Goal: Task Accomplishment & Management: Complete application form

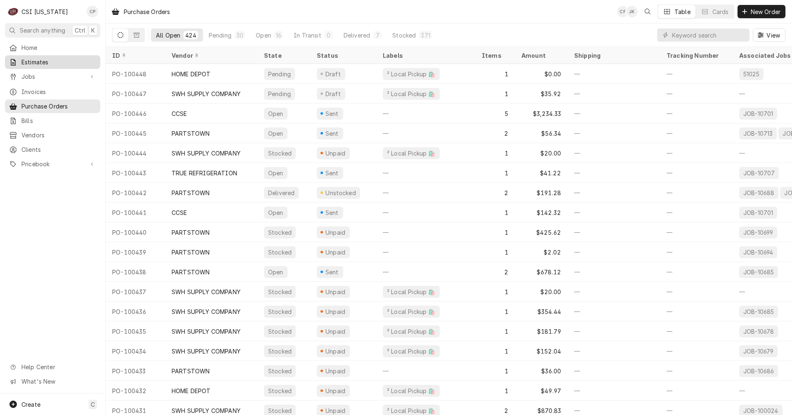
click at [50, 60] on span "Estimates" at bounding box center [58, 62] width 75 height 9
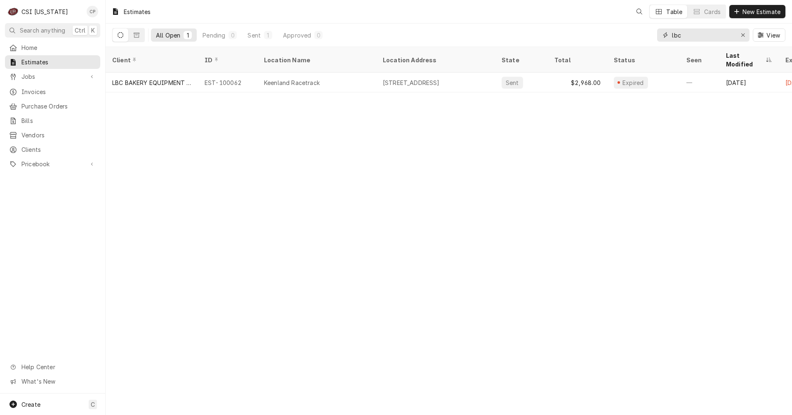
drag, startPoint x: 694, startPoint y: 36, endPoint x: 641, endPoint y: 42, distance: 53.2
click at [641, 42] on div "All Open 1 Pending 0 Sent 1 Approved 0 lbc View" at bounding box center [448, 35] width 673 height 23
drag, startPoint x: 718, startPoint y: 35, endPoint x: 615, endPoint y: 36, distance: 102.7
click at [618, 37] on div "All Open 1 Pending 0 Sent 1 Approved 0 harrison View" at bounding box center [448, 35] width 673 height 23
type input "h"
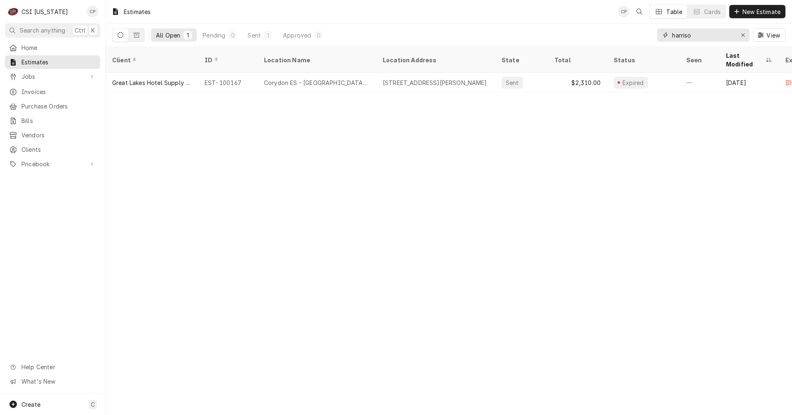
type input "harrison"
click at [139, 31] on button "Dynamic Content Wrapper" at bounding box center [137, 34] width 16 height 13
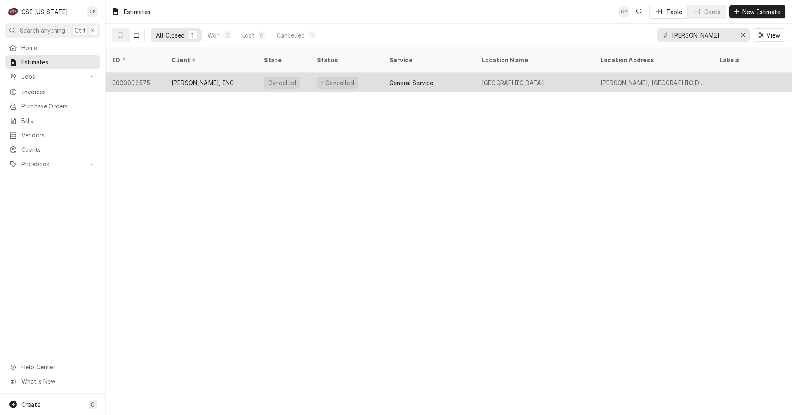
click at [200, 78] on div "STAFFORD-SMITH, INC" at bounding box center [203, 82] width 62 height 9
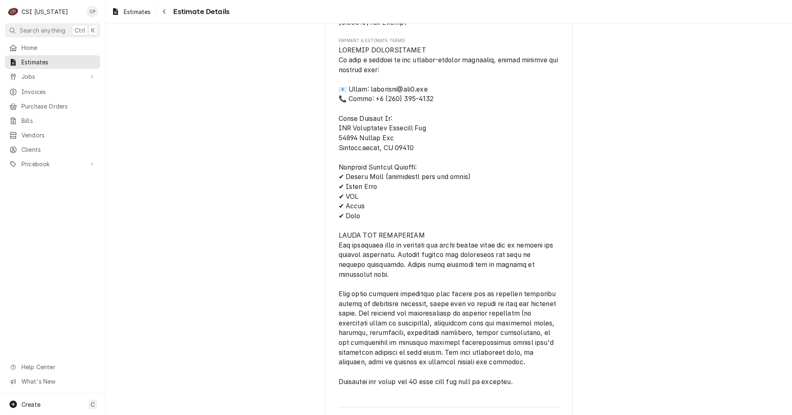
scroll to position [841, 0]
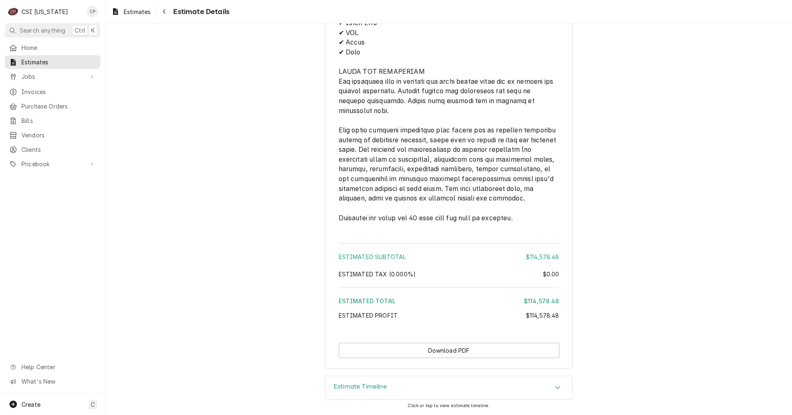
click at [353, 387] on h3 "Estimate Timeline" at bounding box center [360, 387] width 53 height 8
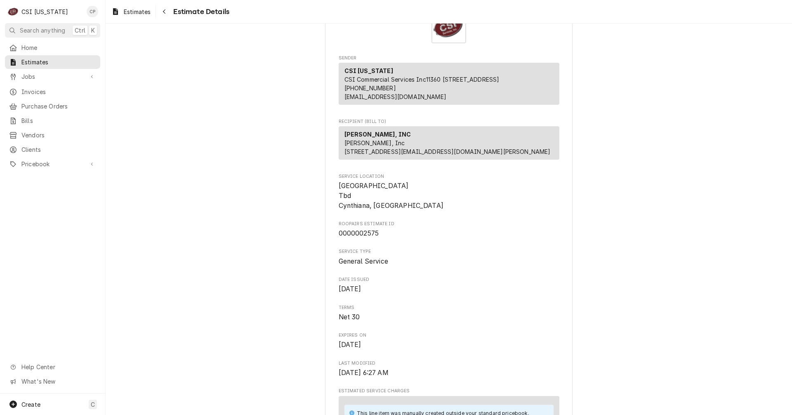
scroll to position [0, 0]
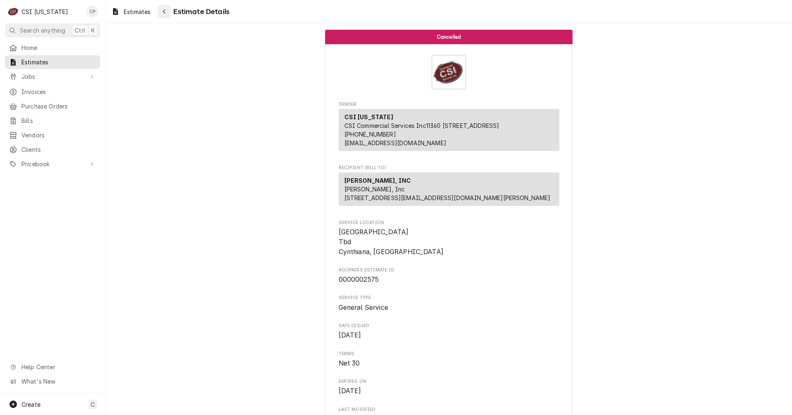
click at [168, 10] on div "Navigate back" at bounding box center [164, 11] width 8 height 8
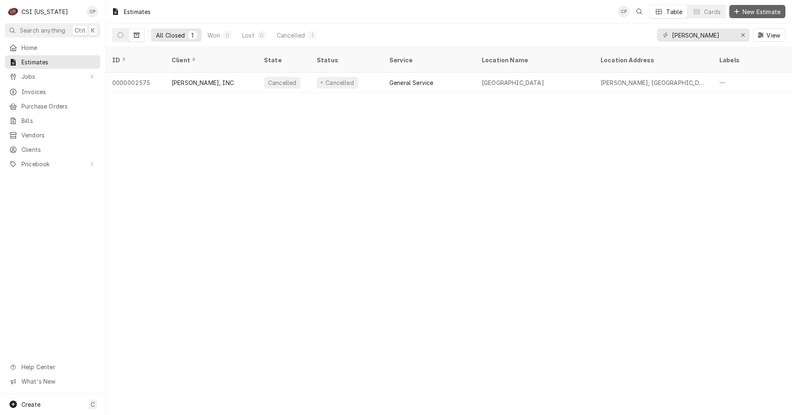
click at [753, 9] on span "New Estimate" at bounding box center [761, 11] width 41 height 9
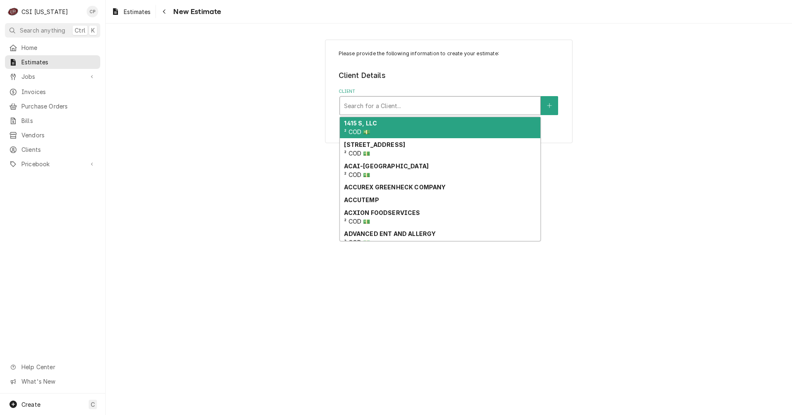
click at [392, 105] on div "Client" at bounding box center [440, 105] width 192 height 15
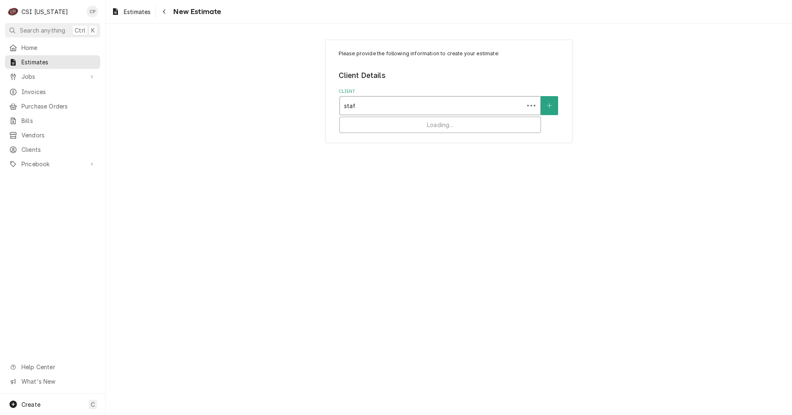
type input "staff"
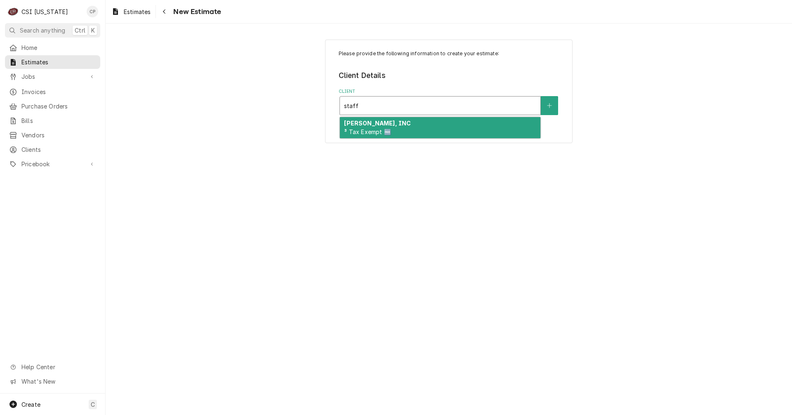
click at [391, 127] on strong "[PERSON_NAME], INC" at bounding box center [377, 123] width 67 height 7
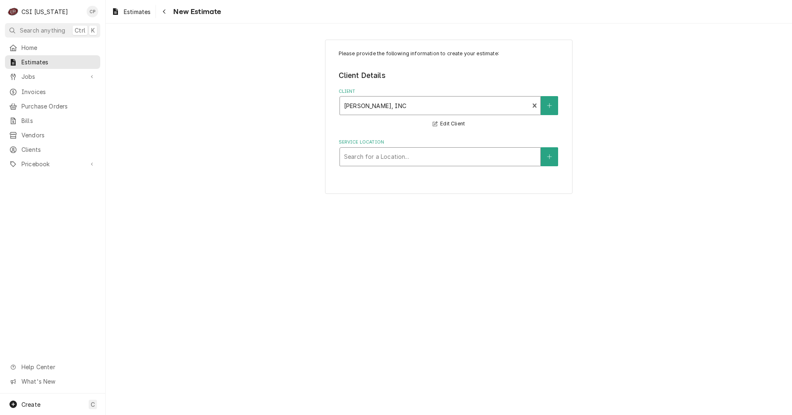
click at [406, 157] on div "Service Location" at bounding box center [440, 156] width 192 height 15
type input "harris"
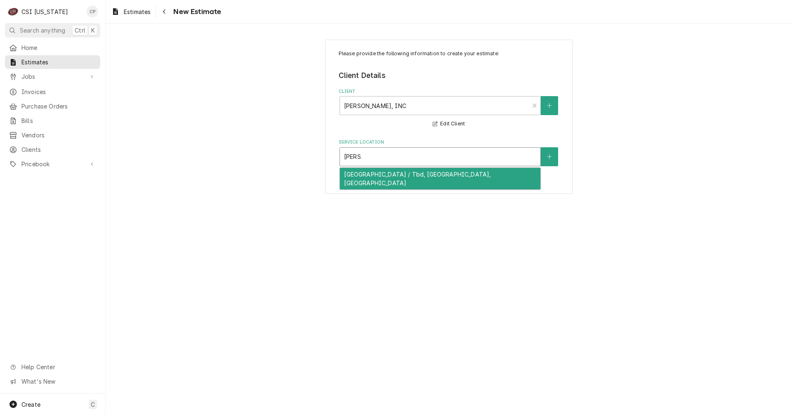
click at [459, 175] on div "Harrison County High School / Tbd, Cynthiana, KY" at bounding box center [440, 178] width 201 height 21
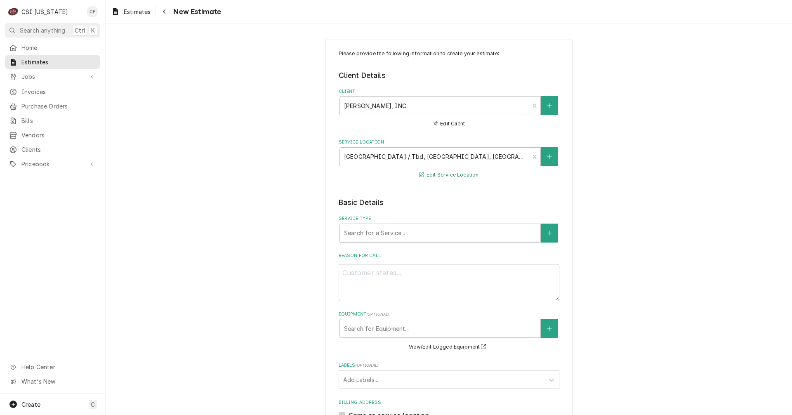
click at [450, 176] on button "Edit Service Location" at bounding box center [449, 175] width 62 height 10
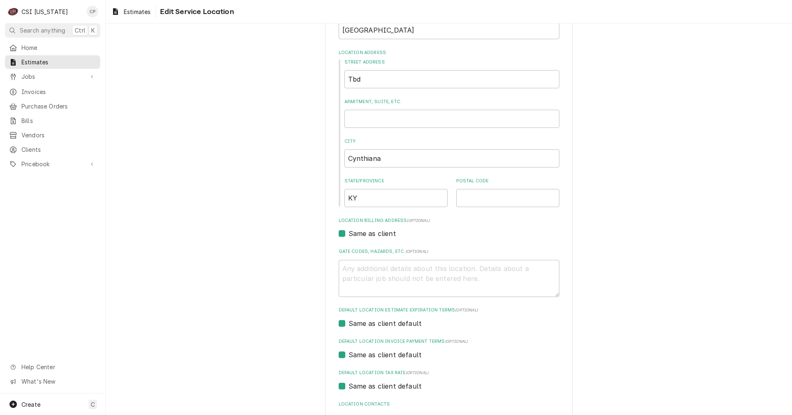
scroll to position [124, 0]
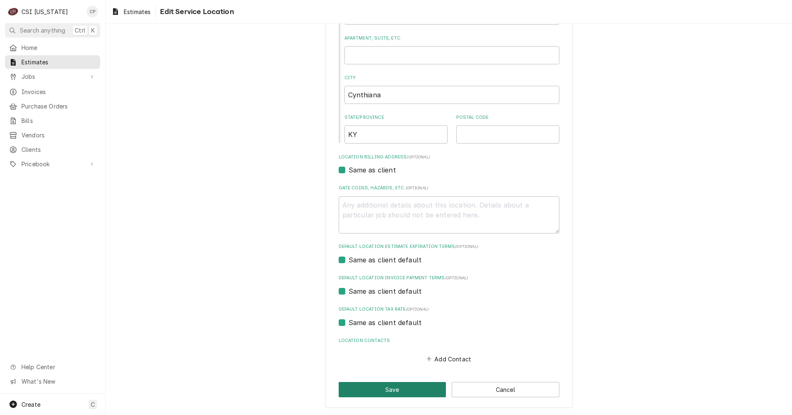
click at [416, 392] on button "Save" at bounding box center [393, 389] width 108 height 15
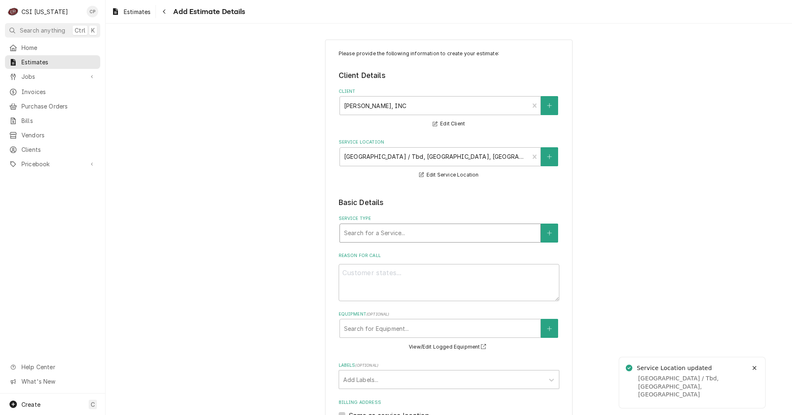
click at [364, 231] on div "Service Type" at bounding box center [440, 233] width 192 height 15
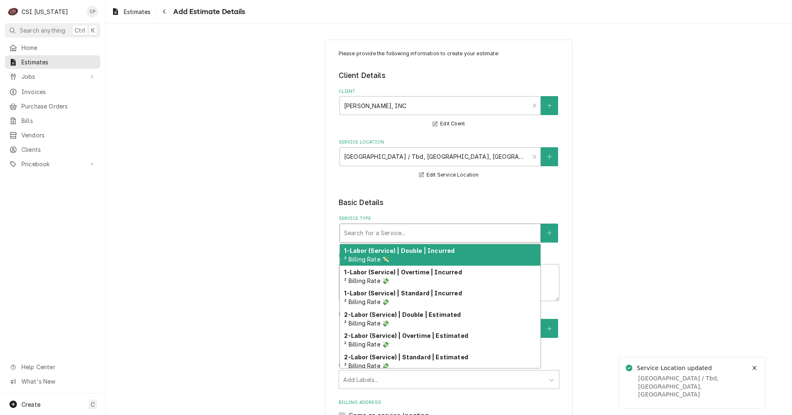
type textarea "x"
type input "s"
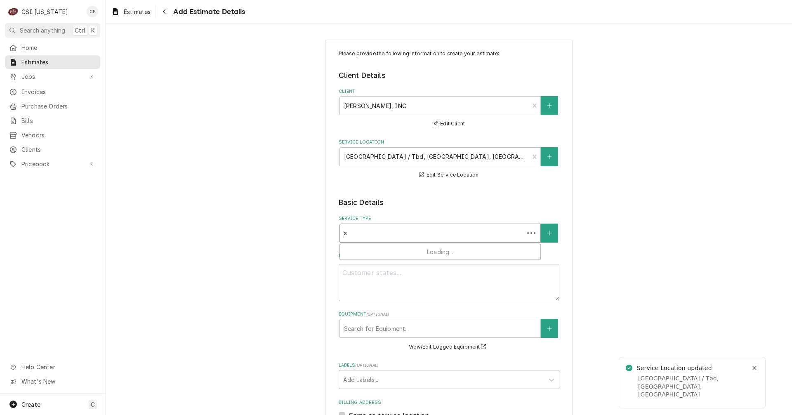
type textarea "x"
type input "se"
type textarea "x"
type input "set"
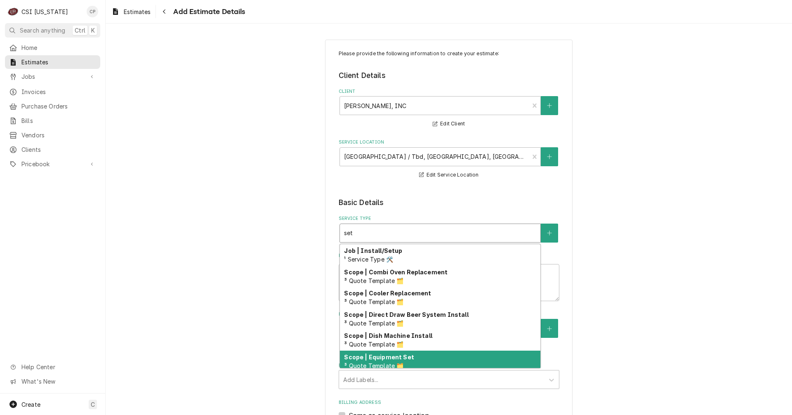
click at [393, 355] on strong "Scope | Equipment Set" at bounding box center [379, 357] width 70 height 7
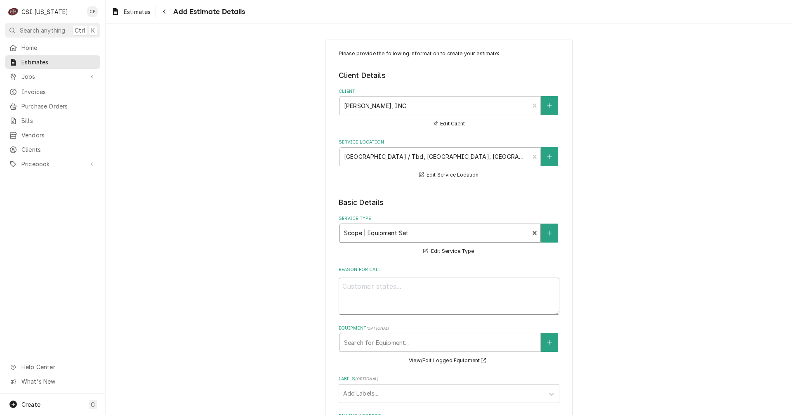
click at [364, 291] on textarea "Reason For Call" at bounding box center [449, 296] width 221 height 37
type textarea "x"
type textarea "F"
type textarea "x"
type textarea "Fu"
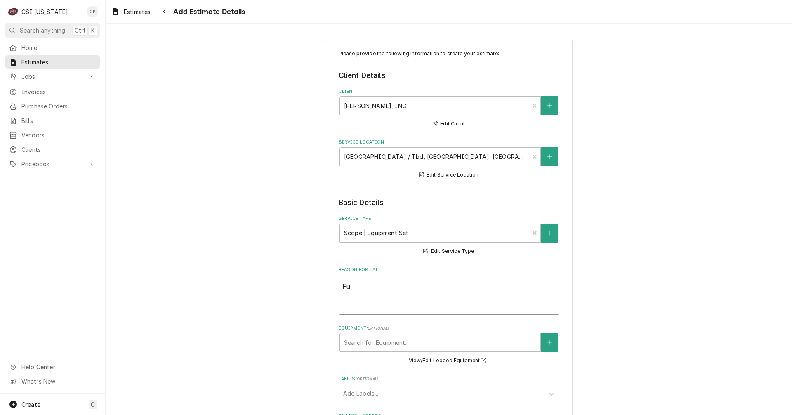
type textarea "x"
type textarea "Ful"
type textarea "x"
type textarea "Full"
type textarea "x"
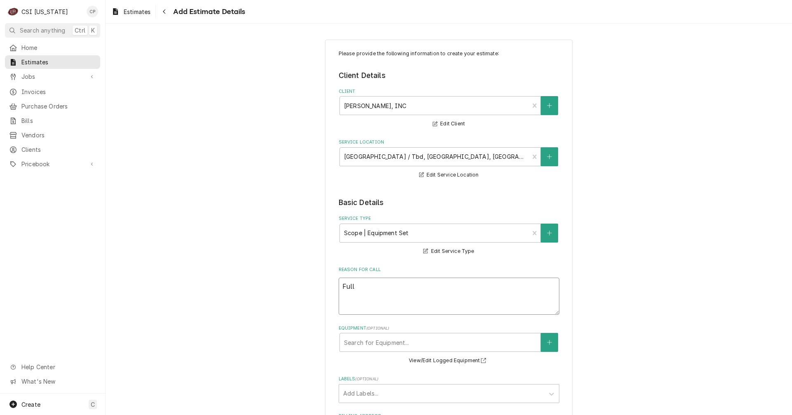
type textarea "Full"
type textarea "x"
type textarea "Full k"
type textarea "x"
type textarea "Full ki"
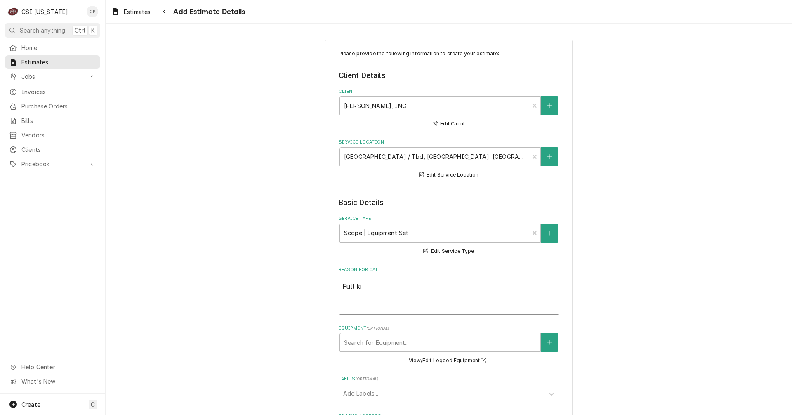
type textarea "x"
type textarea "Full kit"
type textarea "x"
type textarea "Full kitc"
type textarea "x"
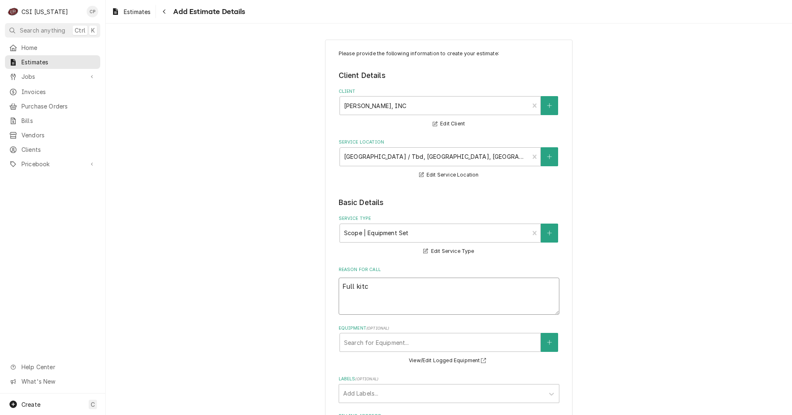
type textarea "Full kitch"
type textarea "x"
type textarea "Full kitche"
type textarea "x"
type textarea "Full kitchen"
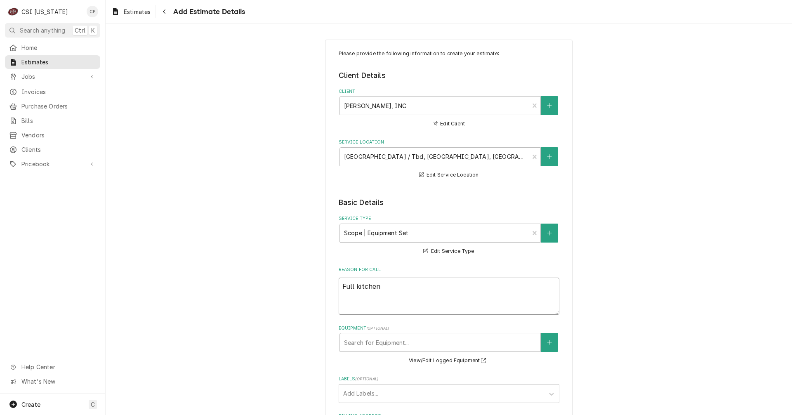
type textarea "x"
type textarea "Full kitchen"
type textarea "x"
type textarea "Full kitchen a"
type textarea "x"
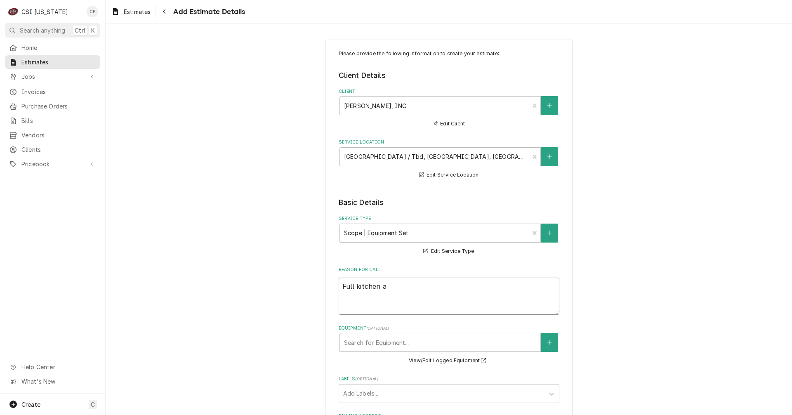
type textarea "Full kitchen an"
type textarea "x"
type textarea "Full kitchen and"
type textarea "x"
type textarea "Full kitchen and"
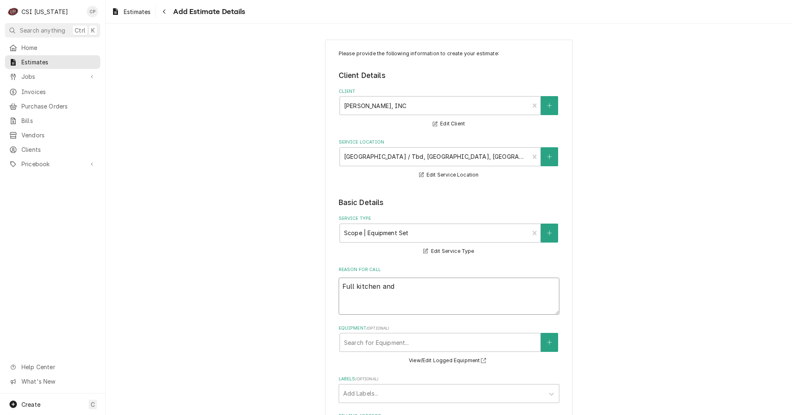
type textarea "x"
type textarea "Full kitchen and c"
type textarea "x"
type textarea "Full kitchen and cu"
type textarea "x"
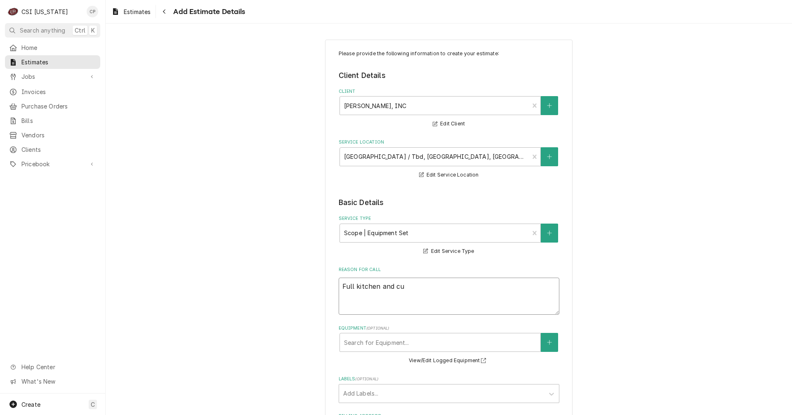
type textarea "Full kitchen and cul"
type textarea "x"
type textarea "Full kitchen and cull"
type textarea "x"
type textarea "Full kitchen and culla"
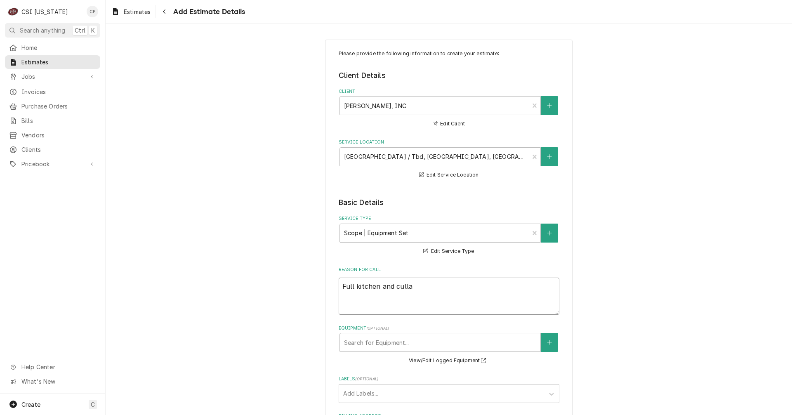
type textarea "x"
type textarea "Full kitchen and cullan"
type textarea "x"
type textarea "Full kitchen and cullanr"
type textarea "x"
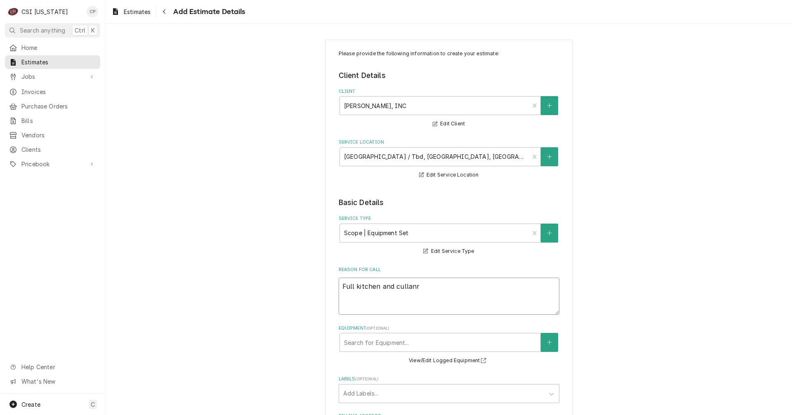
type textarea "Full kitchen and cullanry"
type textarea "x"
type textarea "Full kitchen and cullanry"
type textarea "x"
type textarea "Full kitchen and cullanry l"
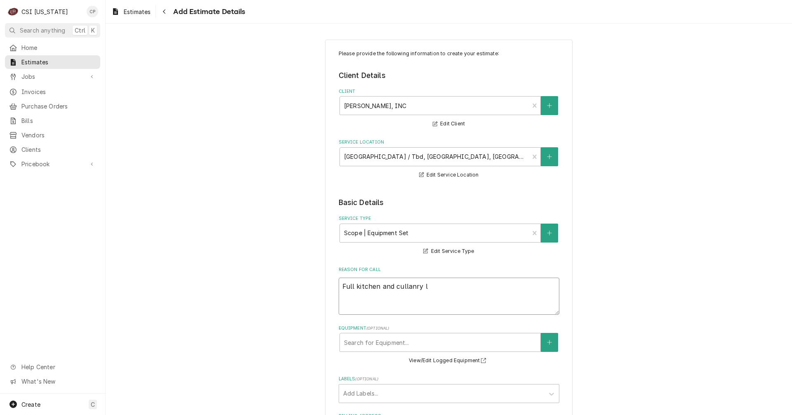
type textarea "x"
type textarea "Full kitchen and cullanry la"
type textarea "x"
type textarea "Full kitchen and cullanry lab"
type textarea "x"
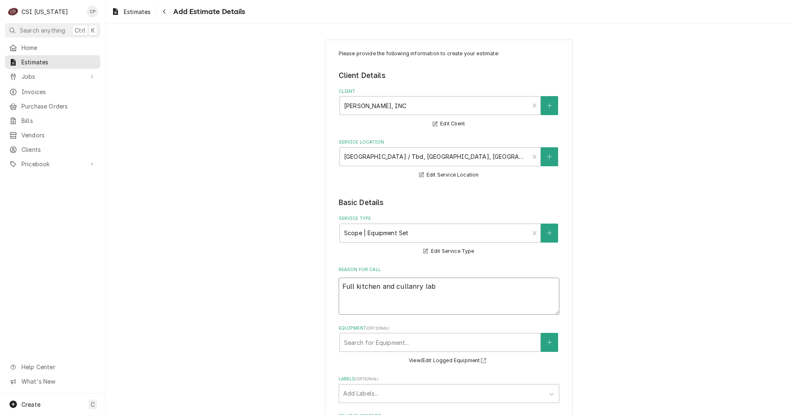
type textarea "Full kitchen and cullanry lab"
type textarea "x"
type textarea "Full kitchen and cullanry lab s"
type textarea "x"
type textarea "Full kitchen and cullanry lab se"
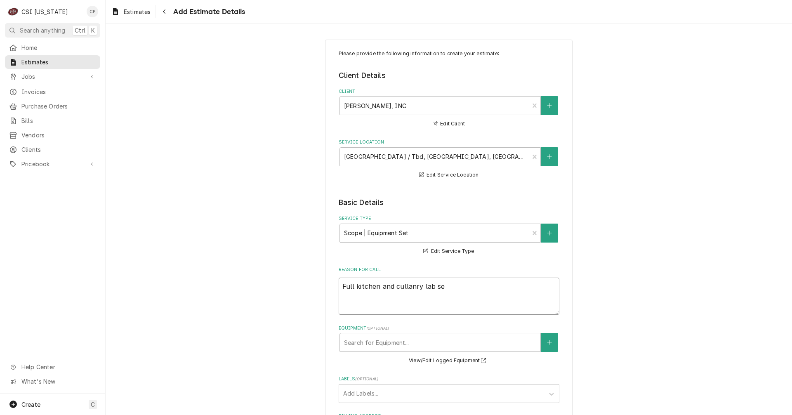
type textarea "x"
type textarea "Full kitchen and cullanry lab set"
type textarea "x"
type textarea "Full kitchen and cullanry lab set"
type textarea "x"
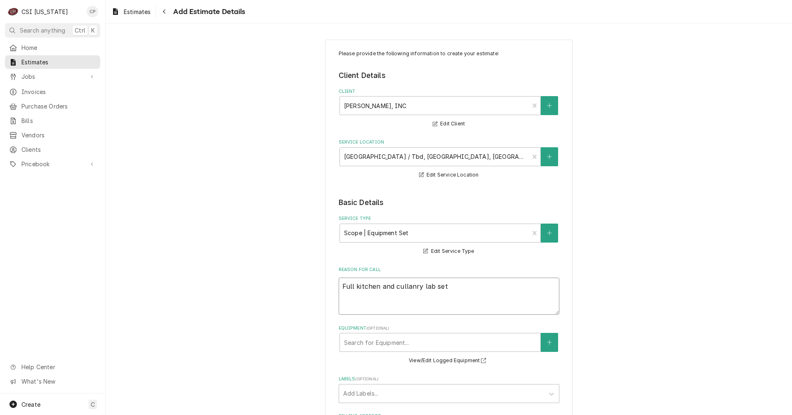
type textarea "Full kitchen and cullanry lab set i"
type textarea "x"
type textarea "Full kitchen and cullanry lab set in"
type textarea "x"
type textarea "Full kitchen and cullanry lab set in"
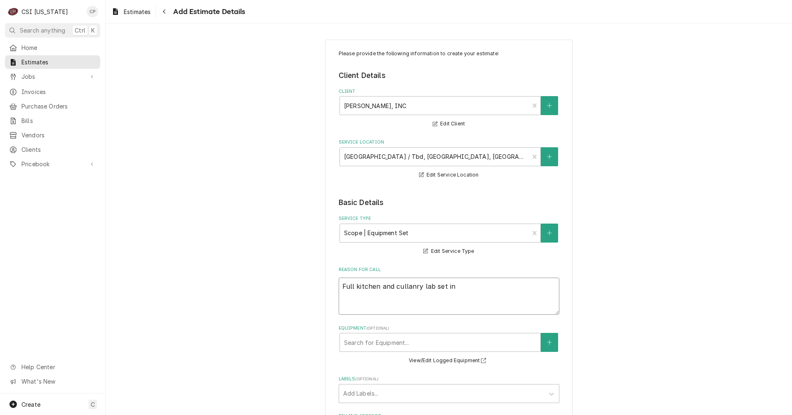
type textarea "x"
type textarea "Full kitchen and cullanry lab set in p"
type textarea "x"
type textarea "Full kitchen and cullanry lab set in pl"
type textarea "x"
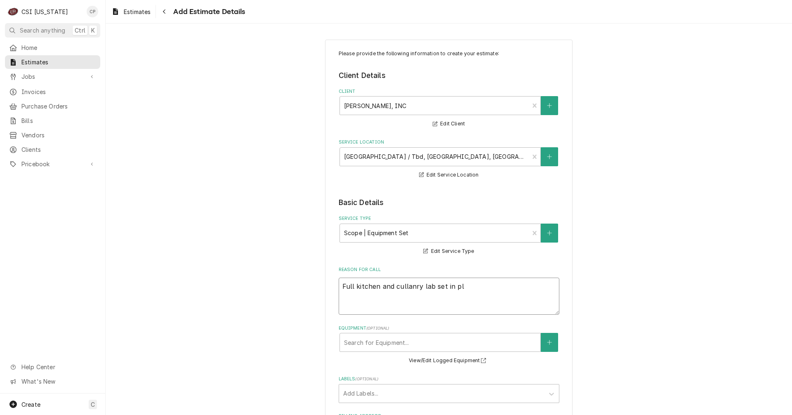
type textarea "Full kitchen and cullanry lab set in pla"
type textarea "x"
type textarea "Full kitchen and cullanry lab set in plac"
type textarea "x"
type textarea "Full kitchen and cullanry lab set in place"
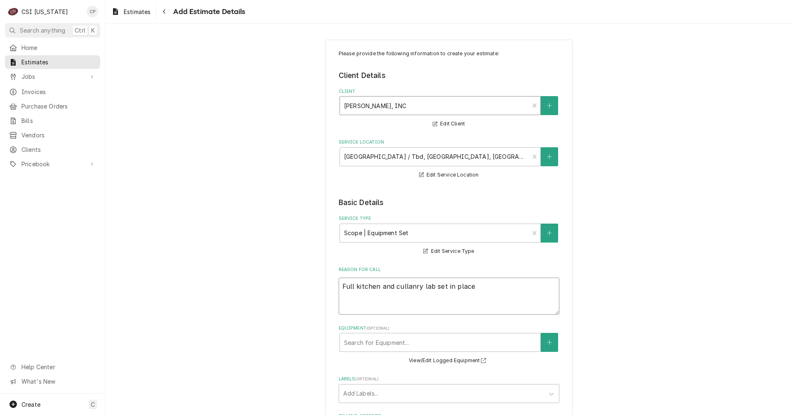
type textarea "x"
type textarea "Full kitchen and culinary lab set in place"
click at [481, 287] on textarea "Full kitchen and culinary lab set in place" at bounding box center [449, 296] width 221 height 37
type textarea "x"
type textarea "Full kitchen and culinary lab set in place,"
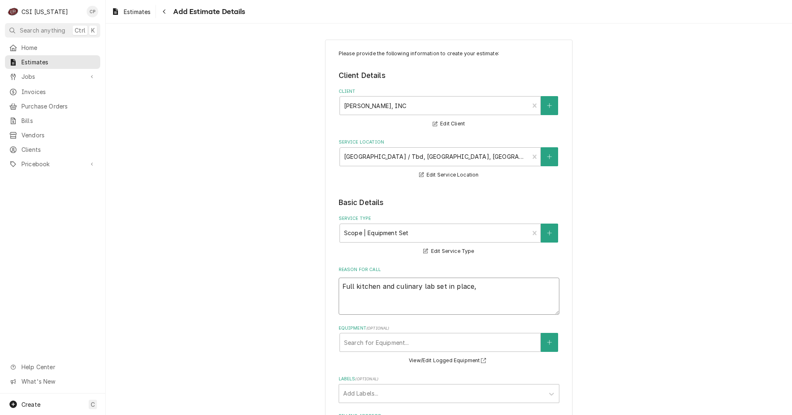
type textarea "x"
type textarea "Full kitchen and culinary lab set in place,"
type textarea "x"
type textarea "Full kitchen and culinary lab set in place, a"
type textarea "x"
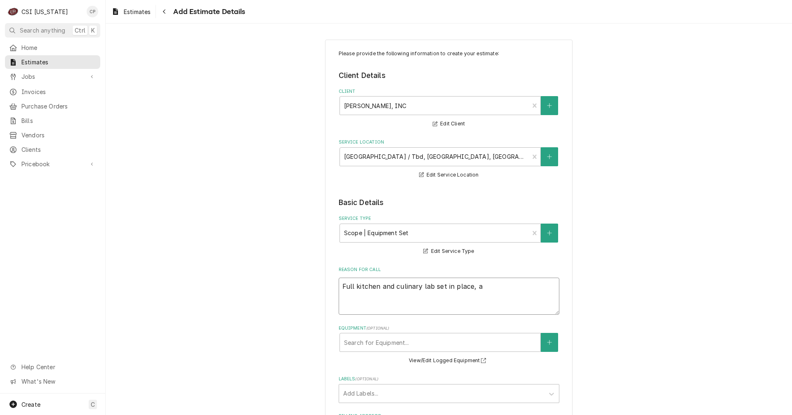
type textarea "Full kitchen and culinary lab set in place, as"
type textarea "x"
type textarea "Full kitchen and culinary lab set in place, as"
type textarea "x"
type textarea "Full kitchen and culinary lab set in place, as w"
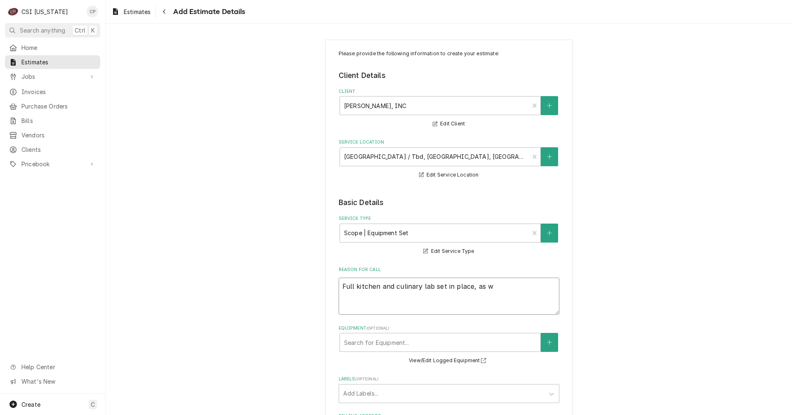
type textarea "x"
type textarea "Full kitchen and culinary lab set in place, as we"
type textarea "x"
type textarea "Full kitchen and culinary lab set in place, as wel"
type textarea "x"
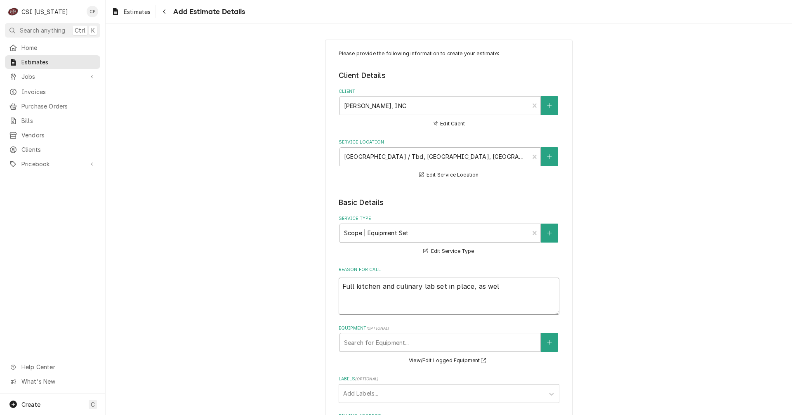
type textarea "Full kitchen and culinary lab set in place, as well"
type textarea "x"
type textarea "Full kitchen and culinary lab set in place, as well"
type textarea "x"
type textarea "Full kitchen and culinary lab set in place, as well a"
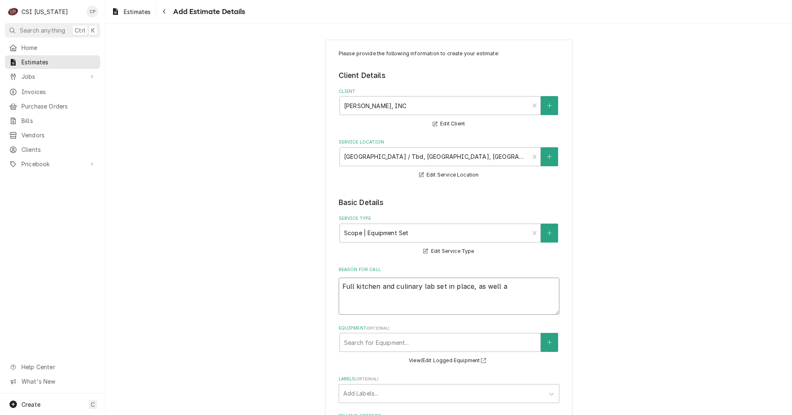
type textarea "x"
type textarea "Full kitchen and culinary lab set in place, as well as"
type textarea "x"
type textarea "Full kitchen and culinary lab set in place, as well as"
type textarea "x"
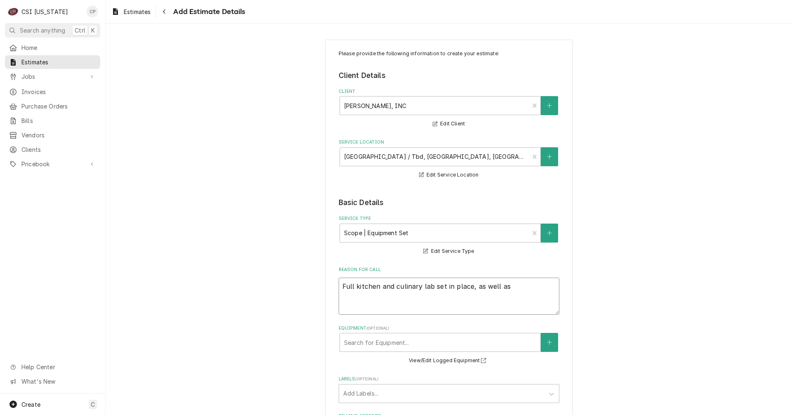
type textarea "Full kitchen and culinary lab set in place, as well as"
click at [514, 283] on textarea "Full kitchen and culinary lab set in place, as well as" at bounding box center [449, 296] width 221 height 37
type textarea "x"
type textarea "Full kitchen and culinary lab set in place, as well as b"
type textarea "x"
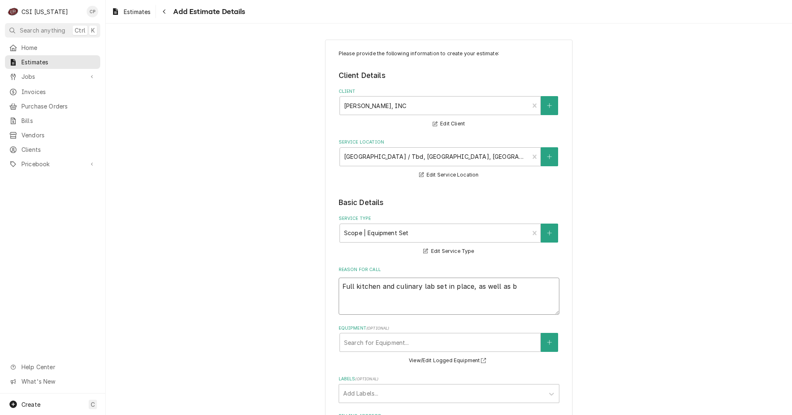
type textarea "Full kitchen and culinary lab set in place, as well as bu"
type textarea "x"
type textarea "Full kitchen and culinary lab set in place, as well as bui"
type textarea "x"
type textarea "Full kitchen and culinary lab set in place, as well as buil"
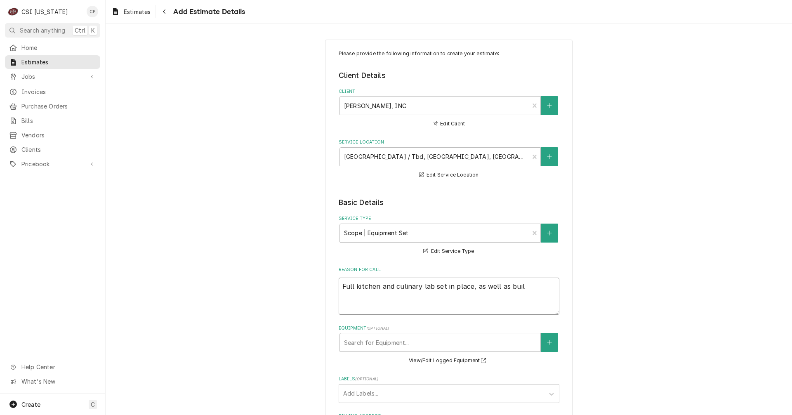
type textarea "x"
type textarea "Full kitchen and culinary lab set in place, as well as build"
type textarea "x"
type textarea "Full kitchen and culinary lab set in place, as well as buildi"
type textarea "x"
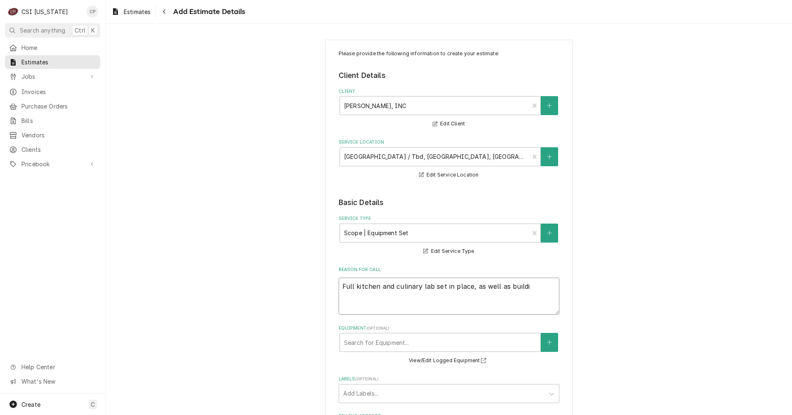
type textarea "Full kitchen and culinary lab set in place, as well as buildin"
type textarea "x"
type textarea "Full kitchen and culinary lab set in place, as well as building"
type textarea "x"
type textarea "Full kitchen and culinary lab set in place, as well as building"
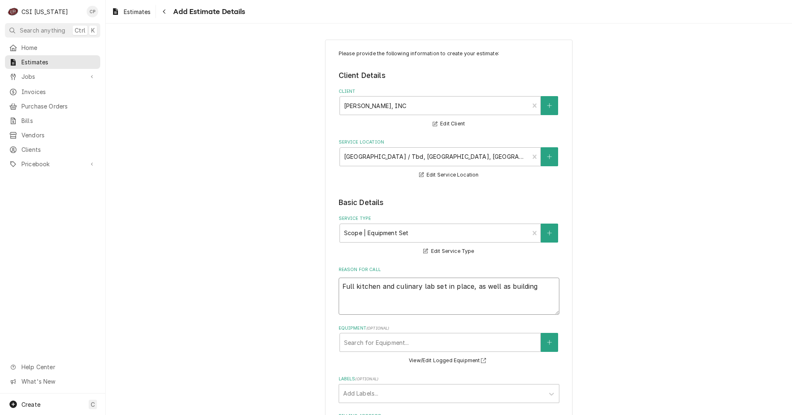
type textarea "x"
type textarea "Full kitchen and culinary lab set in place, as well as building a"
type textarea "x"
type textarea "Full kitchen and culinary lab set in place, as well as building a"
type textarea "x"
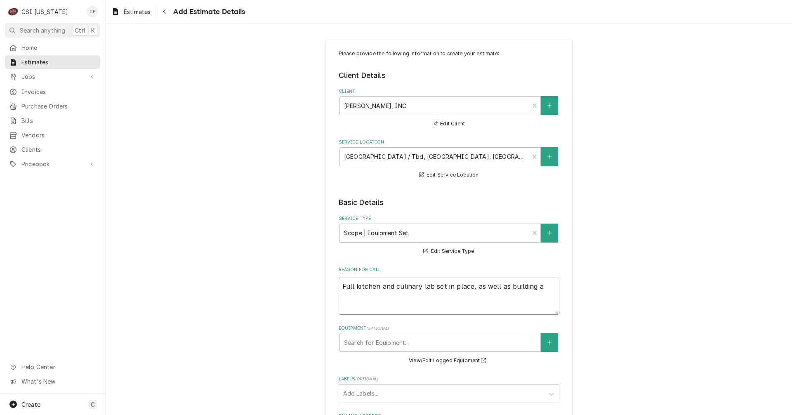
type textarea "Full kitchen and culinary lab set in place, as well as building a c"
type textarea "x"
type textarea "Full kitchen and culinary lab set in place, as well as building a co"
type textarea "x"
type textarea "Full kitchen and culinary lab set in place, as well as building a coo"
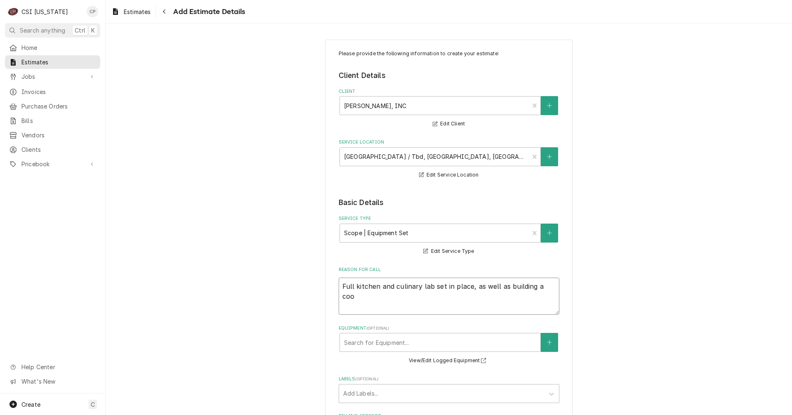
type textarea "x"
type textarea "Full kitchen and culinary lab set in place, as well as building a cool"
type textarea "x"
type textarea "Full kitchen and culinary lab set in place, as well as building a coole"
type textarea "x"
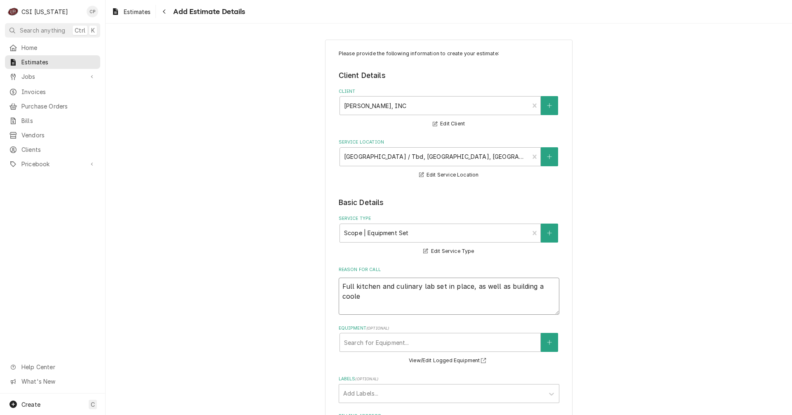
type textarea "Full kitchen and culinary lab set in place, as well as building a cooler"
type textarea "x"
type textarea "Full kitchen and culinary lab set in place, as well as building a cooler"
type textarea "x"
type textarea "Full kitchen and culinary lab set in place, as well as building a cooler f"
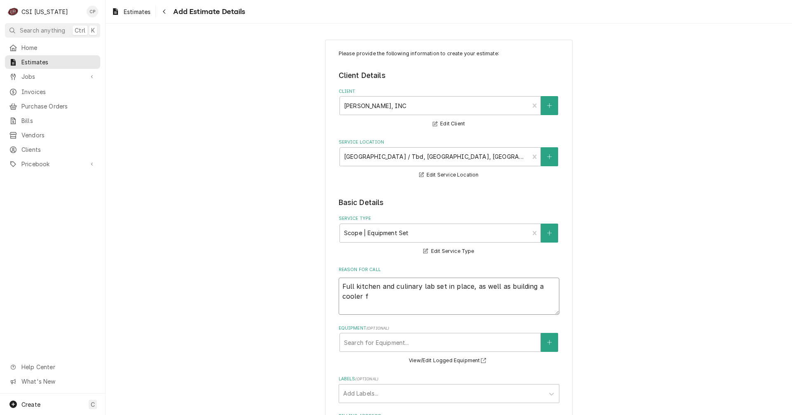
type textarea "x"
type textarea "Full kitchen and culinary lab set in place, as well as building a cooler fr"
type textarea "x"
type textarea "Full kitchen and culinary lab set in place, as well as building a cooler fre"
type textarea "x"
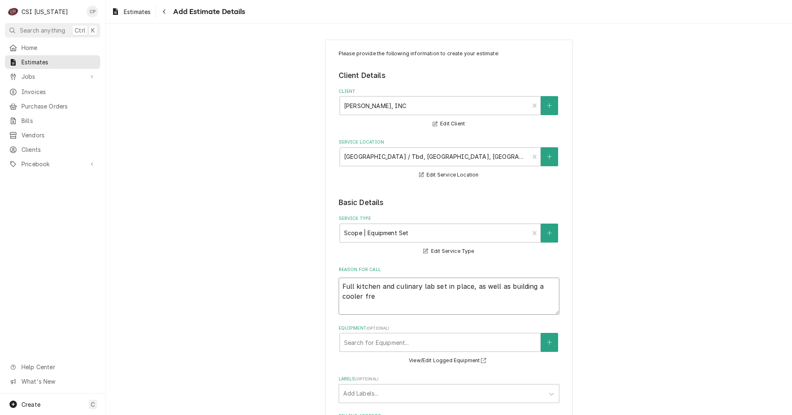
type textarea "Full kitchen and culinary lab set in place, as well as building a cooler free"
type textarea "x"
type textarea "Full kitchen and culinary lab set in place, as well as building a cooler fre"
type textarea "x"
type textarea "Full kitchen and culinary lab set in place, as well as building a cooler fr"
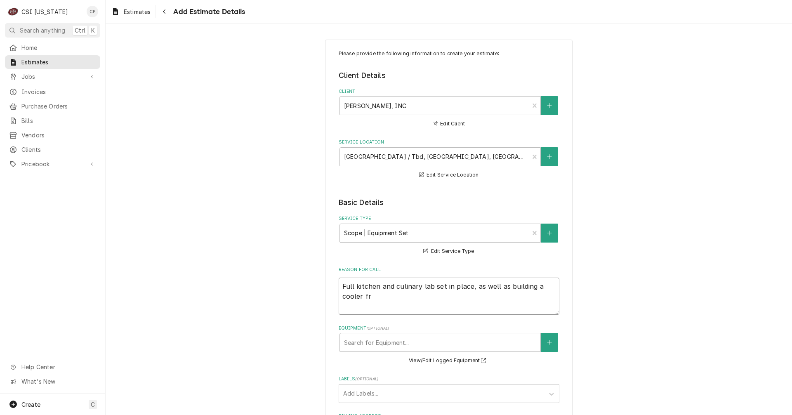
type textarea "x"
type textarea "Full kitchen and culinary lab set in place, as well as building a cooler f"
type textarea "x"
type textarea "Full kitchen and culinary lab set in place, as well as building a cooler"
type textarea "x"
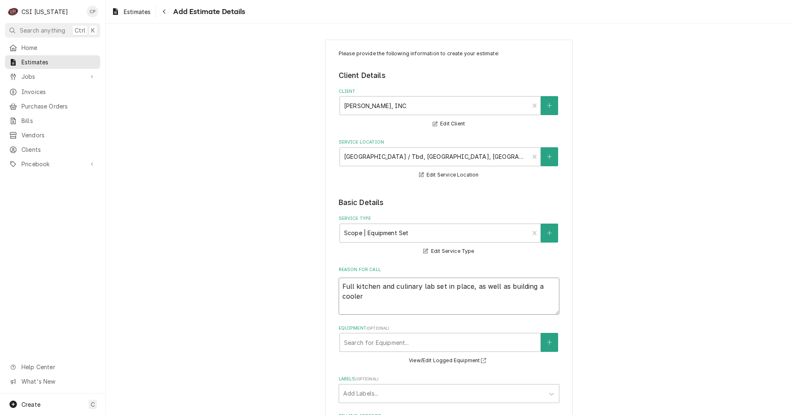
type textarea "Full kitchen and culinary lab set in place, as well as building a cooler"
type textarea "x"
type textarea "Full kitchen and culinary lab set in place, as well as building a cooler/"
type textarea "x"
type textarea "Full kitchen and culinary lab set in place, as well as building a cooler/c"
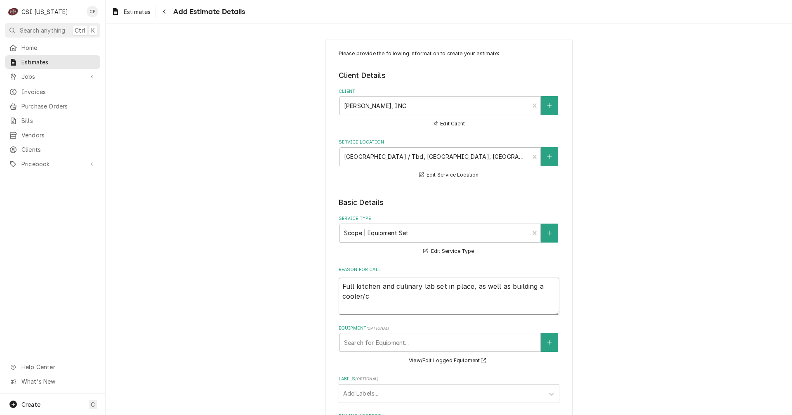
type textarea "x"
type textarea "Full kitchen and culinary lab set in place, as well as building a cooler/"
type textarea "x"
type textarea "Full kitchen and culinary lab set in place, as well as building a cooler/f"
type textarea "x"
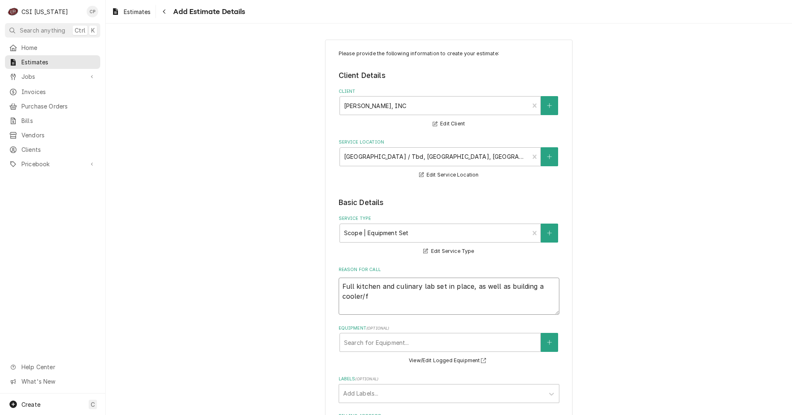
type textarea "Full kitchen and culinary lab set in place, as well as building a cooler/fr"
type textarea "x"
type textarea "Full kitchen and culinary lab set in place, as well as building a cooler/fre"
type textarea "x"
type textarea "Full kitchen and culinary lab set in place, as well as building a cooler/free"
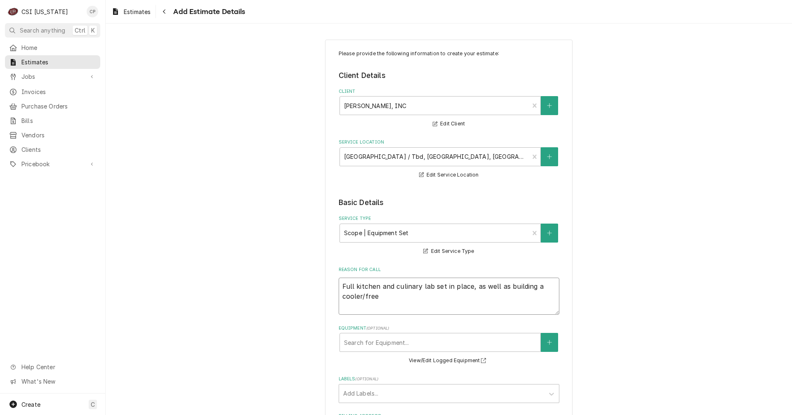
type textarea "x"
type textarea "Full kitchen and culinary lab set in place, as well as building a cooler/freez"
type textarea "x"
type textarea "Full kitchen and culinary lab set in place, as well as building a cooler/freeze"
type textarea "x"
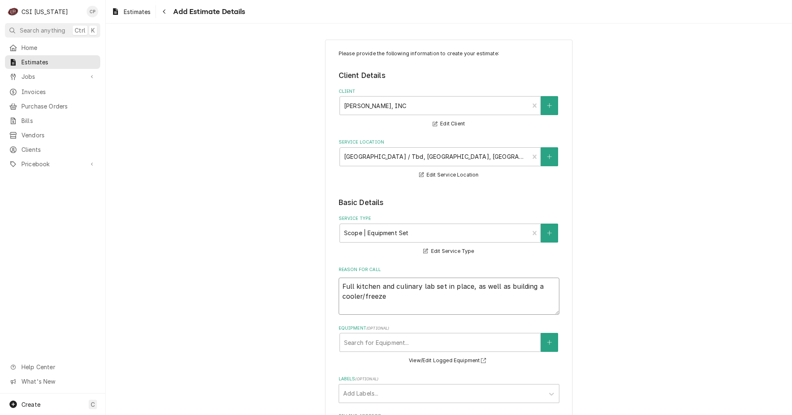
type textarea "Full kitchen and culinary lab set in place, as well as building a cooler/freezer"
type textarea "x"
click at [408, 298] on textarea "Full kitchen and culinary lab set in place, as well as building a cooler/freeze…" at bounding box center [449, 296] width 221 height 37
click at [485, 299] on textarea "Full kitchen and culinary lab set in place, as well as building a cooler/freeze…" at bounding box center [449, 296] width 221 height 37
click at [537, 300] on textarea "Full kitchen and culinary lab set in place, as well as building a cooler/freeze…" at bounding box center [449, 296] width 221 height 37
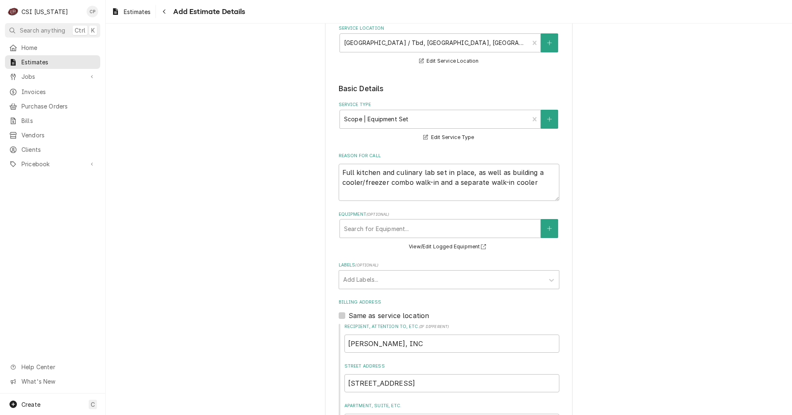
scroll to position [124, 0]
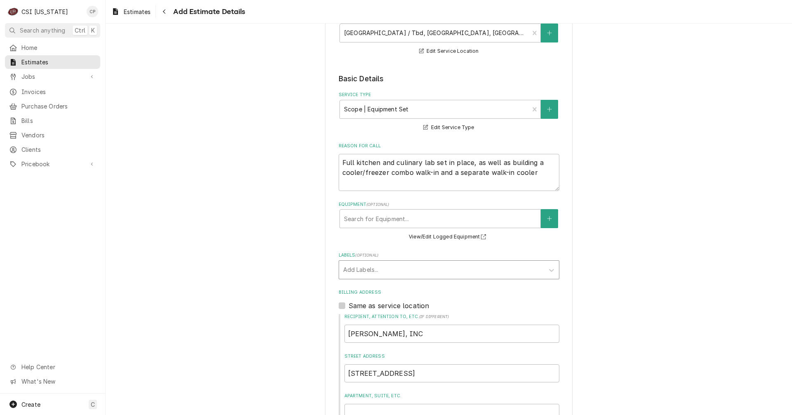
click at [373, 268] on div "Labels" at bounding box center [441, 269] width 197 height 15
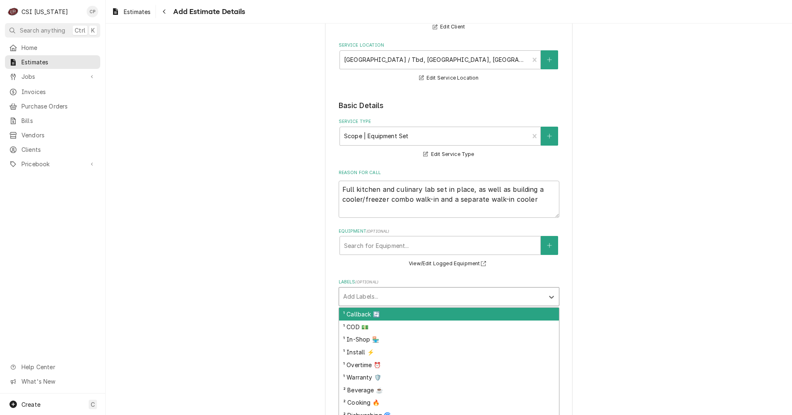
scroll to position [83, 0]
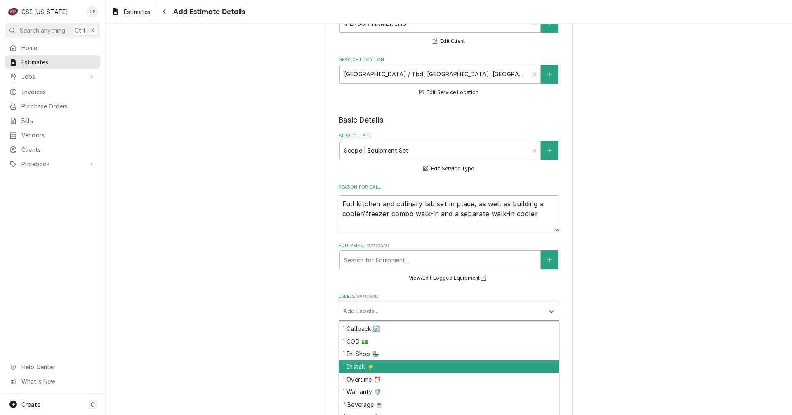
click at [360, 366] on div "¹ Install ⚡️" at bounding box center [449, 366] width 220 height 13
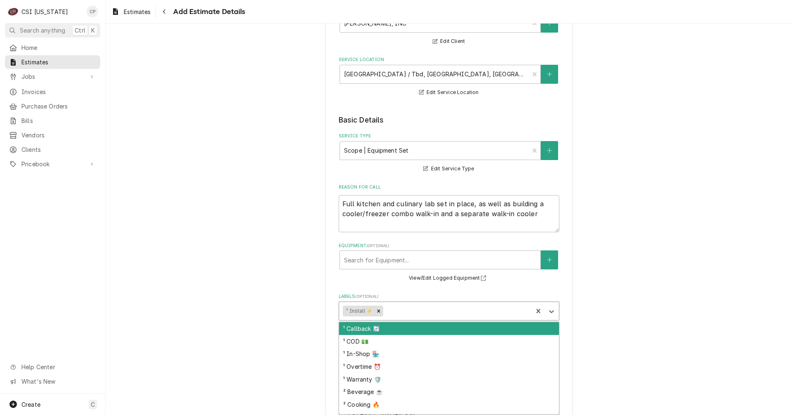
click at [396, 311] on div "Labels" at bounding box center [457, 311] width 144 height 15
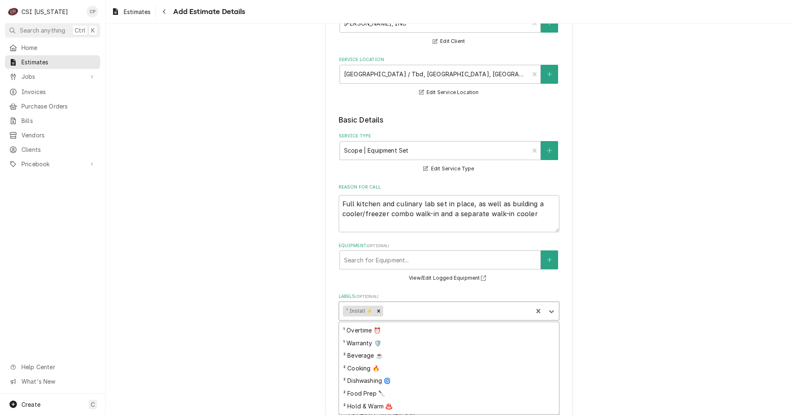
scroll to position [97, 0]
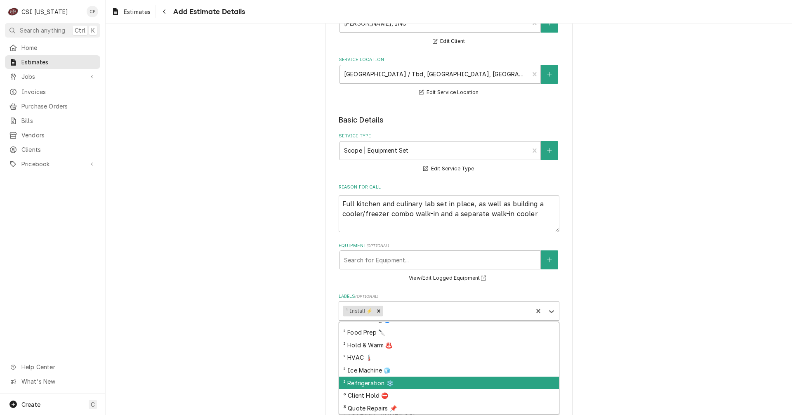
click at [379, 382] on div "² Refrigeration ❄️" at bounding box center [449, 383] width 220 height 13
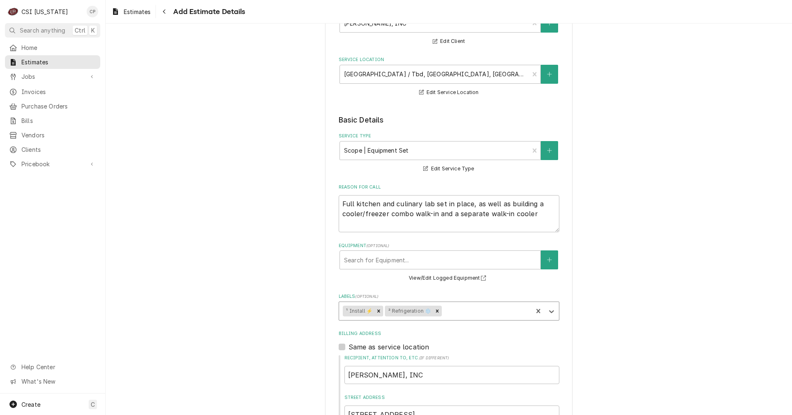
click at [463, 312] on div "Labels" at bounding box center [485, 311] width 85 height 15
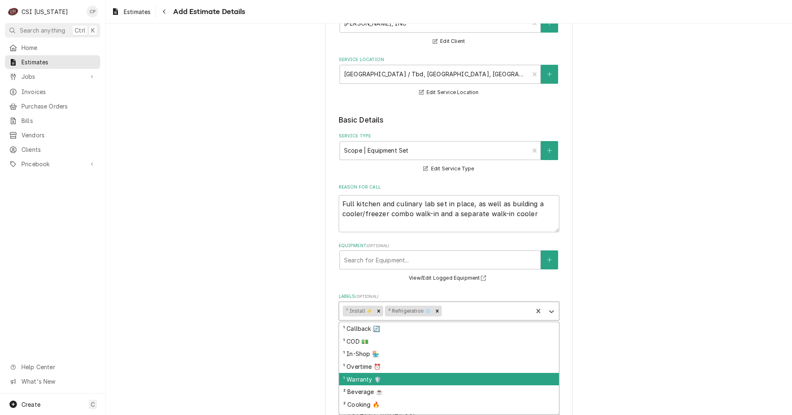
scroll to position [41, 0]
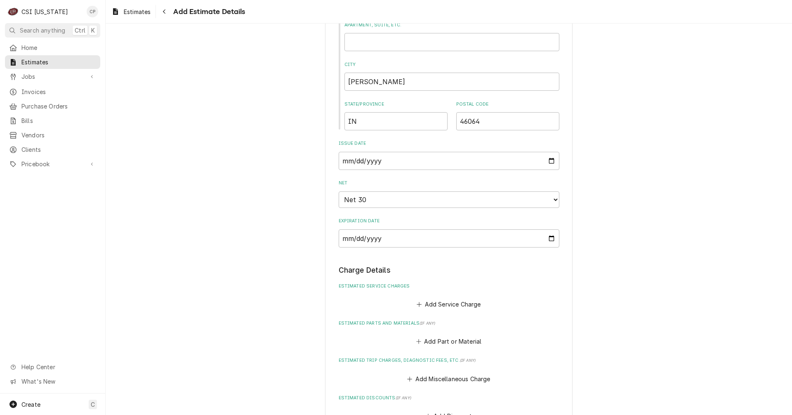
scroll to position [495, 0]
click at [441, 305] on button "Add Service Charge" at bounding box center [448, 304] width 67 height 12
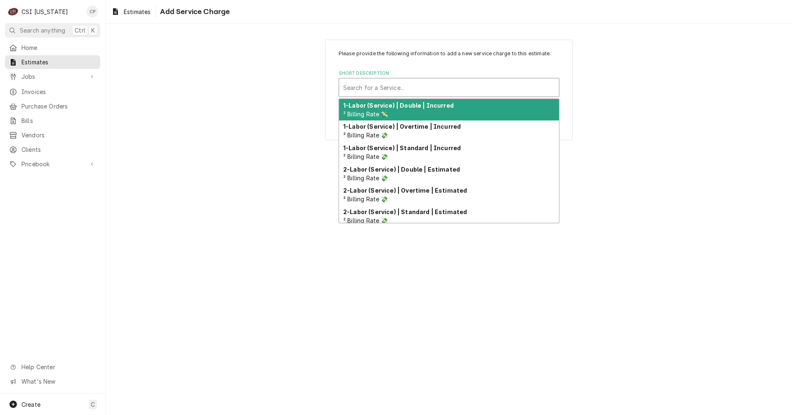
click at [374, 86] on div "Short Description" at bounding box center [449, 87] width 212 height 15
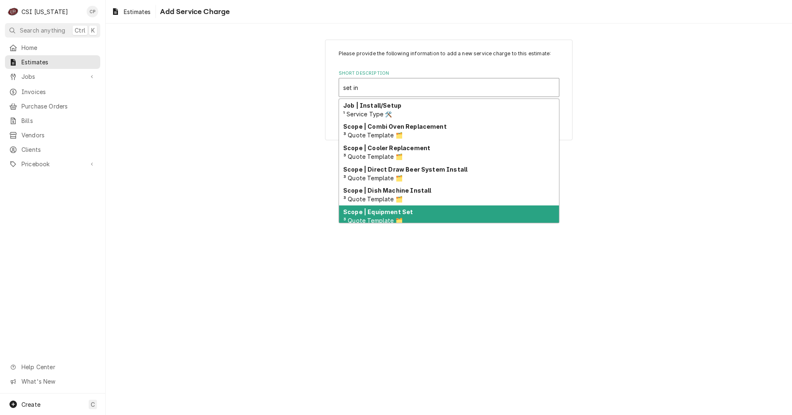
click at [399, 219] on span "³ Quote Template 🗂️" at bounding box center [372, 220] width 59 height 7
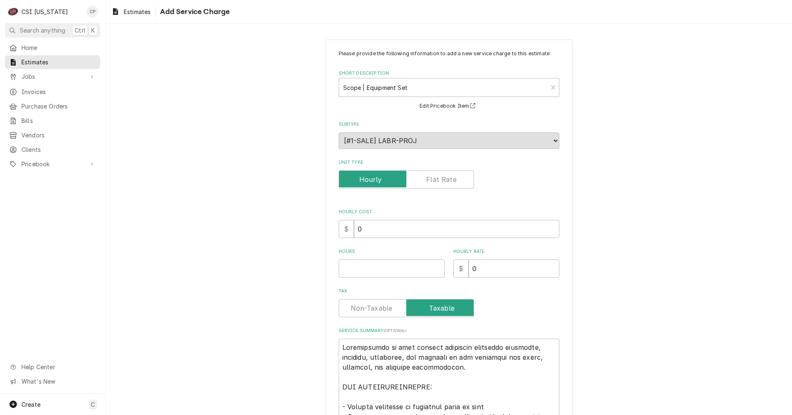
click at [439, 182] on label "Unit Type" at bounding box center [406, 179] width 135 height 18
click at [439, 182] on input "Unit Type" at bounding box center [406, 179] width 128 height 18
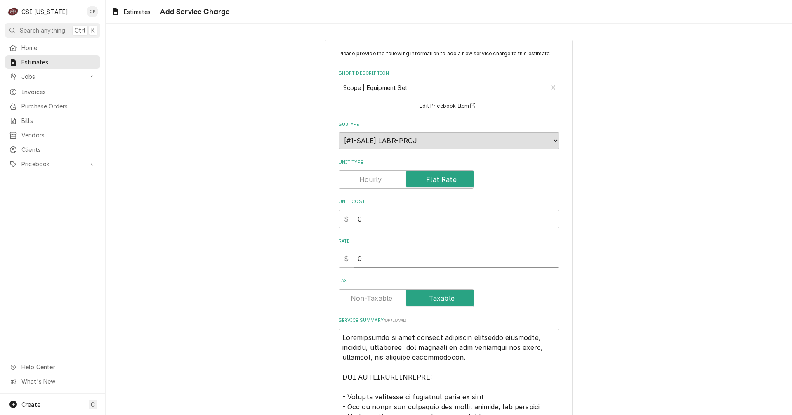
drag, startPoint x: 366, startPoint y: 259, endPoint x: 332, endPoint y: 259, distance: 33.8
click at [332, 259] on div "Please provide the following information to add a new service charge to this es…" at bounding box center [449, 393] width 248 height 706
click at [373, 259] on input "0" at bounding box center [456, 259] width 205 height 18
drag, startPoint x: 368, startPoint y: 259, endPoint x: 335, endPoint y: 257, distance: 33.9
click at [339, 259] on div "$ 0" at bounding box center [449, 259] width 221 height 18
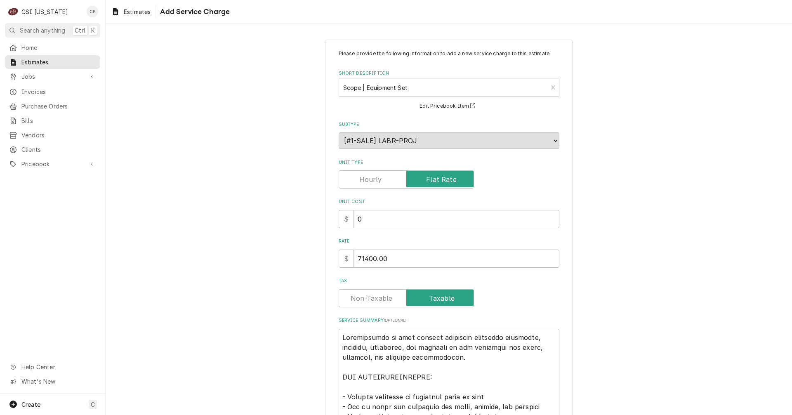
click at [377, 298] on label "Tax" at bounding box center [406, 298] width 135 height 18
click at [377, 298] on input "Tax" at bounding box center [406, 298] width 128 height 18
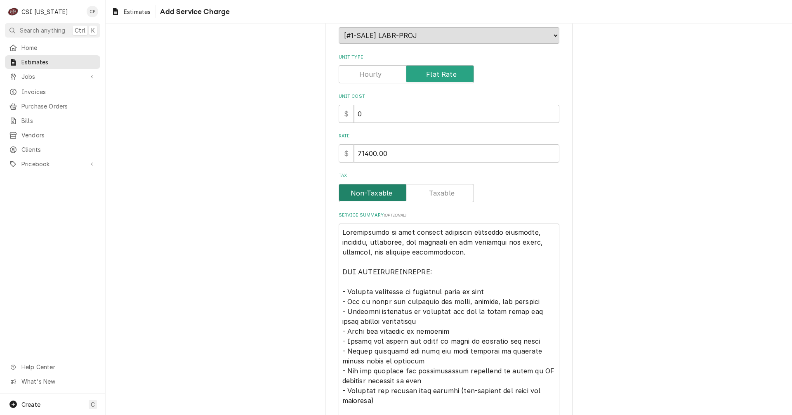
scroll to position [124, 0]
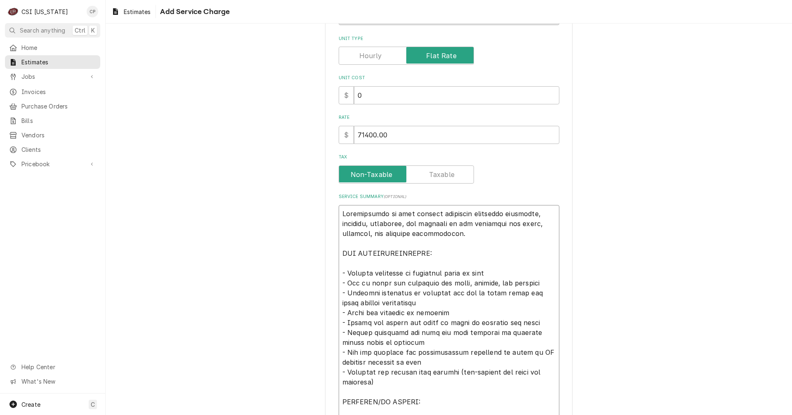
click at [525, 216] on textarea "Service Summary ( optional )" at bounding box center [449, 392] width 221 height 374
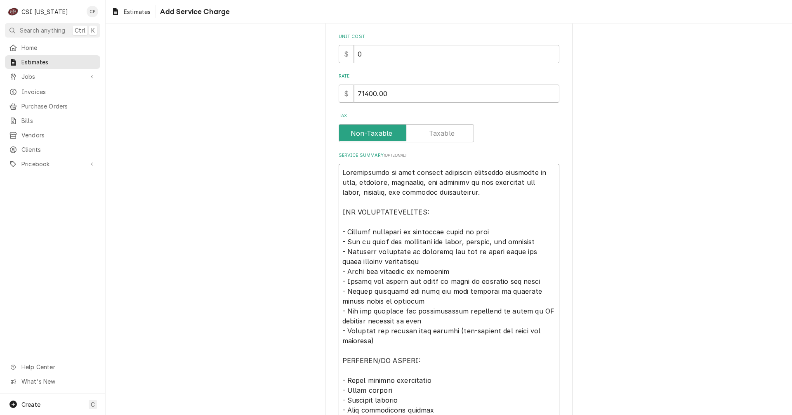
click at [409, 261] on textarea "Service Summary ( optional )" at bounding box center [449, 351] width 221 height 374
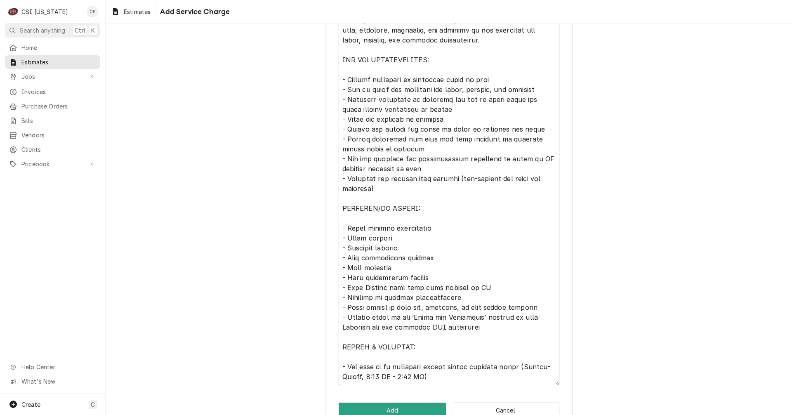
scroll to position [338, 0]
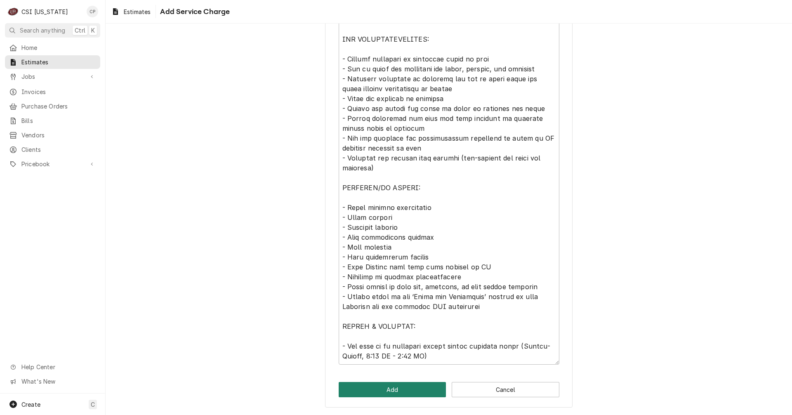
click at [394, 389] on button "Add" at bounding box center [393, 389] width 108 height 15
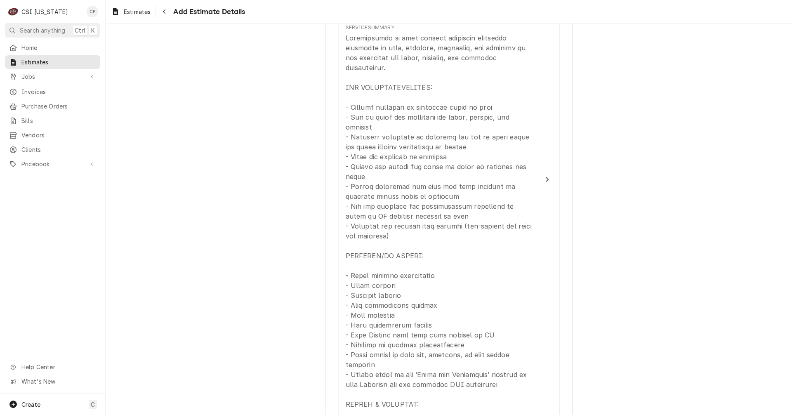
scroll to position [1021, 0]
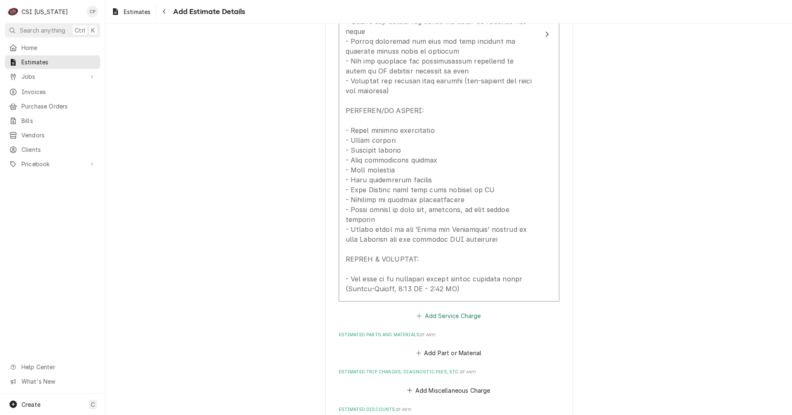
click at [458, 310] on button "Add Service Charge" at bounding box center [448, 316] width 67 height 12
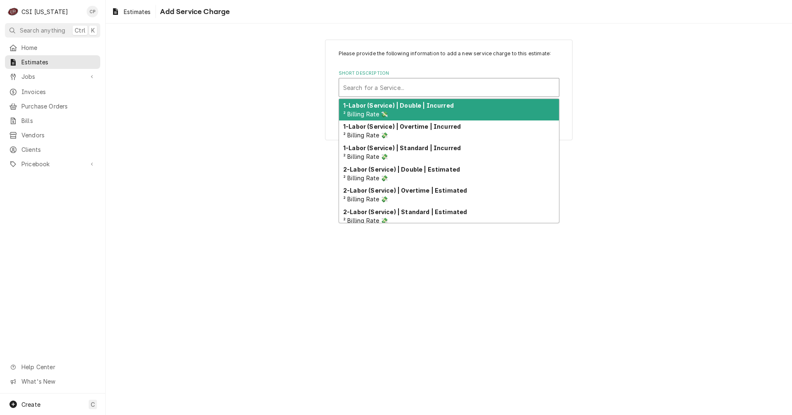
click at [384, 84] on div "Short Description" at bounding box center [449, 87] width 212 height 15
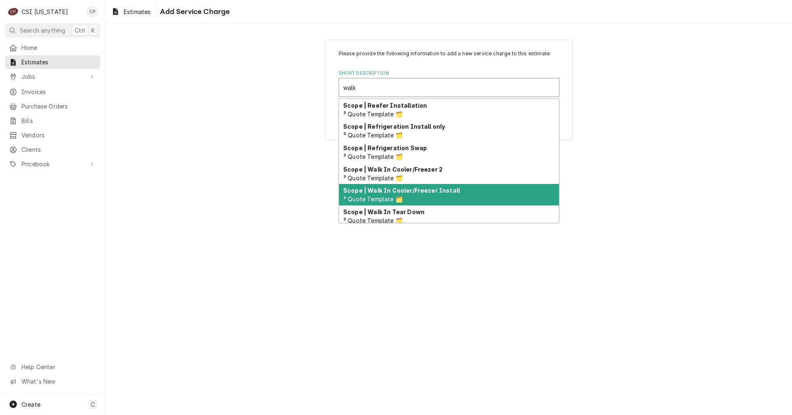
click at [432, 194] on div "Scope | Walk In Cooler/Freezer Install ³ Quote Template 🗂️" at bounding box center [449, 194] width 220 height 21
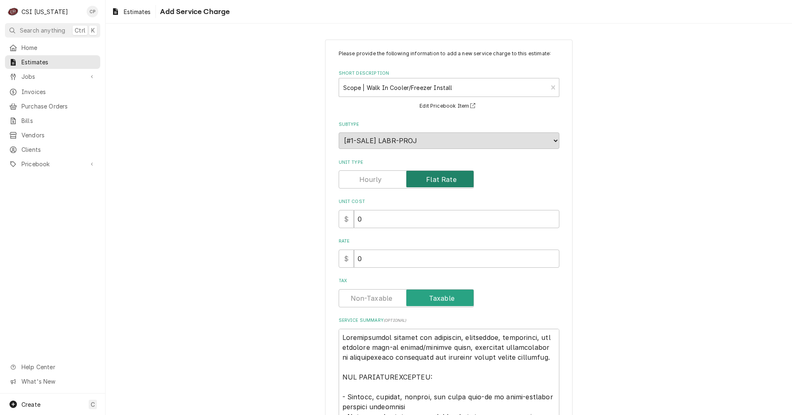
click at [380, 182] on input "Unit Type" at bounding box center [406, 179] width 128 height 18
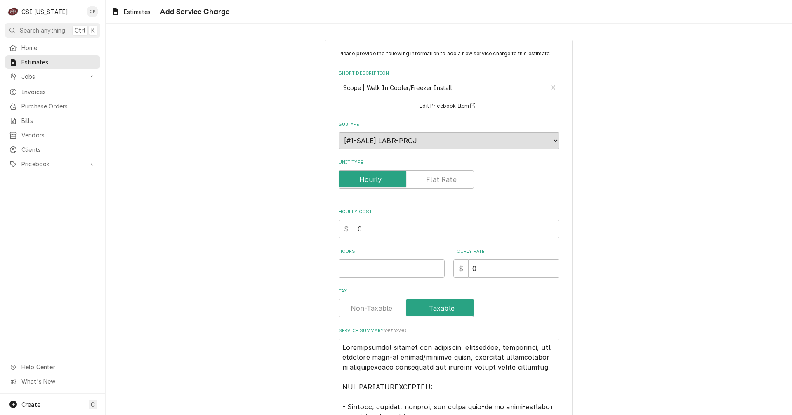
click at [427, 181] on label "Unit Type" at bounding box center [406, 179] width 135 height 18
click at [427, 181] on input "Unit Type" at bounding box center [406, 179] width 128 height 18
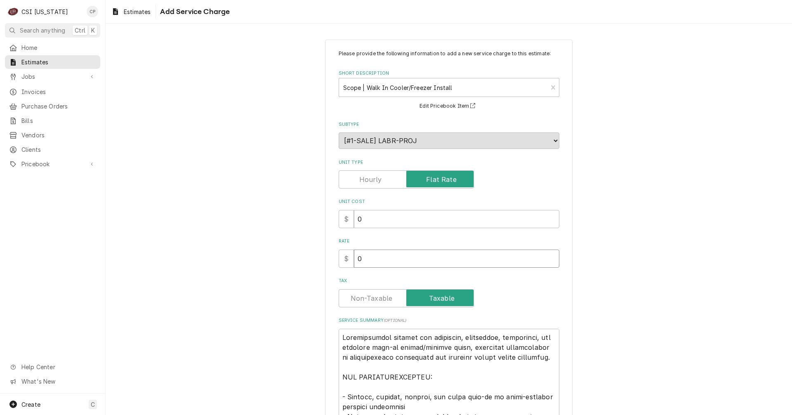
click at [333, 260] on div "Please provide the following information to add a new service charge to this es…" at bounding box center [449, 353] width 248 height 627
click at [363, 297] on label "Tax" at bounding box center [406, 298] width 135 height 18
click at [363, 297] on input "Tax" at bounding box center [406, 298] width 128 height 18
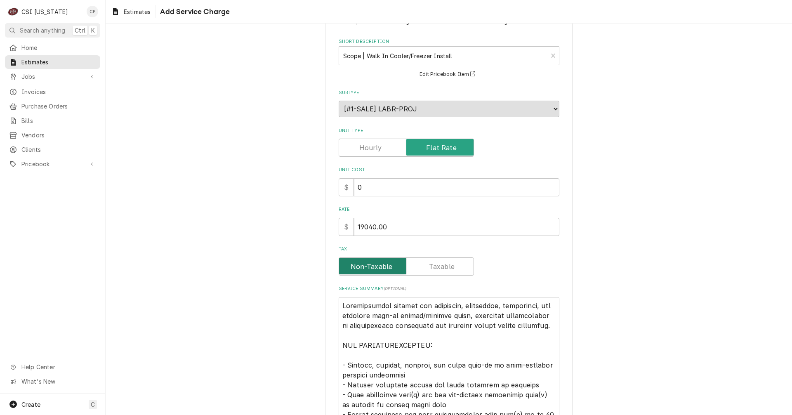
scroll to position [124, 0]
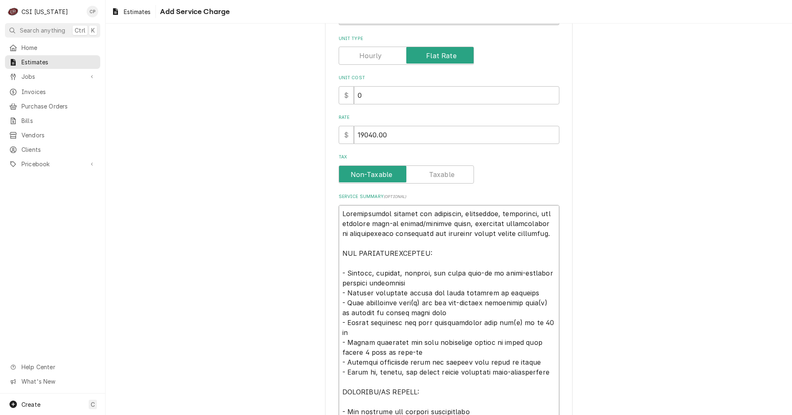
click at [456, 216] on textarea "Service Summary ( optional )" at bounding box center [449, 352] width 221 height 295
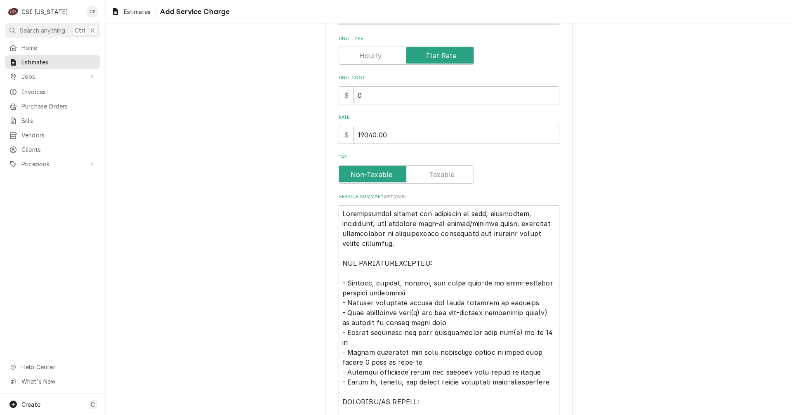
drag, startPoint x: 376, startPoint y: 223, endPoint x: 520, endPoint y: 214, distance: 144.3
click at [520, 214] on textarea "Service Summary ( optional )" at bounding box center [449, 357] width 221 height 304
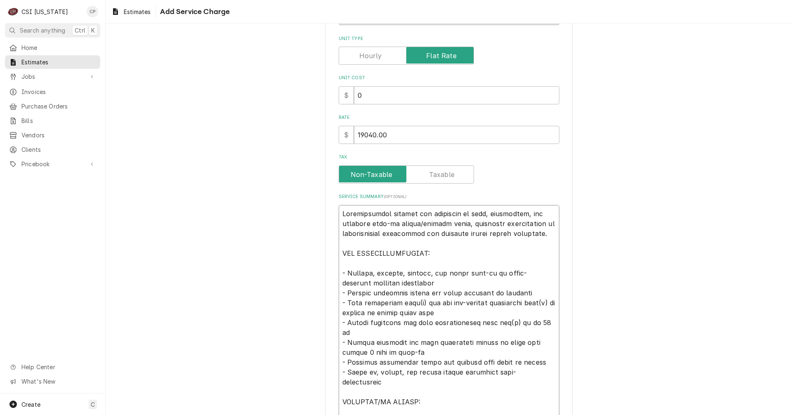
click at [439, 223] on textarea "Service Summary ( optional )" at bounding box center [449, 352] width 221 height 295
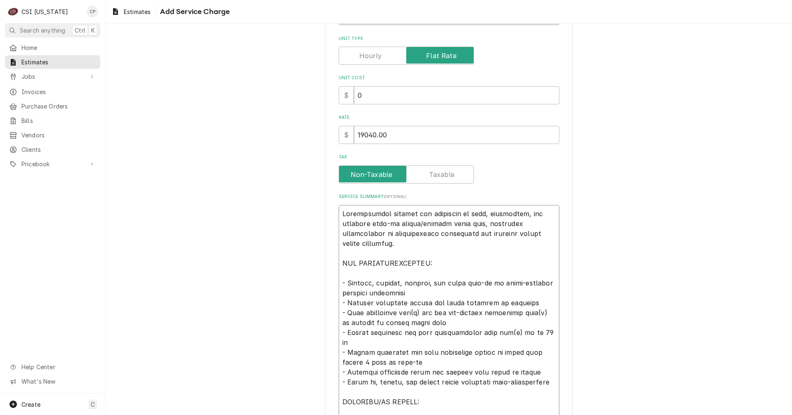
click at [368, 283] on textarea "Service Summary ( optional )" at bounding box center [449, 357] width 221 height 304
click at [451, 283] on textarea "Service Summary ( optional )" at bounding box center [449, 357] width 221 height 304
drag, startPoint x: 449, startPoint y: 283, endPoint x: 425, endPoint y: 283, distance: 24.4
click at [425, 283] on textarea "Service Summary ( optional )" at bounding box center [449, 357] width 221 height 304
click at [419, 312] on textarea "Service Summary ( optional )" at bounding box center [449, 357] width 221 height 304
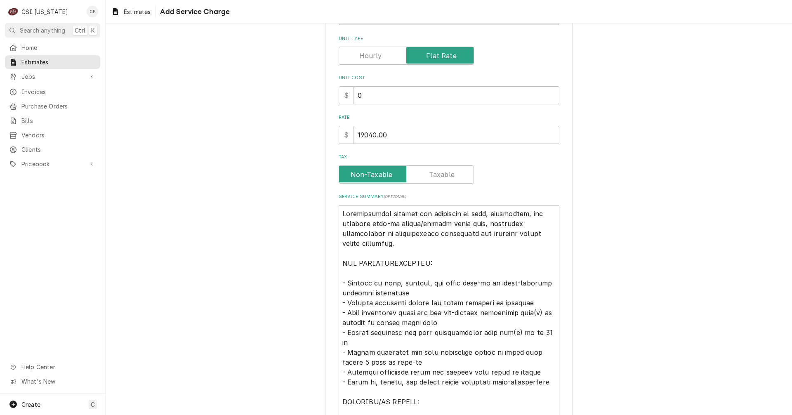
drag, startPoint x: 432, startPoint y: 314, endPoint x: 482, endPoint y: 314, distance: 49.9
click at [482, 314] on textarea "Service Summary ( optional )" at bounding box center [449, 357] width 221 height 304
click at [484, 312] on textarea "Service Summary ( optional )" at bounding box center [449, 357] width 221 height 304
drag, startPoint x: 496, startPoint y: 312, endPoint x: 519, endPoint y: 314, distance: 22.8
click at [519, 314] on textarea "Service Summary ( optional )" at bounding box center [449, 357] width 221 height 304
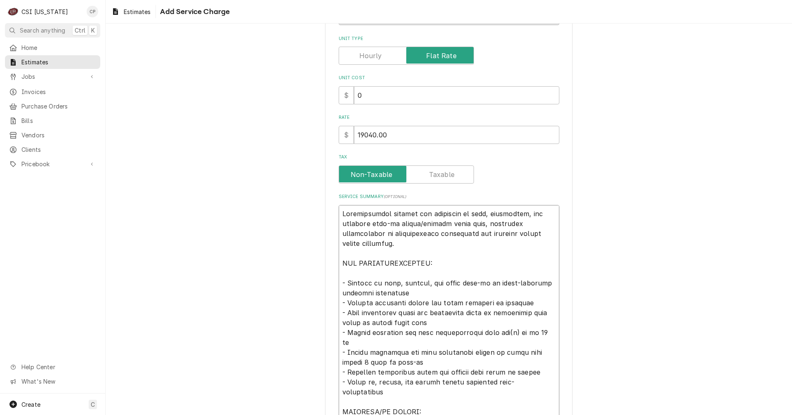
click at [496, 315] on textarea "Service Summary ( optional )" at bounding box center [449, 357] width 221 height 304
click at [496, 332] on textarea "Service Summary ( optional )" at bounding box center [449, 357] width 221 height 304
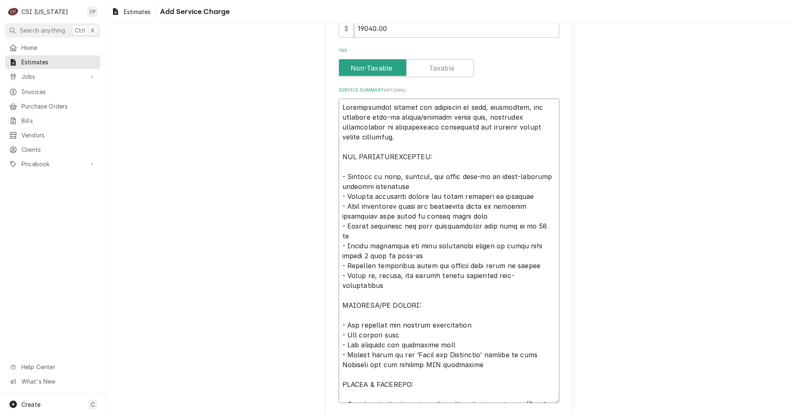
scroll to position [269, 0]
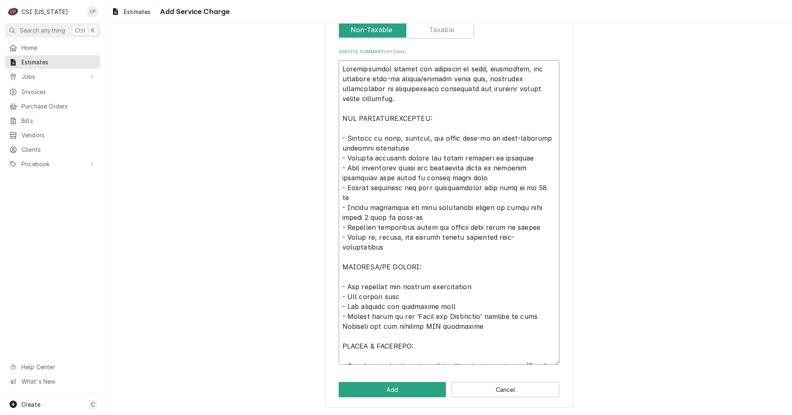
drag, startPoint x: 337, startPoint y: 334, endPoint x: 523, endPoint y: 434, distance: 210.6
click at [523, 415] on html "C CSI Kentucky CP Search anything Ctrl K Home Estimates Jobs Jobs Job Series In…" at bounding box center [396, 207] width 792 height 415
click at [295, 326] on div "Please provide the following information to add a new service charge to this es…" at bounding box center [449, 89] width 686 height 651
click at [387, 392] on button "Add" at bounding box center [393, 389] width 108 height 15
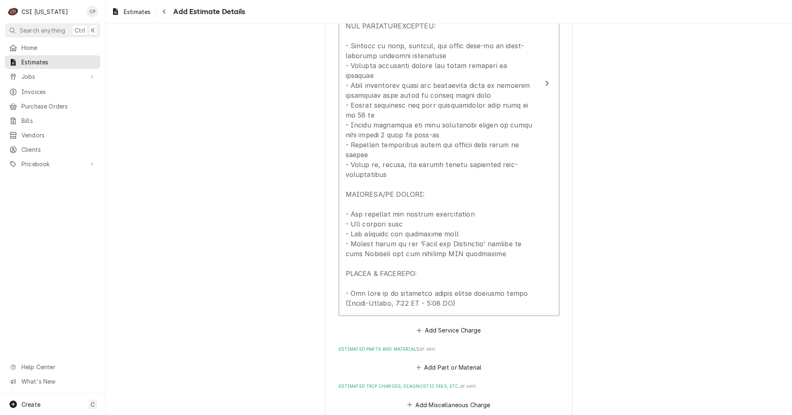
scroll to position [1491, 0]
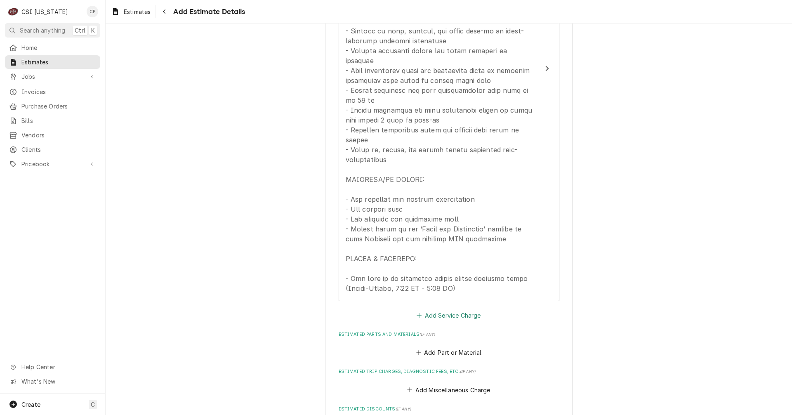
click at [461, 309] on button "Add Service Charge" at bounding box center [448, 315] width 67 height 12
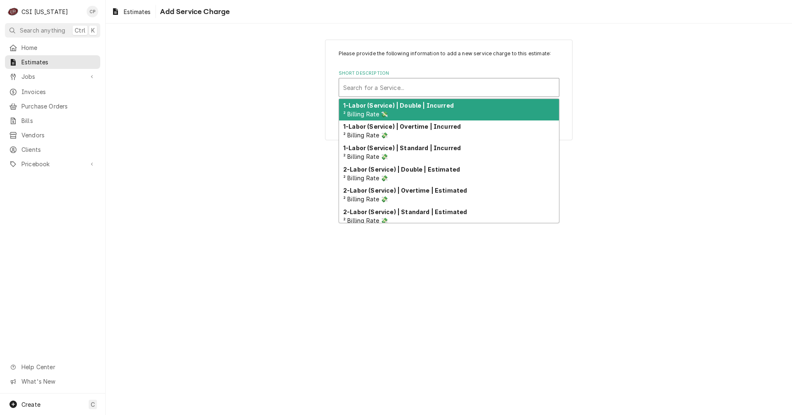
click at [374, 85] on div "Short Description" at bounding box center [449, 87] width 212 height 15
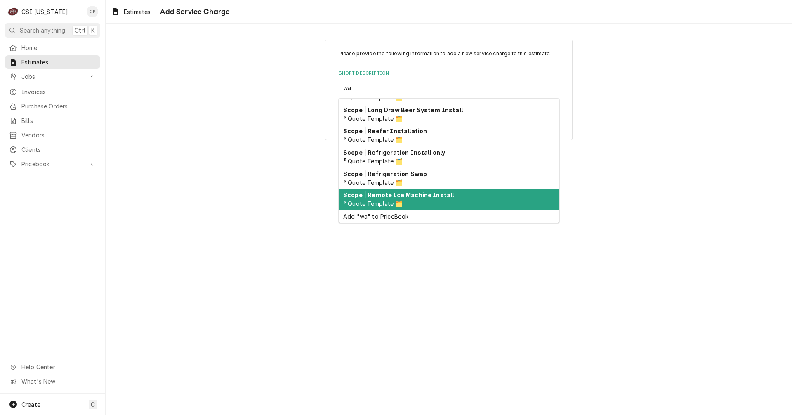
scroll to position [102, 0]
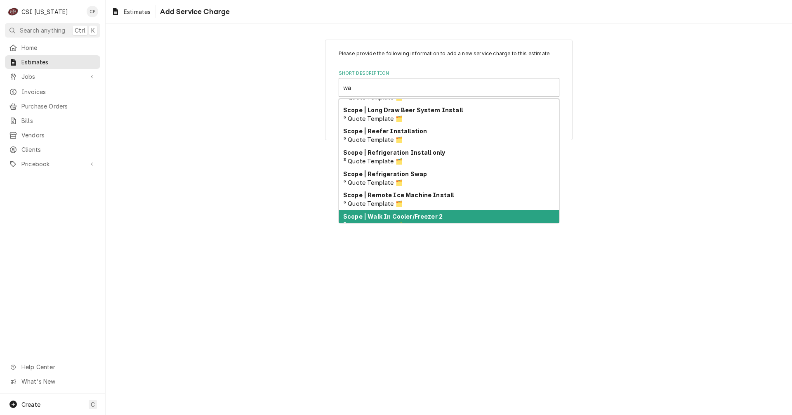
click at [414, 215] on strong "Scope | Walk In Cooler/Freezer 2" at bounding box center [392, 216] width 99 height 7
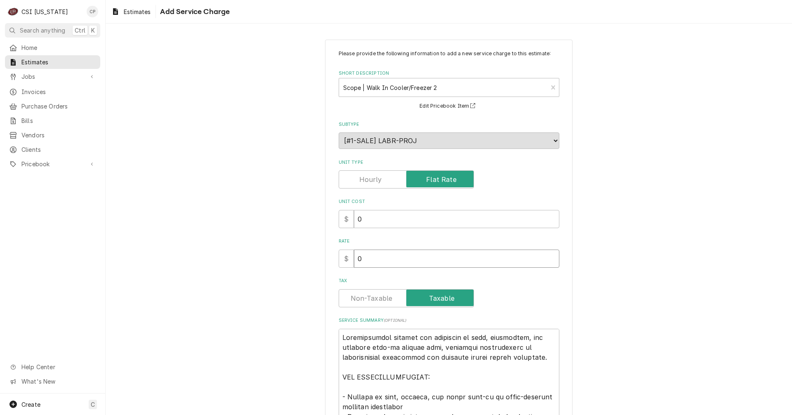
drag, startPoint x: 373, startPoint y: 267, endPoint x: 338, endPoint y: 259, distance: 35.8
click at [339, 259] on div "$ 0" at bounding box center [449, 259] width 221 height 18
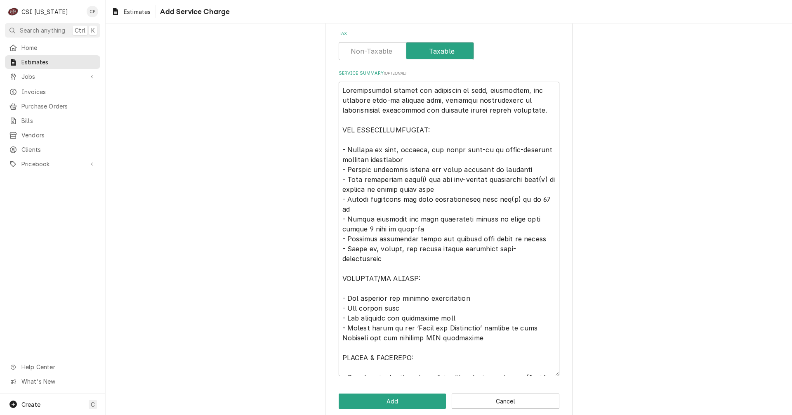
scroll to position [259, 0]
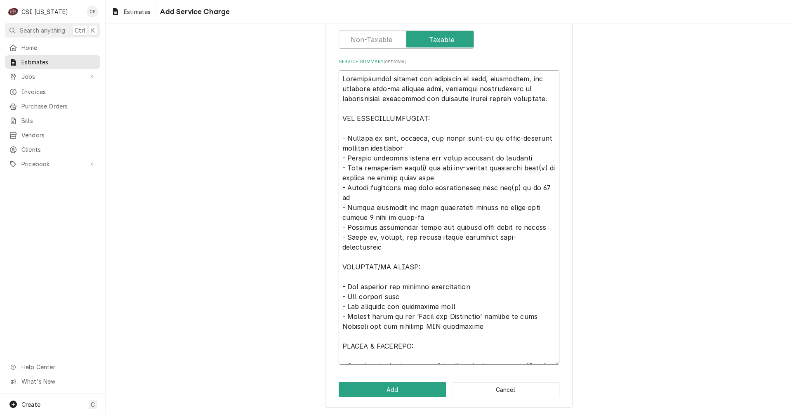
drag, startPoint x: 340, startPoint y: 337, endPoint x: 507, endPoint y: 434, distance: 193.2
click at [507, 415] on html "C CSI Kentucky CP Search anything Ctrl K Home Estimates Jobs Jobs Job Series In…" at bounding box center [396, 207] width 792 height 415
paste textarea "cooler/freezer combo unit, including installation of refrigeration components a…"
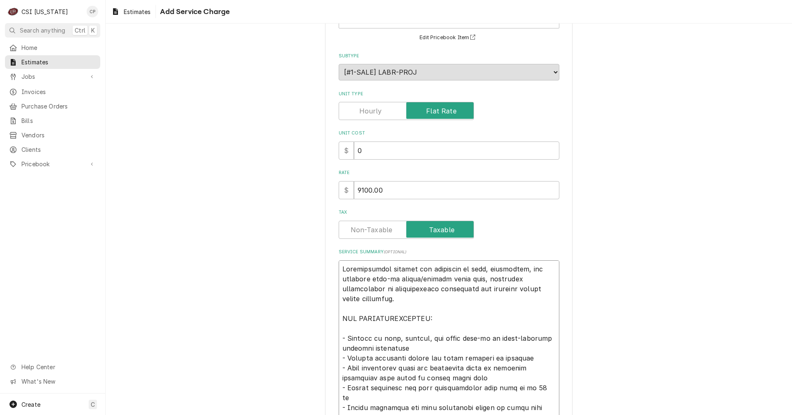
scroll to position [269, 0]
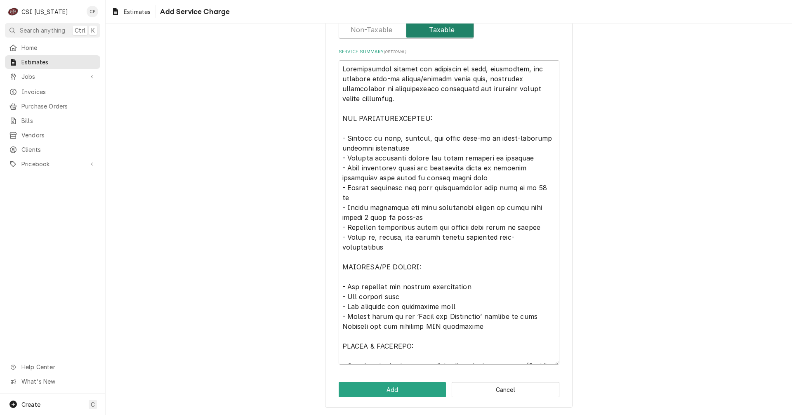
click at [377, 35] on input "Tax" at bounding box center [406, 30] width 128 height 18
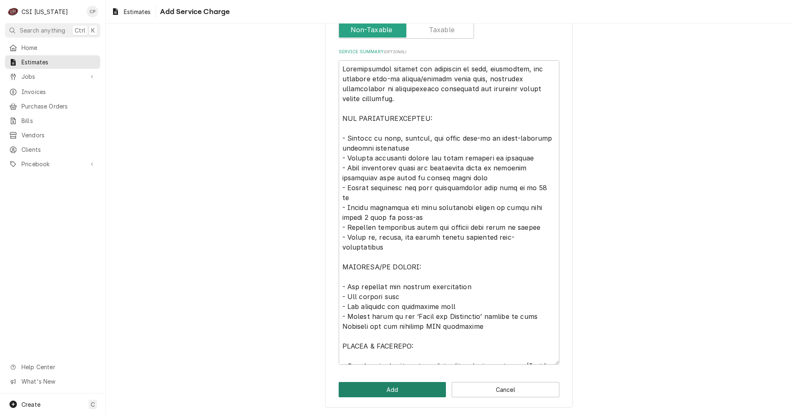
click at [410, 388] on button "Add" at bounding box center [393, 389] width 108 height 15
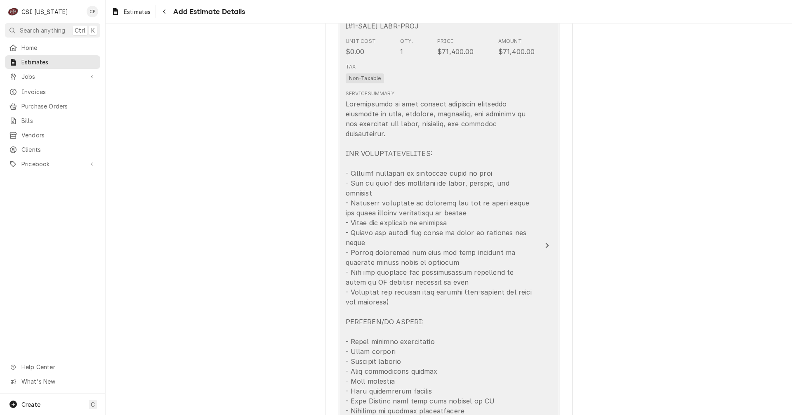
scroll to position [810, 0]
click at [542, 241] on div "Update Line Item" at bounding box center [547, 246] width 11 height 10
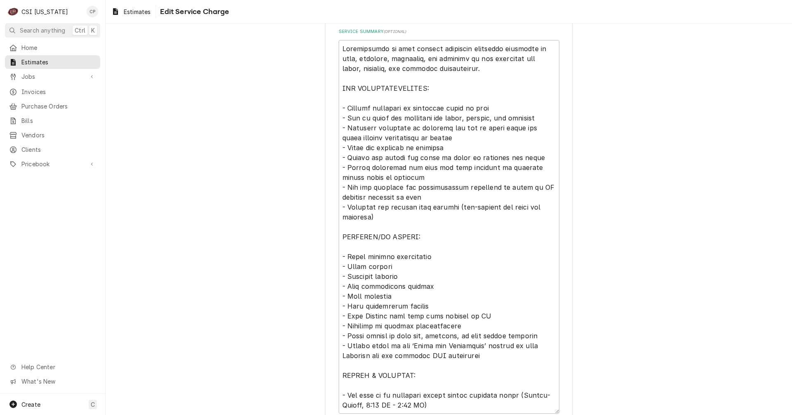
scroll to position [359, 0]
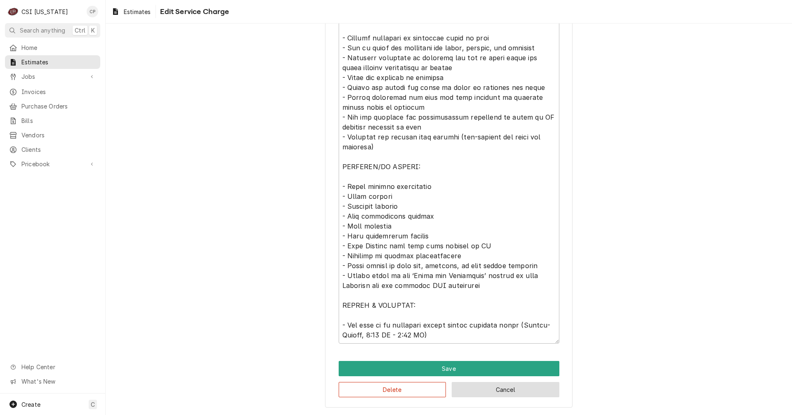
click at [483, 395] on button "Cancel" at bounding box center [506, 389] width 108 height 15
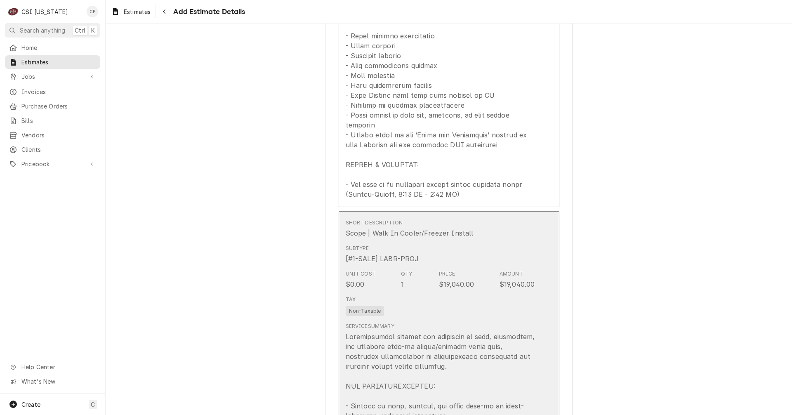
scroll to position [1197, 0]
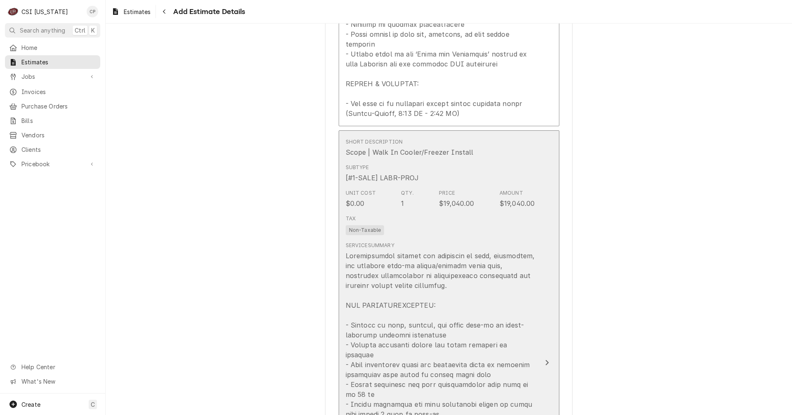
click at [527, 251] on div "Update Line Item" at bounding box center [440, 419] width 189 height 337
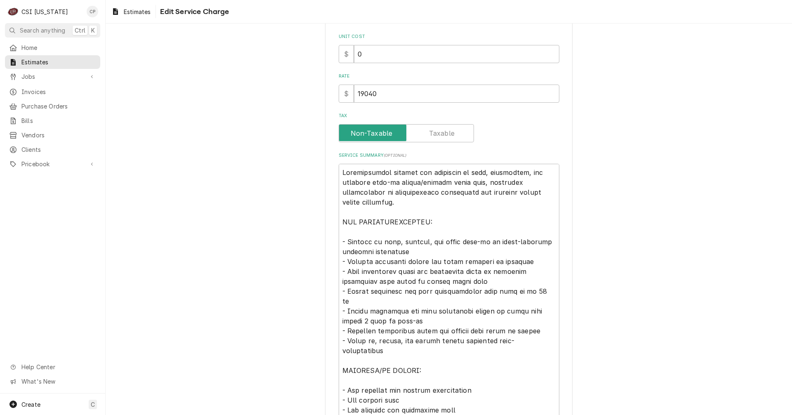
scroll to position [83, 0]
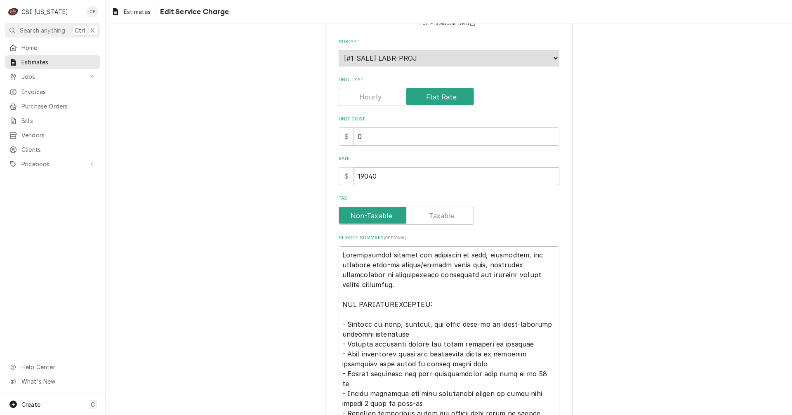
drag, startPoint x: 379, startPoint y: 172, endPoint x: 347, endPoint y: 169, distance: 32.3
click at [347, 169] on div "$ 19040" at bounding box center [449, 176] width 221 height 18
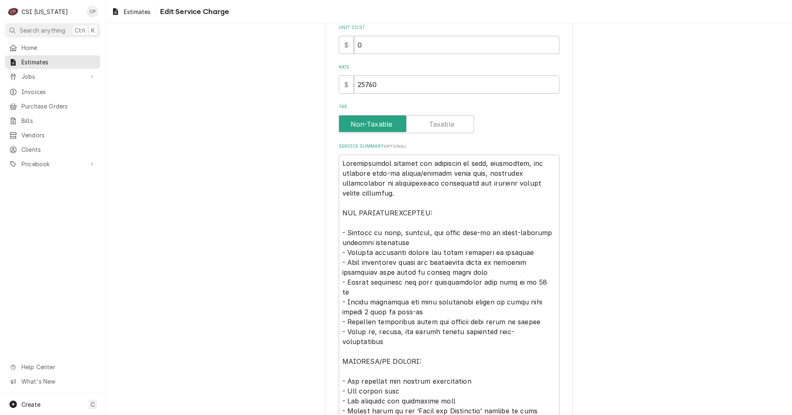
scroll to position [290, 0]
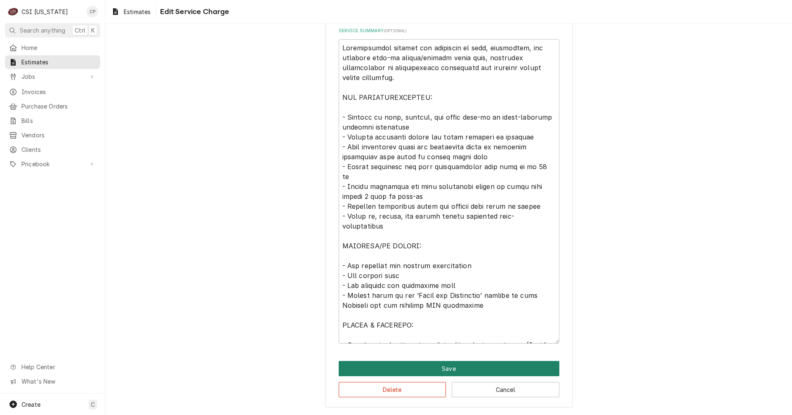
click at [435, 372] on button "Save" at bounding box center [449, 368] width 221 height 15
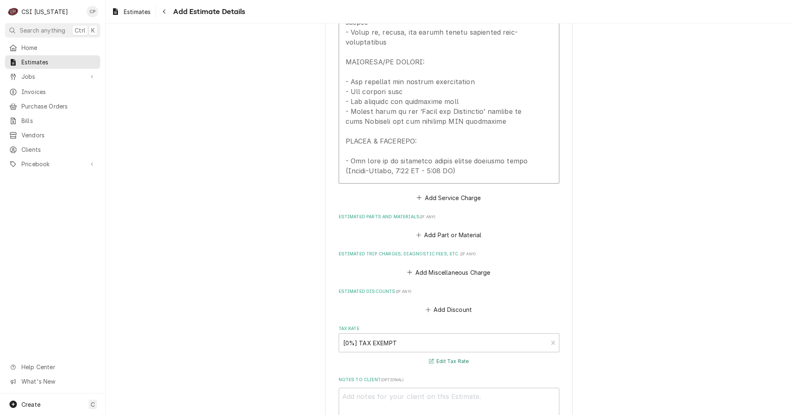
scroll to position [2079, 0]
click at [455, 228] on button "Add Part or Material" at bounding box center [449, 234] width 68 height 12
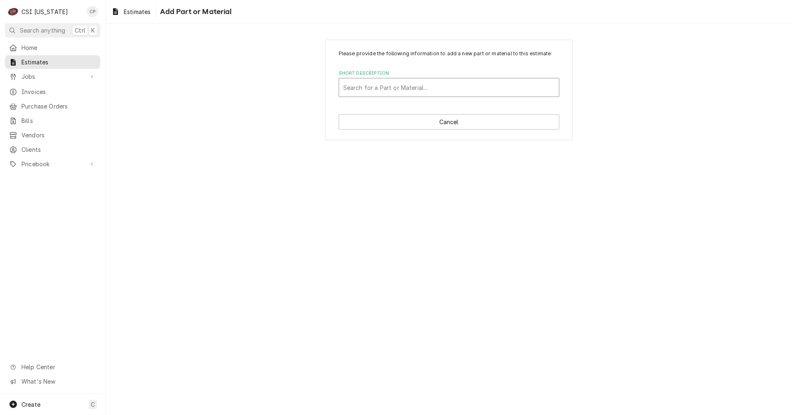
click at [411, 87] on div "Short Description" at bounding box center [449, 87] width 212 height 15
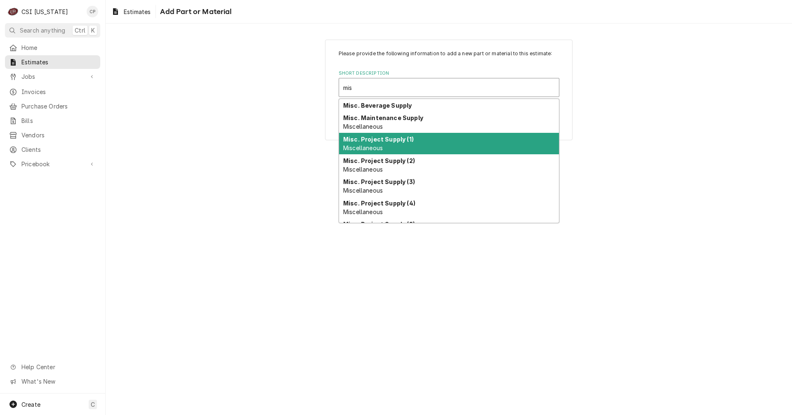
click at [364, 151] on span "Miscellaneous" at bounding box center [363, 147] width 40 height 7
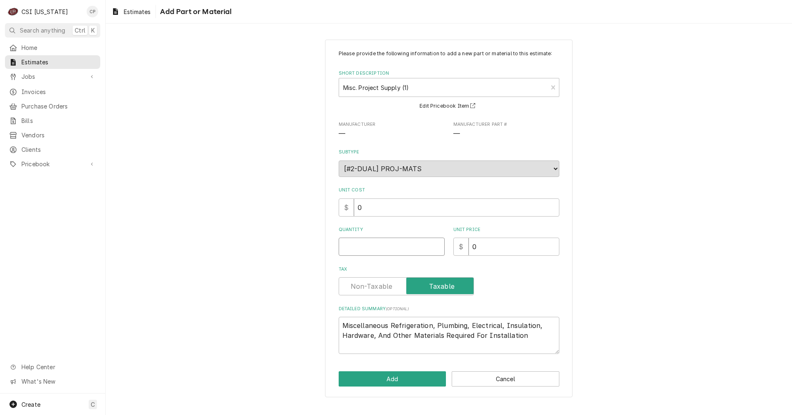
click at [387, 243] on input "Quantity" at bounding box center [392, 247] width 106 height 18
click at [369, 287] on label "Tax" at bounding box center [406, 286] width 135 height 18
click at [369, 287] on input "Tax" at bounding box center [406, 286] width 128 height 18
drag, startPoint x: 436, startPoint y: 325, endPoint x: 390, endPoint y: 322, distance: 45.9
click at [391, 326] on textarea "Miscellaneous Refrigeration, Plumbing, Electrical, Insulation, Hardware, And Ot…" at bounding box center [449, 335] width 221 height 37
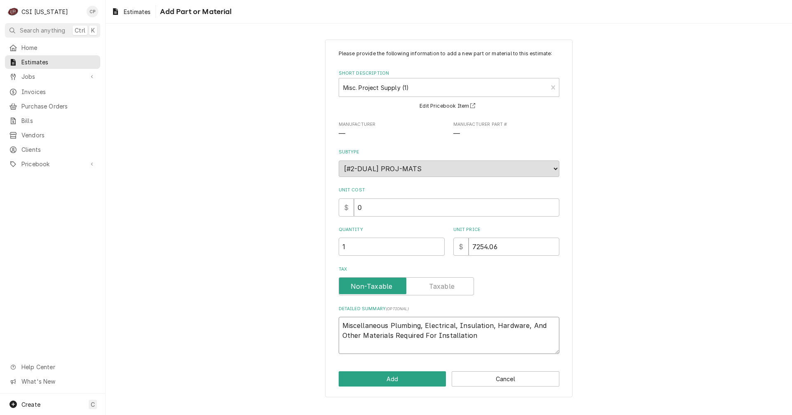
click at [479, 338] on textarea "Miscellaneous Plumbing, Electrical, Insulation, Hardware, And Other Materials R…" at bounding box center [449, 335] width 221 height 37
click at [392, 381] on button "Add" at bounding box center [393, 378] width 108 height 15
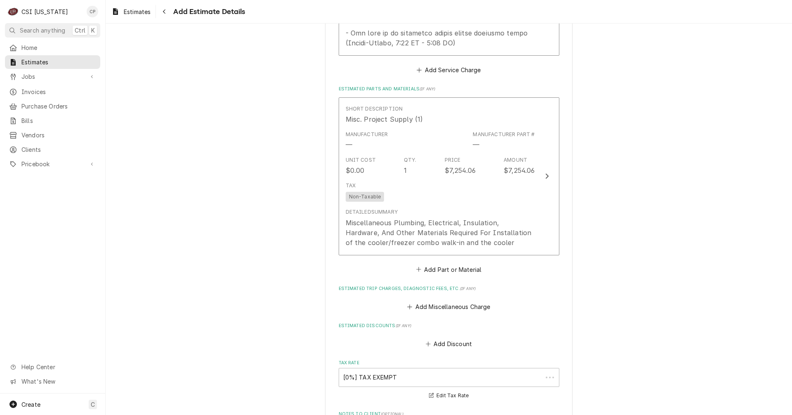
scroll to position [2205, 0]
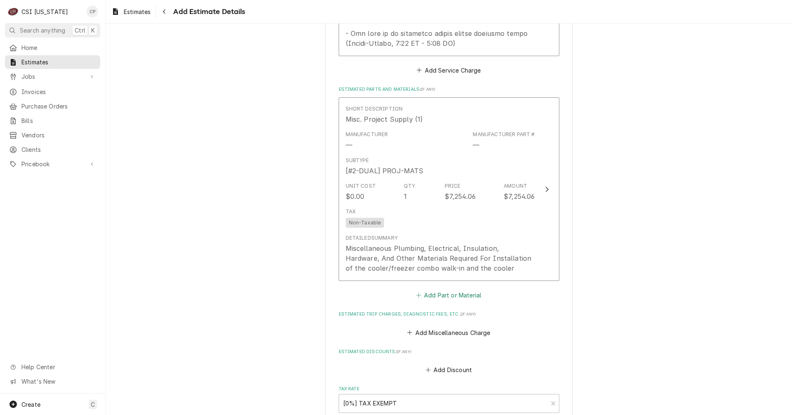
click at [455, 290] on button "Add Part or Material" at bounding box center [449, 296] width 68 height 12
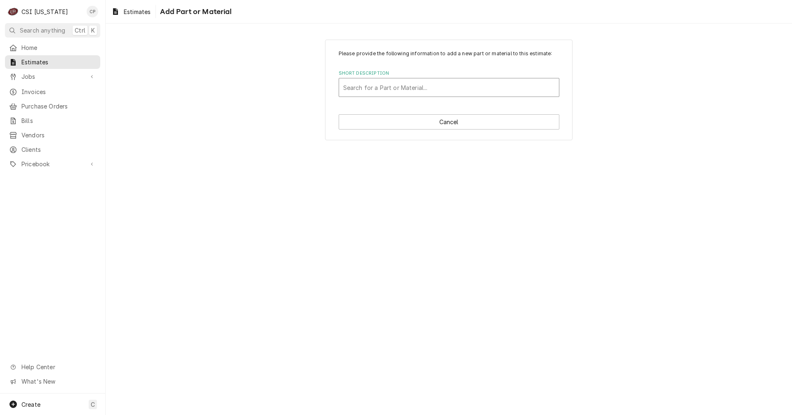
click at [392, 86] on div "Short Description" at bounding box center [449, 87] width 212 height 15
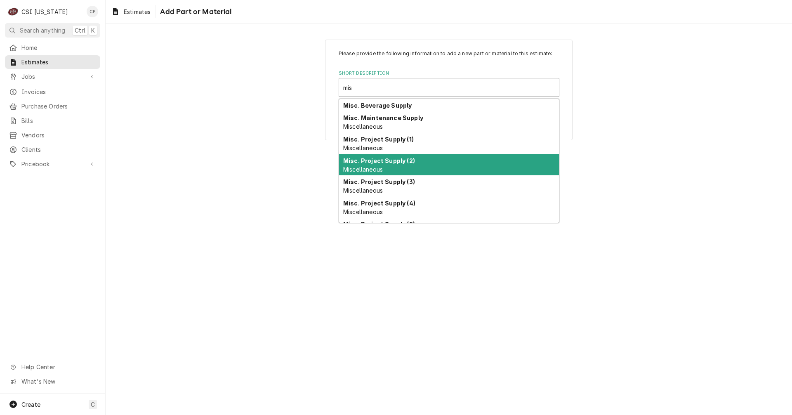
click at [396, 162] on strong "Misc. Project Supply (2)" at bounding box center [379, 160] width 72 height 7
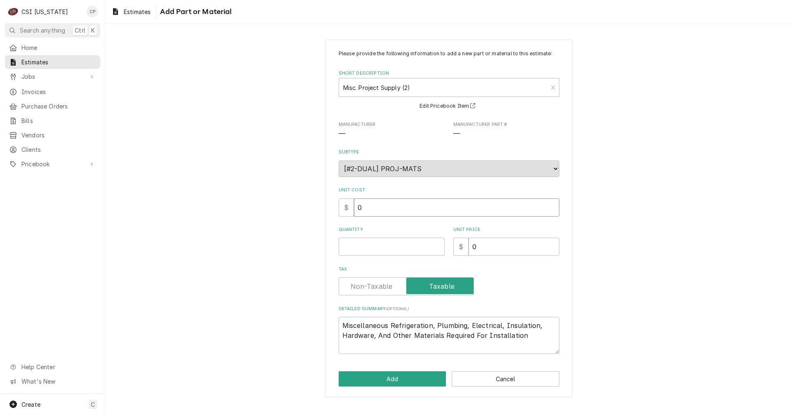
drag, startPoint x: 373, startPoint y: 208, endPoint x: 335, endPoint y: 209, distance: 38.8
click at [336, 209] on div "Please provide the following information to add a new part or material to this …" at bounding box center [449, 219] width 248 height 358
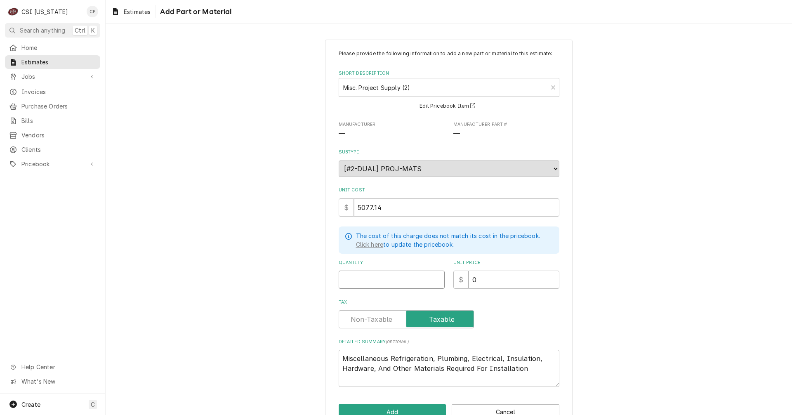
click at [363, 276] on input "Quantity" at bounding box center [392, 280] width 106 height 18
drag, startPoint x: 393, startPoint y: 208, endPoint x: 328, endPoint y: 207, distance: 64.4
click at [330, 208] on div "Please provide the following information to add a new part or material to this …" at bounding box center [449, 235] width 248 height 391
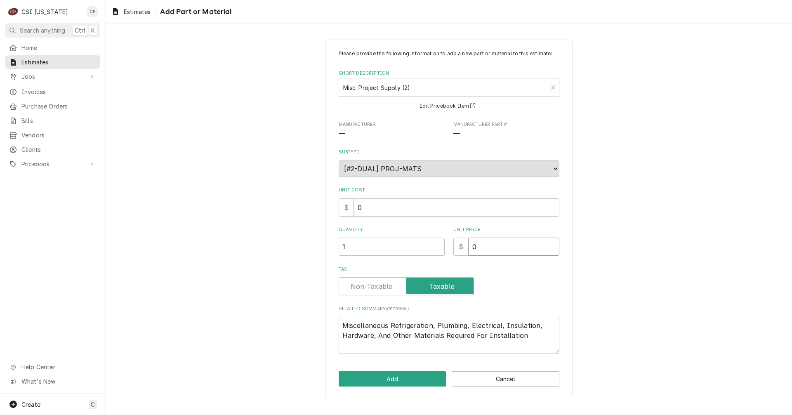
click at [471, 247] on input "0" at bounding box center [514, 247] width 91 height 18
paste input "5077.14"
click at [370, 286] on label "Tax" at bounding box center [406, 286] width 135 height 18
click at [370, 286] on input "Tax" at bounding box center [406, 286] width 128 height 18
drag, startPoint x: 431, startPoint y: 327, endPoint x: 392, endPoint y: 324, distance: 38.9
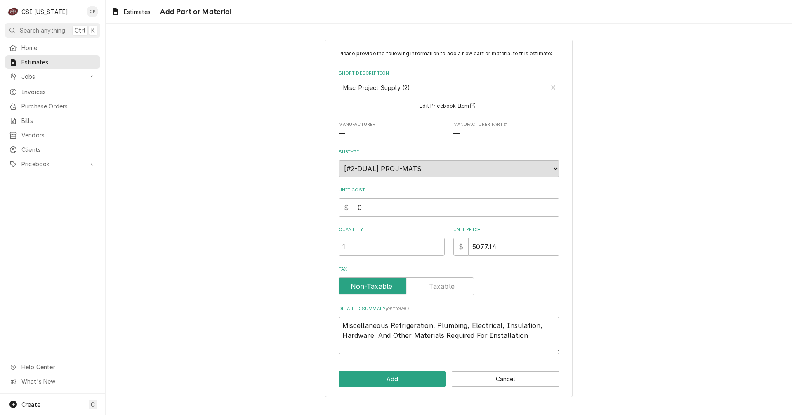
click at [392, 324] on textarea "Miscellaneous Refrigeration, Plumbing, Electrical, Insulation, Hardware, And Ot…" at bounding box center [449, 335] width 221 height 37
click at [474, 339] on textarea "Miscellaneous, Plumbing, Electrical, Insulation, Hardware, And Other Materials …" at bounding box center [449, 335] width 221 height 37
click at [406, 380] on button "Add" at bounding box center [393, 378] width 108 height 15
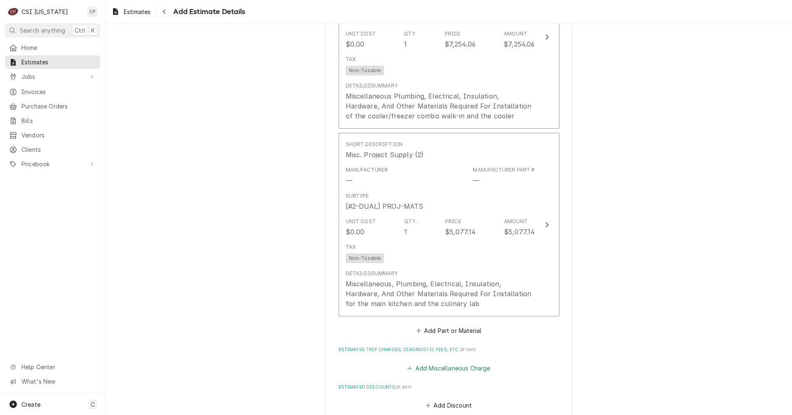
click at [432, 362] on button "Add Miscellaneous Charge" at bounding box center [449, 368] width 86 height 12
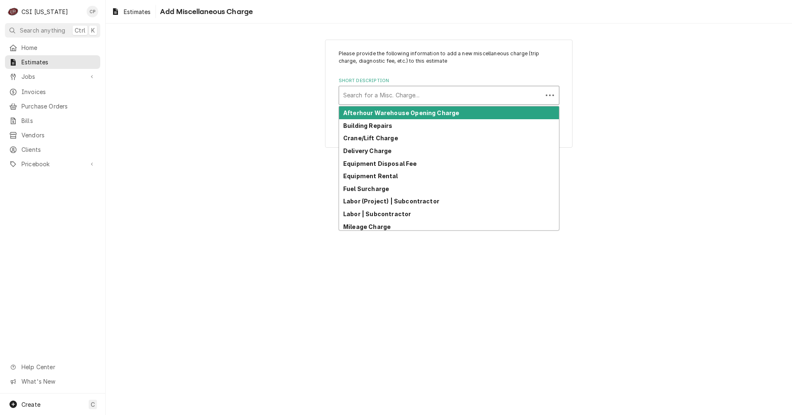
click at [381, 97] on div "Short Description" at bounding box center [440, 95] width 195 height 15
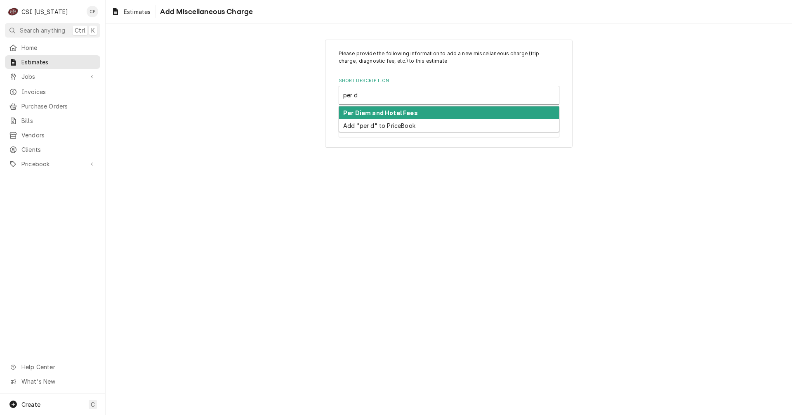
click at [379, 112] on strong "Per Diem and Hotel Fees" at bounding box center [380, 112] width 75 height 7
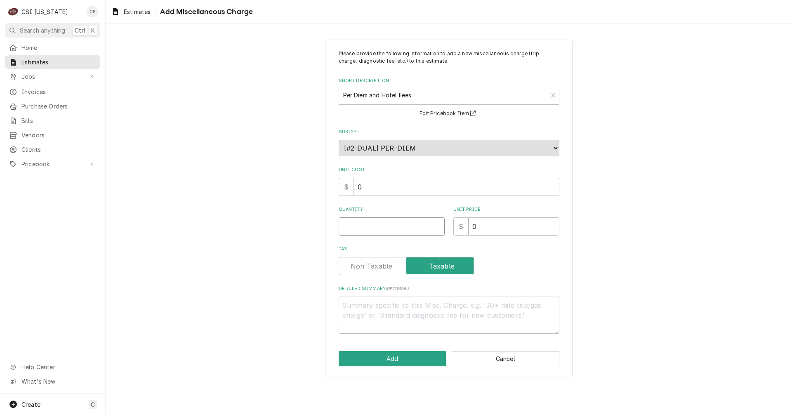
click at [377, 223] on input "Quantity" at bounding box center [392, 226] width 106 height 18
click at [375, 267] on label "Tax" at bounding box center [406, 266] width 135 height 18
click at [375, 267] on input "Tax" at bounding box center [406, 266] width 128 height 18
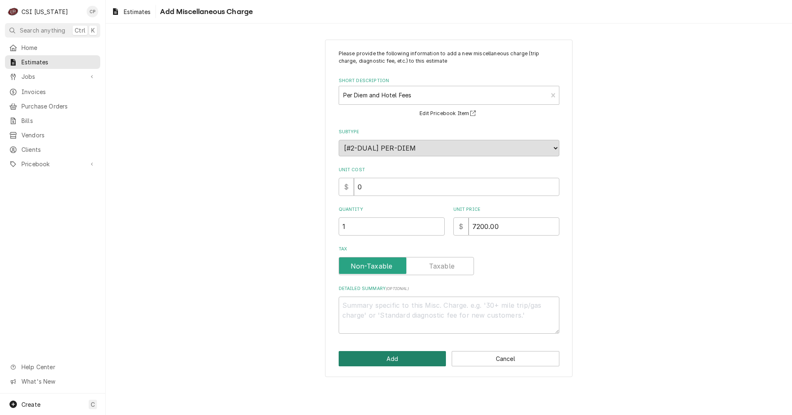
click at [387, 358] on button "Add" at bounding box center [393, 358] width 108 height 15
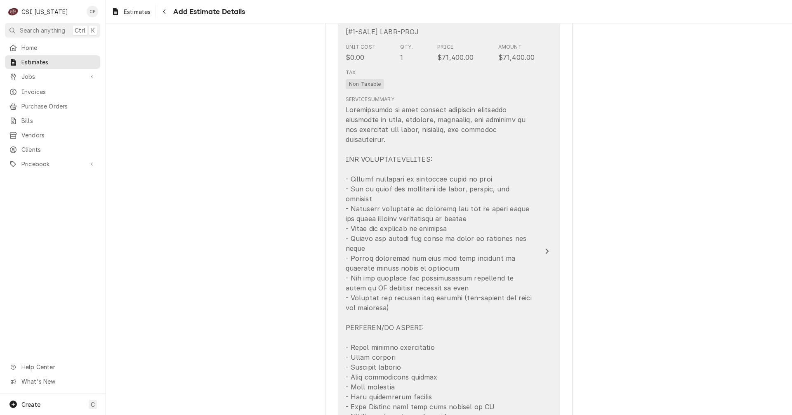
scroll to position [802, 0]
click at [545, 250] on icon "Update Line Item" at bounding box center [547, 253] width 4 height 7
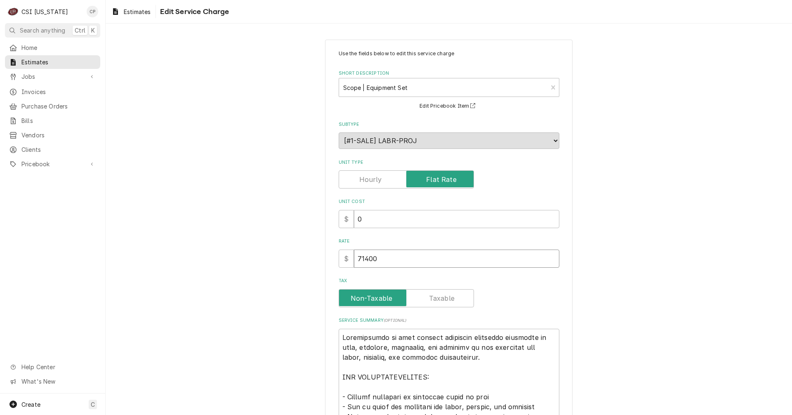
drag, startPoint x: 382, startPoint y: 258, endPoint x: 334, endPoint y: 258, distance: 47.9
click at [334, 258] on div "Use the fields below to edit this service charge Short Description Scope | Equi…" at bounding box center [449, 403] width 248 height 727
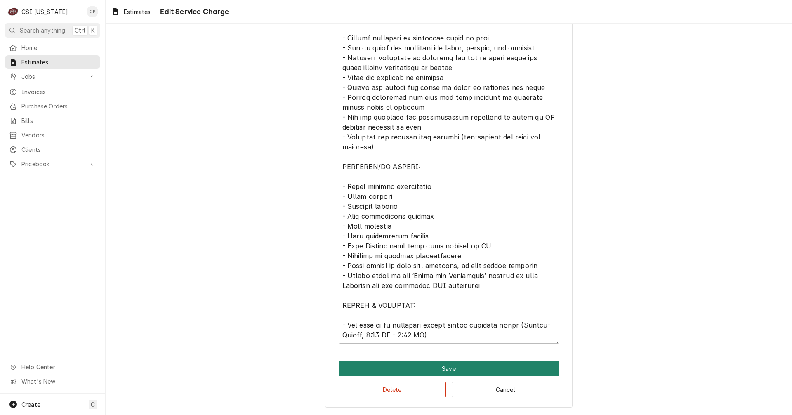
click at [442, 372] on button "Save" at bounding box center [449, 368] width 221 height 15
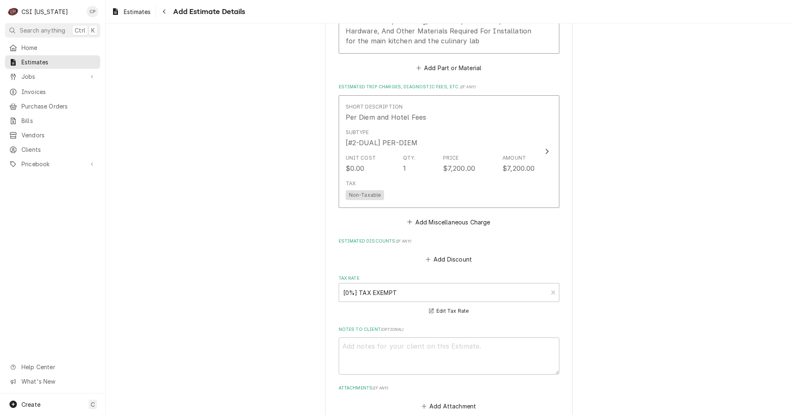
scroll to position [2531, 0]
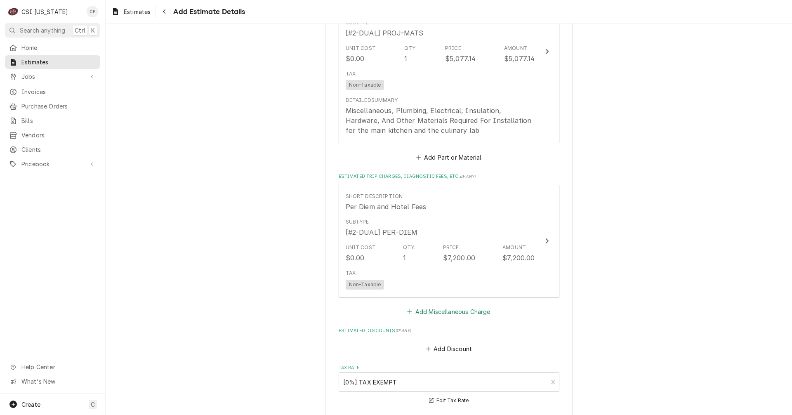
click at [448, 306] on button "Add Miscellaneous Charge" at bounding box center [449, 312] width 86 height 12
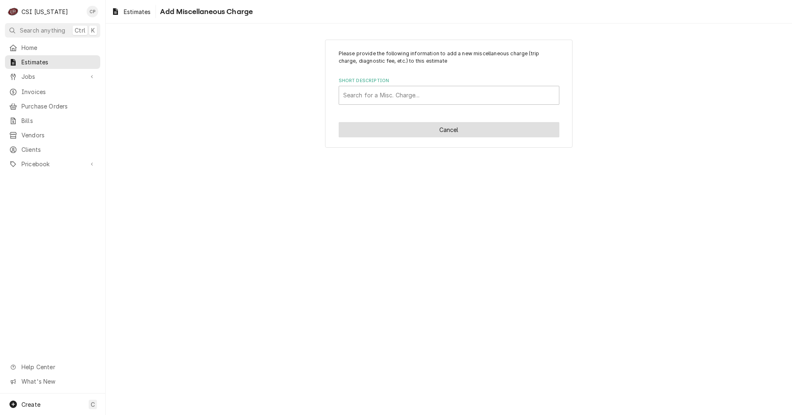
click at [451, 132] on button "Cancel" at bounding box center [449, 129] width 221 height 15
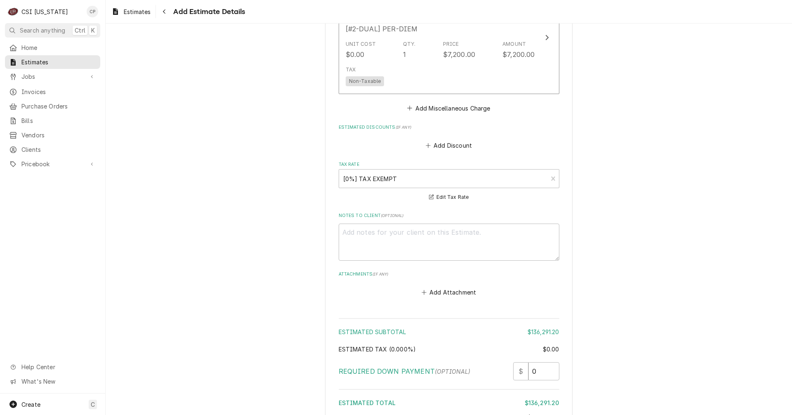
scroll to position [2569, 0]
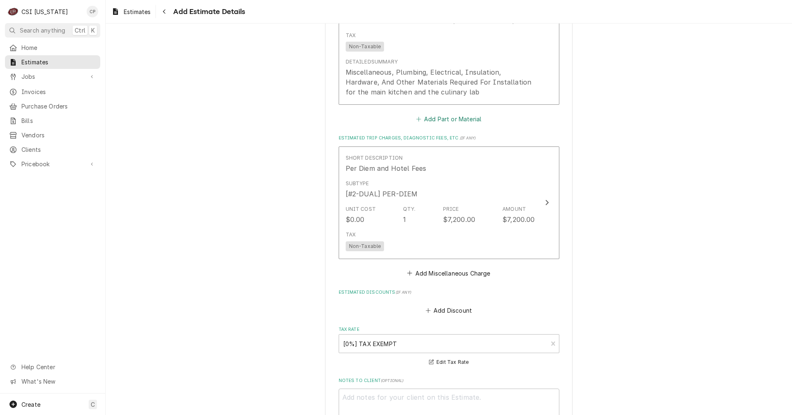
click at [439, 113] on button "Add Part or Material" at bounding box center [449, 119] width 68 height 12
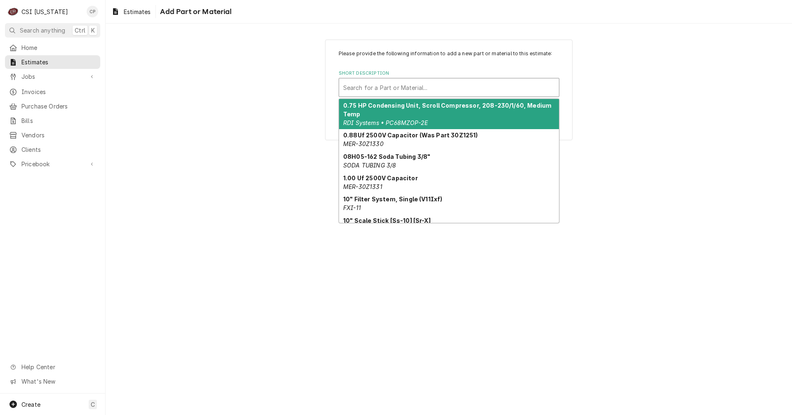
click at [418, 89] on div "Short Description" at bounding box center [449, 87] width 212 height 15
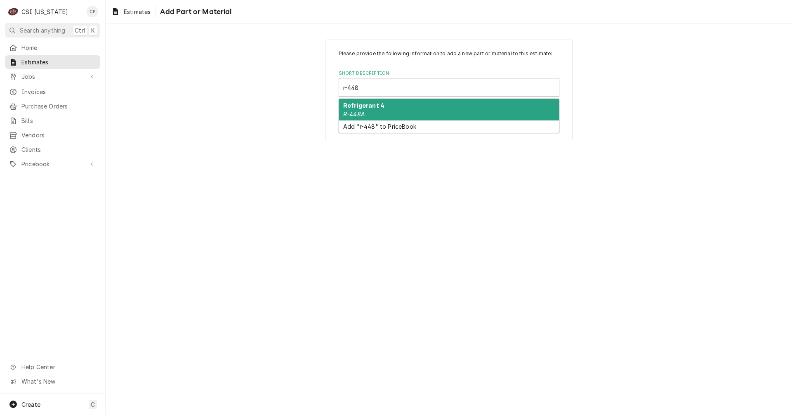
click at [394, 110] on div "Refrigerant 4 R-448A" at bounding box center [449, 109] width 220 height 21
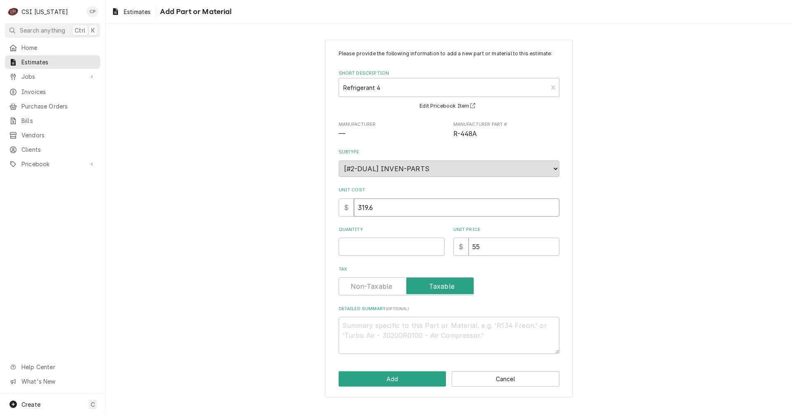
drag, startPoint x: 377, startPoint y: 209, endPoint x: 256, endPoint y: 203, distance: 121.4
click at [274, 204] on div "Please provide the following information to add a new part or material to this …" at bounding box center [449, 218] width 686 height 372
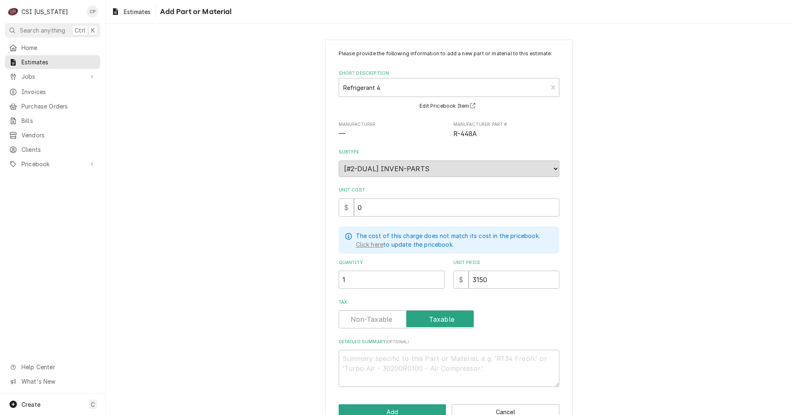
click at [374, 318] on label "Tax" at bounding box center [406, 319] width 135 height 18
click at [374, 318] on input "Tax" at bounding box center [406, 319] width 128 height 18
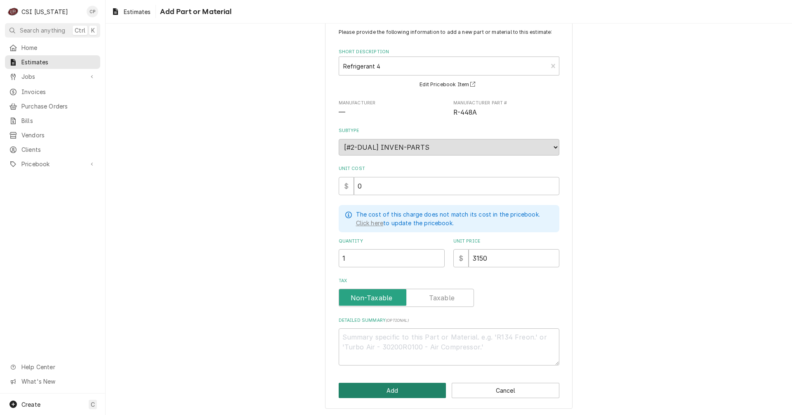
click at [402, 383] on button "Add" at bounding box center [393, 390] width 108 height 15
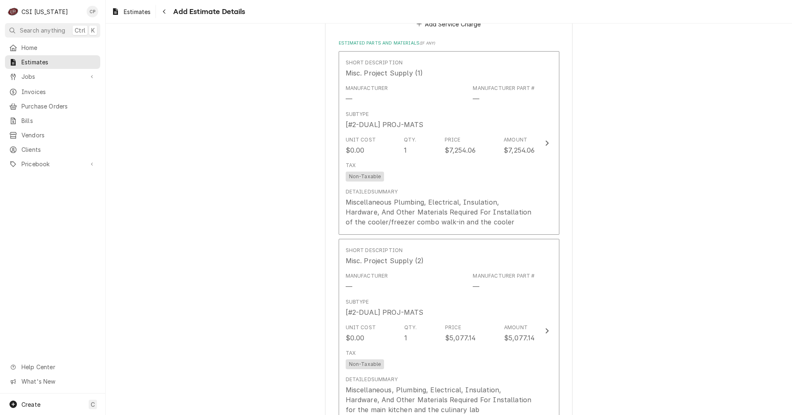
scroll to position [2260, 0]
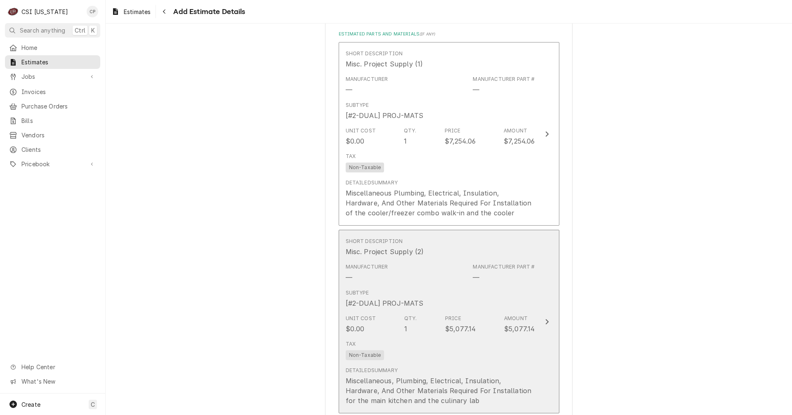
click at [546, 288] on button "Short Description Misc. Project Supply (2) Manufacturer — Manufacturer Part # —…" at bounding box center [449, 322] width 221 height 184
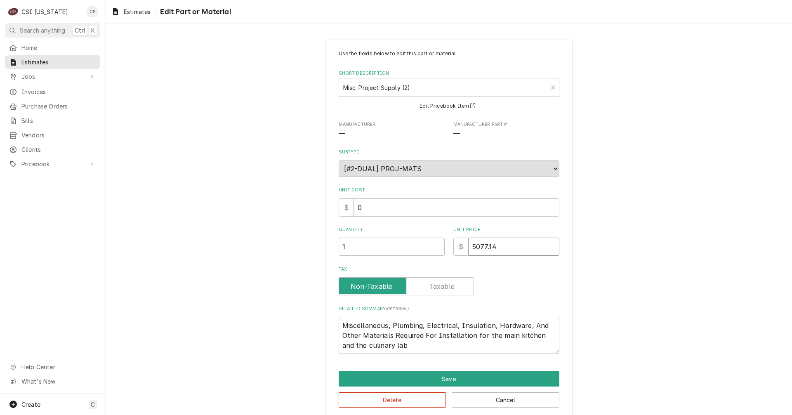
drag, startPoint x: 488, startPoint y: 248, endPoint x: 450, endPoint y: 245, distance: 38.4
click at [450, 245] on div "Quantity 1 Unit Price $ 5077.14" at bounding box center [449, 240] width 221 height 29
click at [433, 380] on button "Save" at bounding box center [449, 378] width 221 height 15
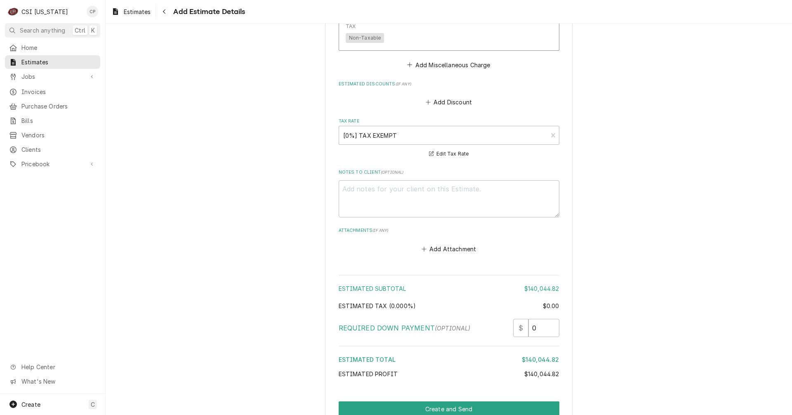
scroll to position [2920, 0]
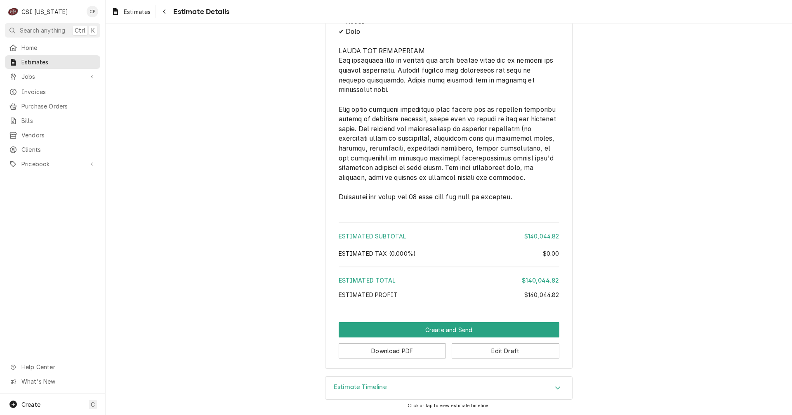
scroll to position [2492, 0]
click at [477, 331] on button "Create and Send" at bounding box center [449, 329] width 221 height 15
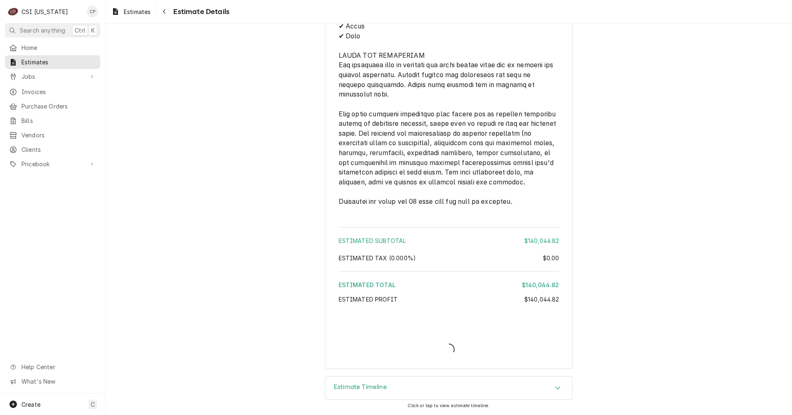
scroll to position [2488, 0]
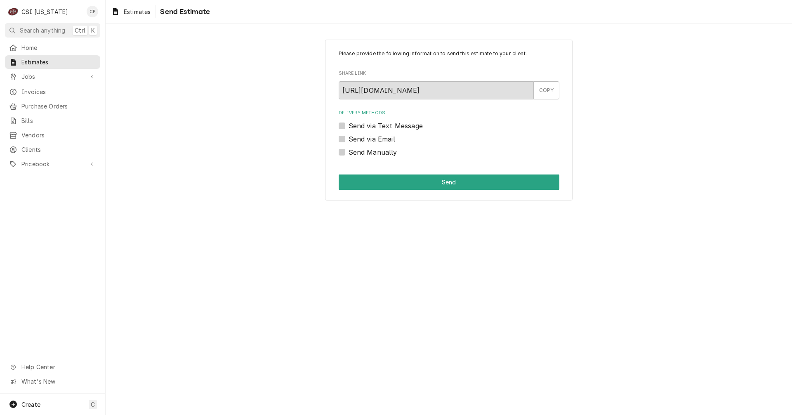
click at [349, 138] on label "Send via Email" at bounding box center [372, 139] width 47 height 10
click at [349, 138] on input "Send via Email" at bounding box center [459, 143] width 221 height 18
checkbox input "true"
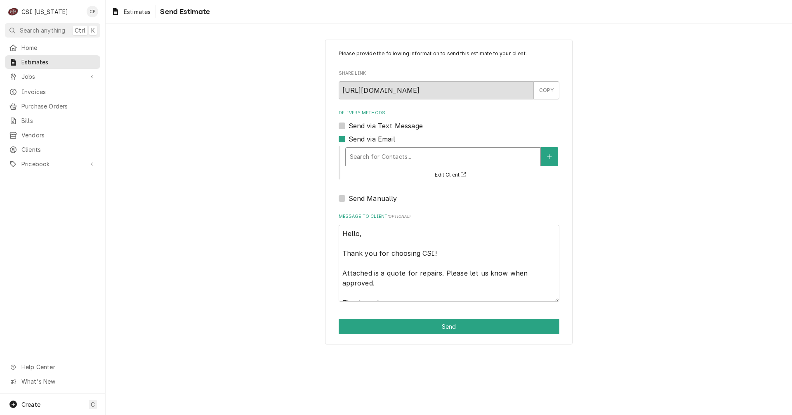
click at [454, 160] on div "Delivery Methods" at bounding box center [443, 156] width 186 height 15
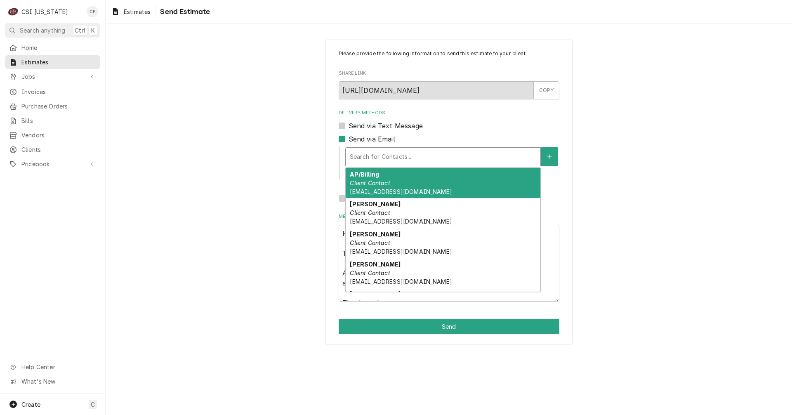
click at [376, 158] on div "Delivery Methods" at bounding box center [443, 156] width 186 height 15
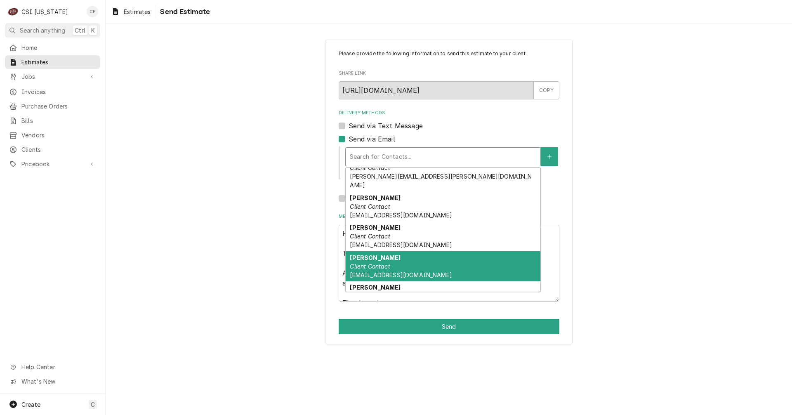
scroll to position [176, 0]
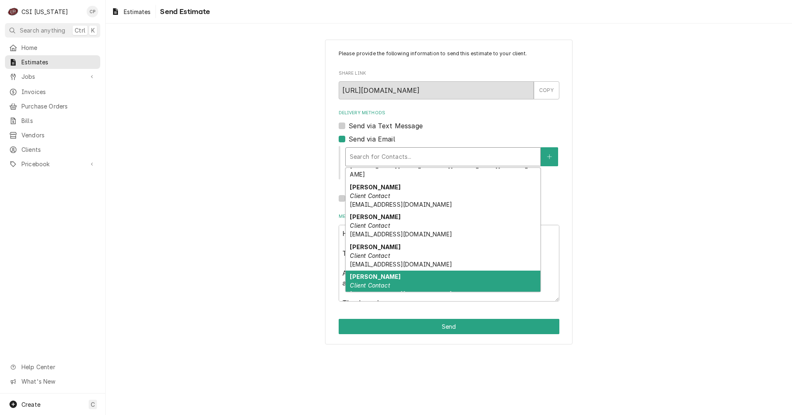
click at [368, 282] on em "Client Contact" at bounding box center [370, 285] width 40 height 7
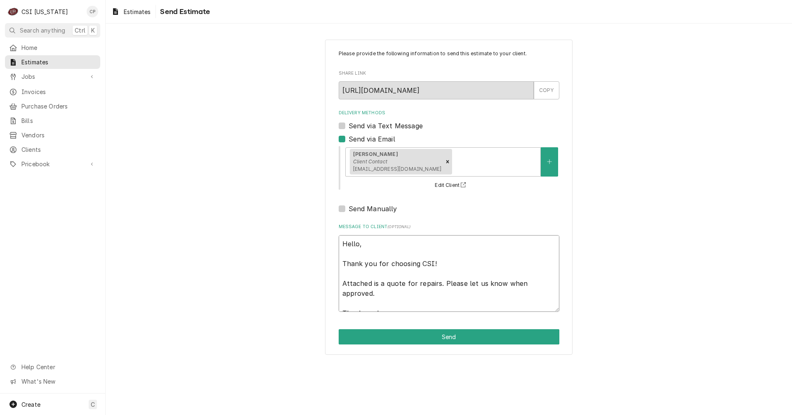
drag, startPoint x: 380, startPoint y: 283, endPoint x: 453, endPoint y: 294, distance: 73.0
click at [453, 294] on textarea "Hello, Thank you for choosing CSI! Attached is a quote for repairs. Please let …" at bounding box center [449, 273] width 221 height 77
type textarea "x"
type textarea "Hello, Thank you for choosing CSI! Attached is t Thank you!"
type textarea "x"
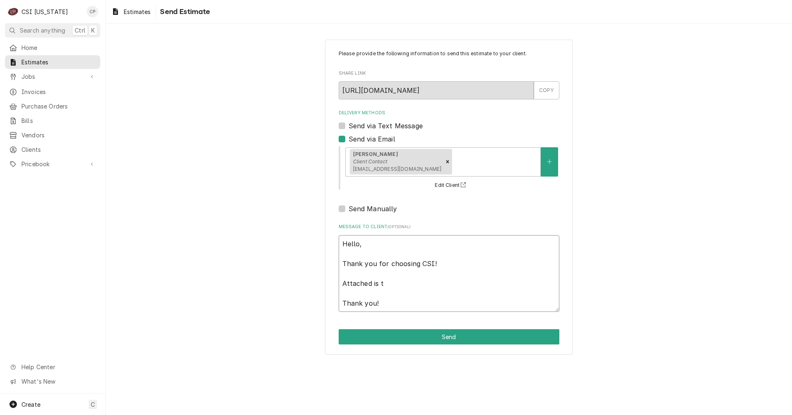
type textarea "Hello, Thank you for choosing CSI! Attached is th Thank you!"
type textarea "x"
type textarea "Hello, Thank you for choosing CSI! Attached is the Thank you!"
type textarea "x"
type textarea "Hello, Thank you for choosing CSI! Attached is the Thank you!"
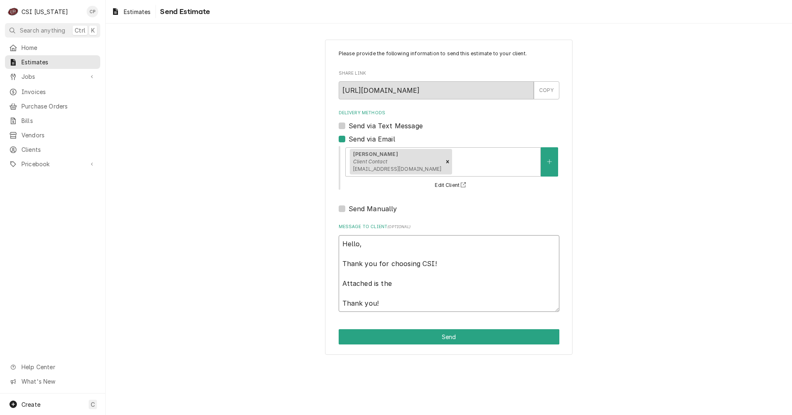
type textarea "x"
type textarea "Hello, Thank you for choosing CSI! Attached is the q Thank you!"
type textarea "x"
type textarea "Hello, Thank you for choosing CSI! Attached is the qu Thank you!"
type textarea "x"
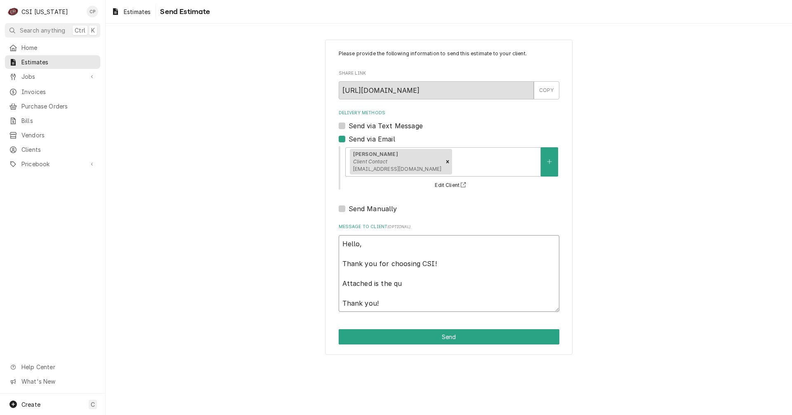
type textarea "Hello, Thank you for choosing CSI! Attached is the quo Thank you!"
type textarea "x"
type textarea "Hello, Thank you for choosing CSI! Attached is the quot Thank you!"
type textarea "x"
type textarea "Hello, Thank you for choosing CSI! Attached is the quote Thank you!"
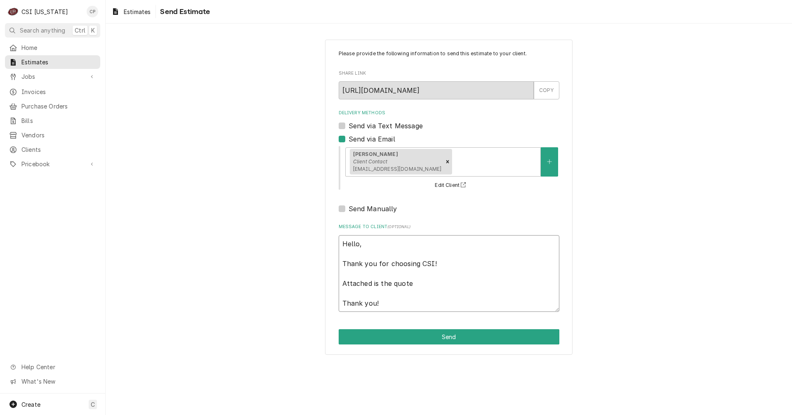
type textarea "x"
type textarea "Hello, Thank you for choosing CSI! Attached is the quote Thank you!"
type textarea "x"
type textarea "Hello, Thank you for choosing CSI! Attached is the quote f Thank you!"
type textarea "x"
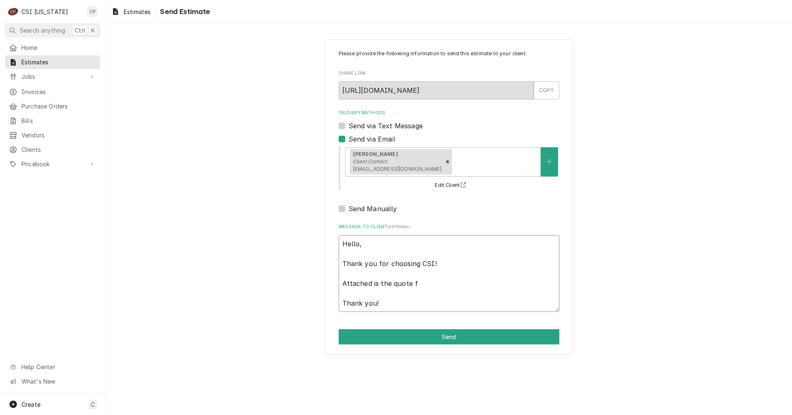
type textarea "Hello, Thank you for choosing CSI! Attached is the quote fo Thank you!"
type textarea "x"
type textarea "Hello, Thank you for choosing CSI! Attached is the quote for Thank you!"
type textarea "x"
type textarea "Hello, Thank you for choosing CSI! Attached is the quote for Thank you!"
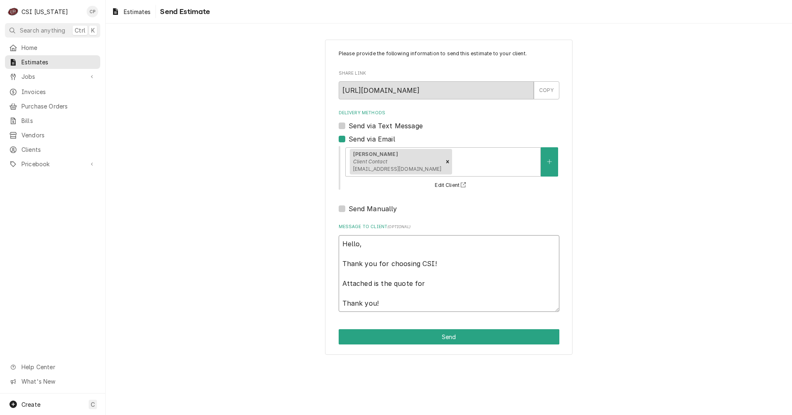
type textarea "x"
type textarea "Hello, Thank you for choosing CSI! Attached is the quote for t Thank you!"
type textarea "x"
type textarea "Hello, Thank you for choosing CSI! Attached is the quote for th Thank you!"
type textarea "x"
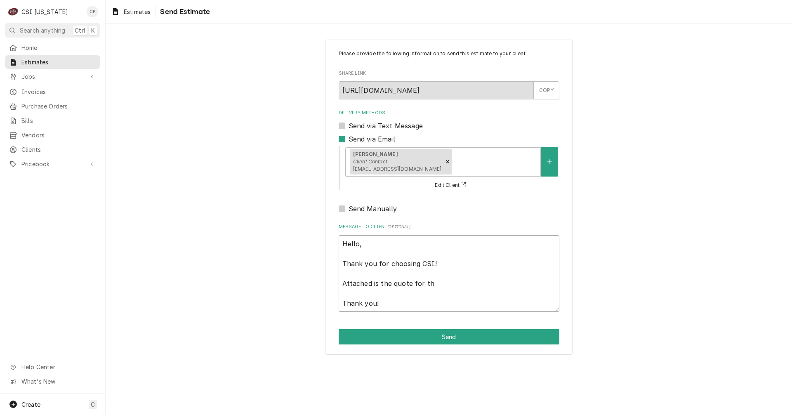
type textarea "Hello, Thank you for choosing CSI! Attached is the quote for the Thank you!"
type textarea "x"
type textarea "Hello, Thank you for choosing CSI! Attached is the quote for the Thank you!"
type textarea "x"
type textarea "Hello, Thank you for choosing CSI! Attached is the quote for the H Thank you!"
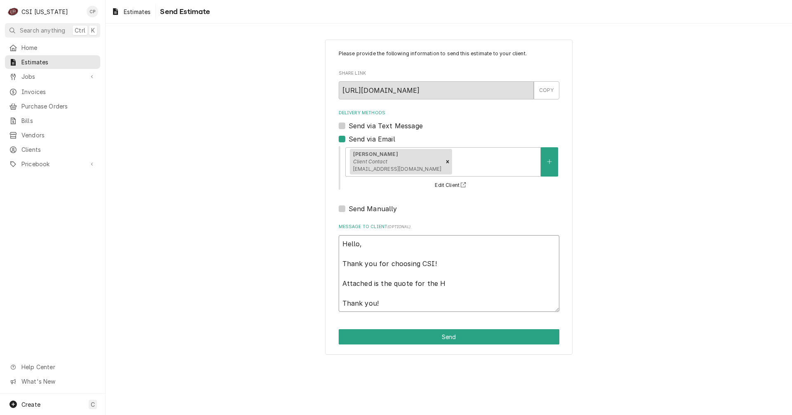
type textarea "x"
type textarea "Hello, Thank you for choosing CSI! Attached is the quote for the Ha Thank you!"
type textarea "x"
type textarea "Hello, Thank you for choosing CSI! Attached is the quote for the Har Thank you!"
type textarea "x"
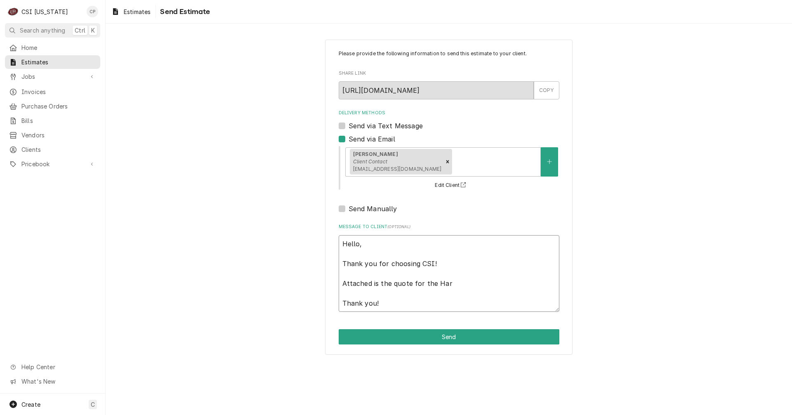
type textarea "Hello, Thank you for choosing CSI! Attached is the quote for the Harr Thank you!"
type textarea "x"
type textarea "Hello, Thank you for choosing CSI! Attached is the quote for the Harri Thank yo…"
type textarea "x"
type textarea "Hello, Thank you for choosing CSI! Attached is the quote for the Harris Thank y…"
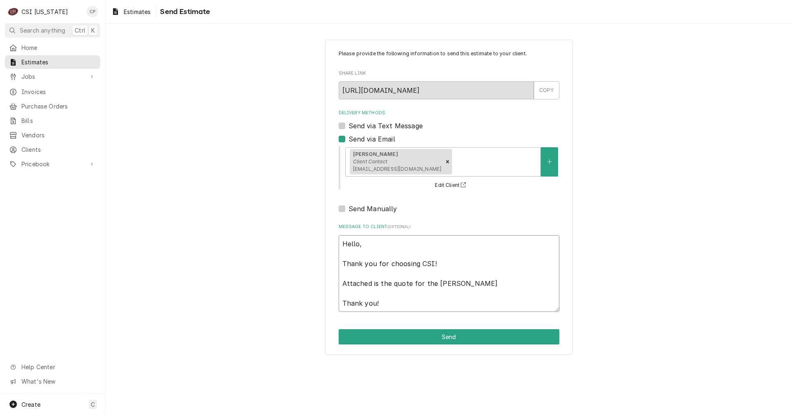
type textarea "x"
type textarea "Hello, Thank you for choosing CSI! Attached is the quote for the Harriso Thank …"
type textarea "x"
type textarea "Hello, Thank you for choosing CSI! Attached is the quote for the Harrison Thank…"
type textarea "x"
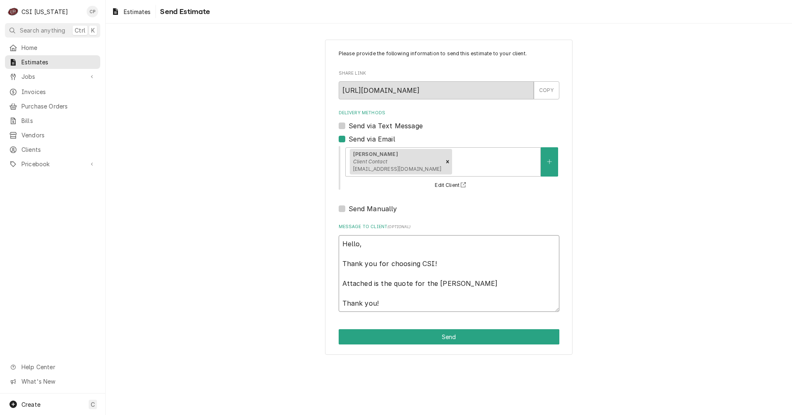
type textarea "Hello, Thank you for choosing CSI! Attached is the quote for the Harrison Thank…"
type textarea "x"
type textarea "Hello, Thank you for choosing CSI! Attached is the quote for the Harrison C Tha…"
type textarea "x"
type textarea "Hello, Thank you for choosing CSI! Attached is the quote for the Harrison Co Th…"
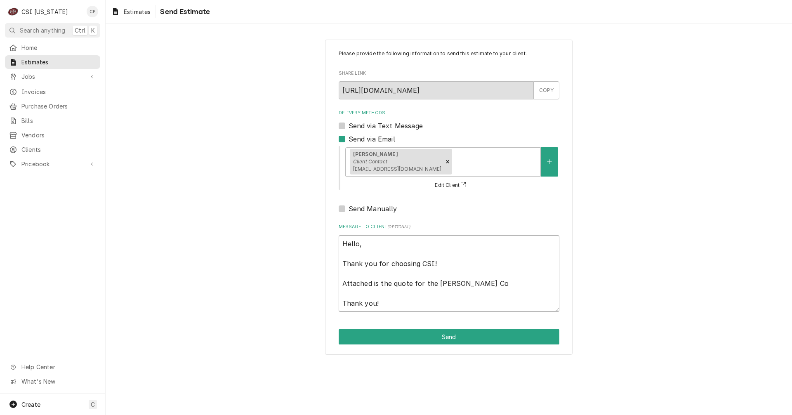
type textarea "x"
type textarea "Hello, Thank you for choosing CSI! Attached is the quote for the Harrison Cou T…"
type textarea "x"
type textarea "Hello, Thank you for choosing CSI! Attached is the quote for the Harrison Coun …"
type textarea "x"
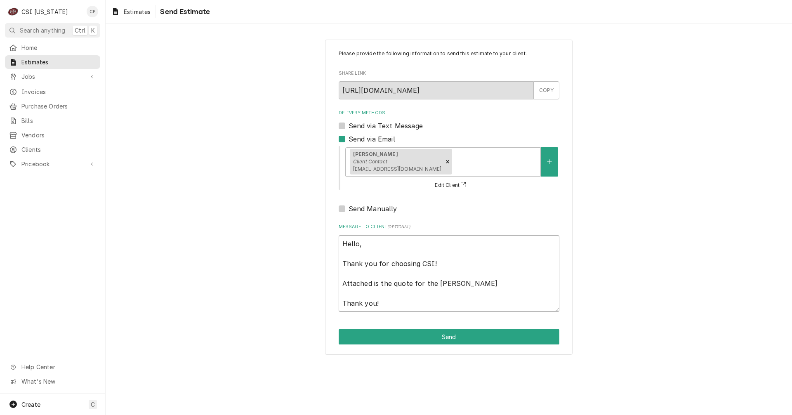
type textarea "Hello, Thank you for choosing CSI! Attached is the quote for the Harrison Couny…"
type textarea "x"
type textarea "Hello, Thank you for choosing CSI! Attached is the quote for the Harrison Coun …"
type textarea "x"
type textarea "Hello, Thank you for choosing CSI! Attached is the quote for the Harrison Count…"
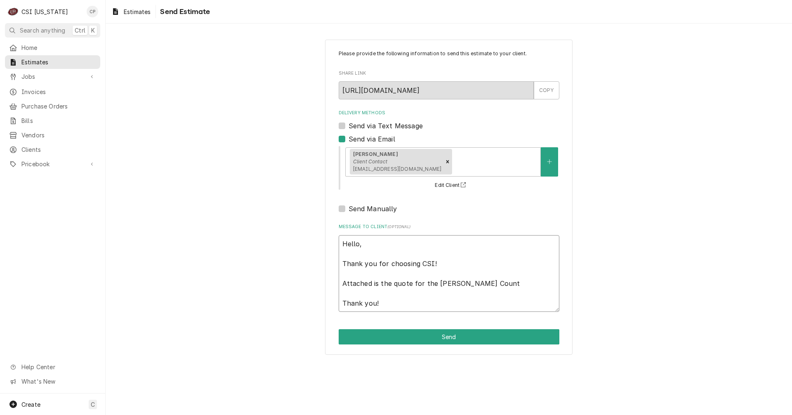
type textarea "x"
type textarea "Hello, Thank you for choosing CSI! Attached is the quote for the Harrison Count…"
type textarea "x"
type textarea "Hello, Thank you for choosing CSI! Attached is the quote for the Harrison Count…"
type textarea "x"
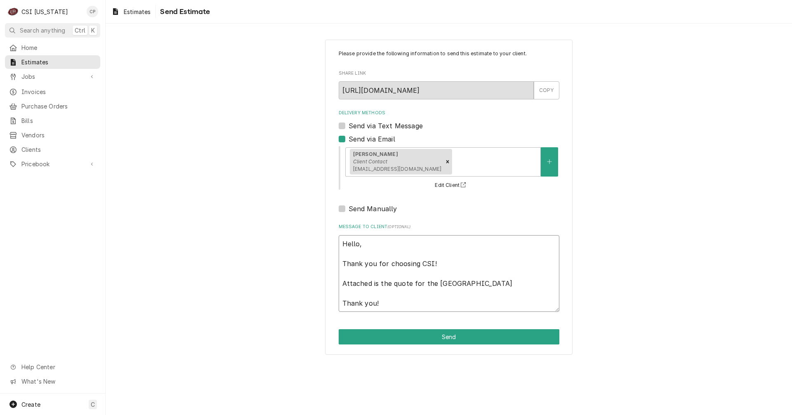
type textarea "Hello, Thank you for choosing CSI! Attached is the quote for the Harrison Count…"
type textarea "x"
type textarea "Hello, Thank you for choosing CSI! Attached is the quote for the Harrison Count…"
type textarea "x"
type textarea "Hello, Thank you for choosing CSI! Attached is the quote for the Harrison Count…"
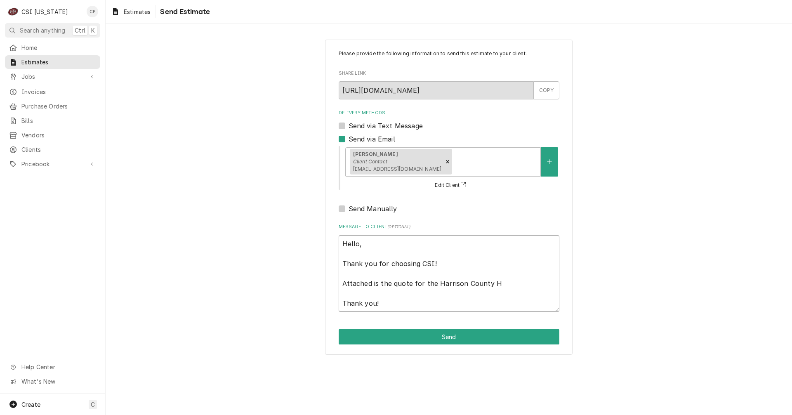
type textarea "x"
type textarea "Hello, Thank you for choosing CSI! Attached is the quote for the Harrison Count…"
type textarea "x"
type textarea "Hello, Thank you for choosing CSI! Attached is the quote for the Harrison Count…"
type textarea "x"
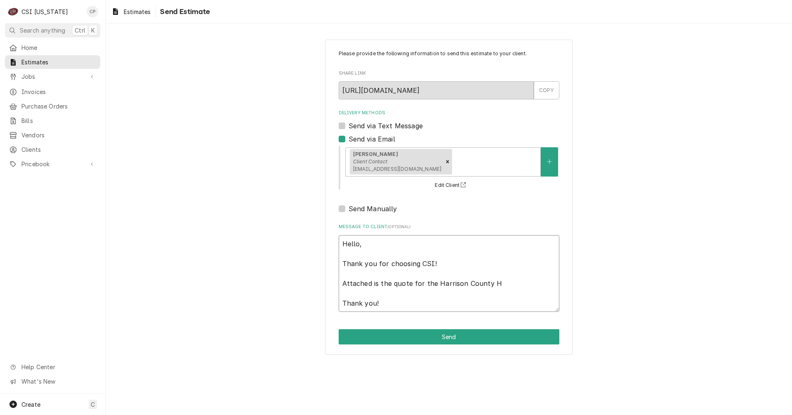
type textarea "Hello, Thank you for choosing CSI! Attached is the quote for the Harrison Count…"
type textarea "x"
type textarea "Hello, Thank you for choosing CSI! Attached is the quote for the Harrison Count…"
type textarea "x"
type textarea "Hello, Thank you for choosing CSI! Attached is the quote for the Harrison Count…"
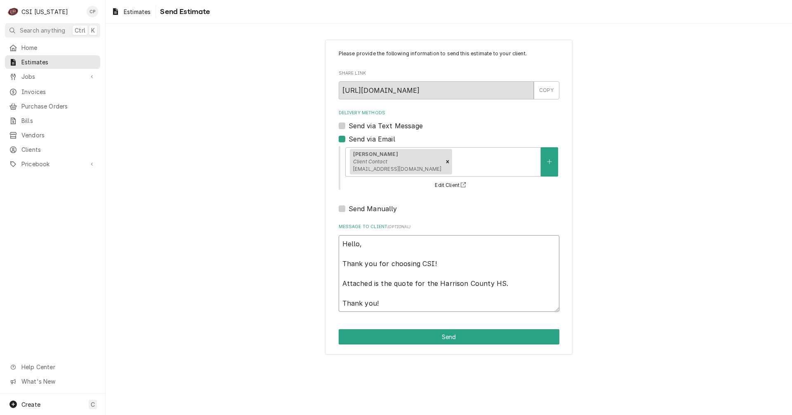
type textarea "x"
type textarea "Hello, Thank you for choosing CSI! Attached is the quote for the Harrison Count…"
type textarea "x"
type textarea "Hello, Thank you for choosing CSI! Attached is the quote for the Harrison Count…"
type textarea "x"
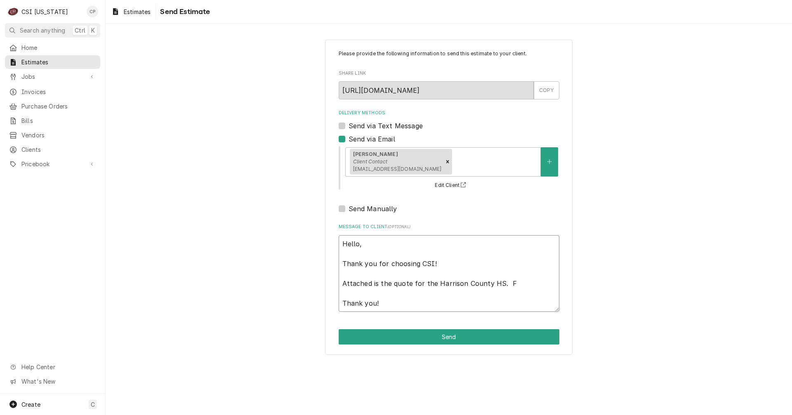
type textarea "Hello, Thank you for choosing CSI! Attached is the quote for the Harrison Count…"
type textarea "x"
type textarea "Hello, Thank you for choosing CSI! Attached is the quote for the Harrison Count…"
type textarea "x"
type textarea "Hello, Thank you for choosing CSI! Attached is the quote for the Harrison Count…"
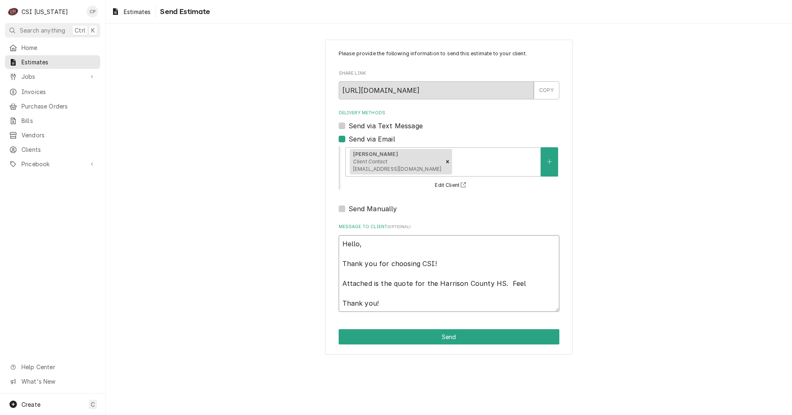
type textarea "x"
type textarea "Hello, Thank you for choosing CSI! Attached is the quote for the Harrison Count…"
type textarea "x"
type textarea "Hello, Thank you for choosing CSI! Attached is the quote for the Harrison Count…"
type textarea "x"
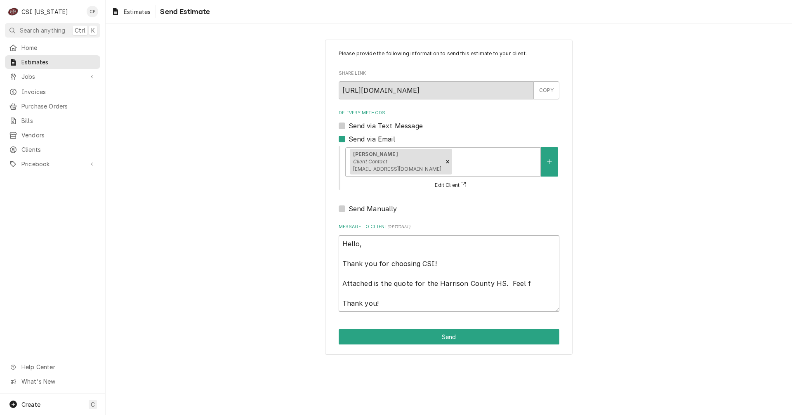
type textarea "Hello, Thank you for choosing CSI! Attached is the quote for the Harrison Count…"
type textarea "x"
type textarea "Hello, Thank you for choosing CSI! Attached is the quote for the Harrison Count…"
type textarea "x"
type textarea "Hello, Thank you for choosing CSI! Attached is the quote for the Harrison Count…"
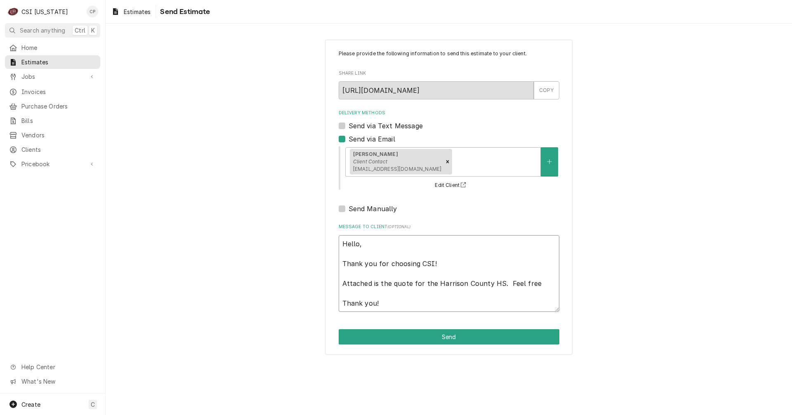
type textarea "x"
type textarea "Hello, Thank you for choosing CSI! Attached is the quote for the Harrison Count…"
type textarea "x"
type textarea "Hello, Thank you for choosing CSI! Attached is the quote for the Harrison Count…"
type textarea "x"
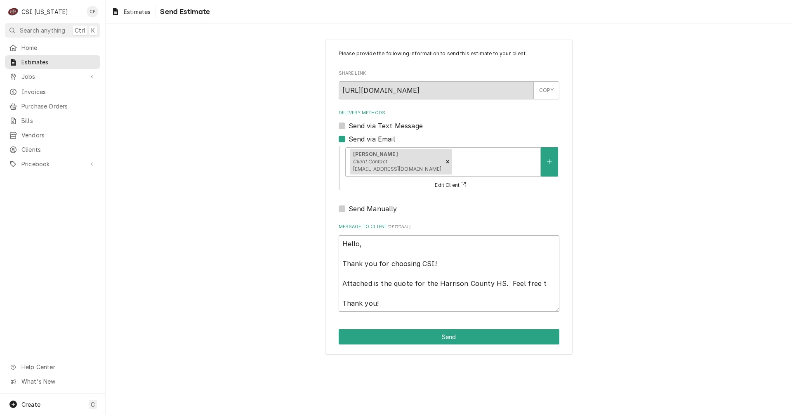
type textarea "Hello, Thank you for choosing CSI! Attached is the quote for the Harrison Count…"
type textarea "x"
type textarea "Hello, Thank you for choosing CSI! Attached is the quote for the Harrison Count…"
type textarea "x"
type textarea "Hello, Thank you for choosing CSI! Attached is the quote for the Harrison Count…"
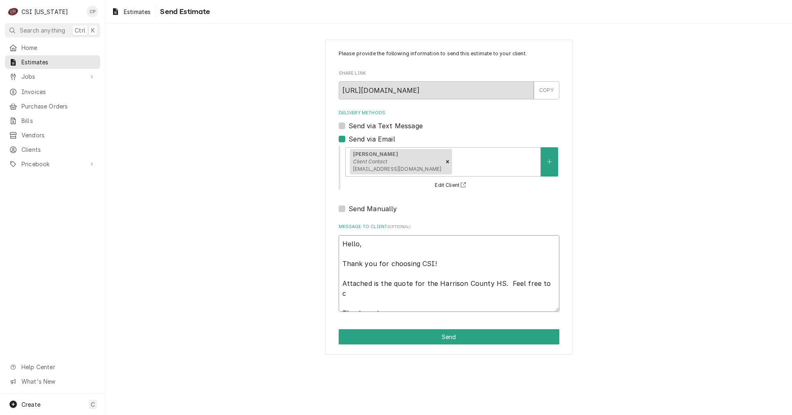
type textarea "x"
type textarea "Hello, Thank you for choosing CSI! Attached is the quote for the Harrison Count…"
type textarea "x"
type textarea "Hello, Thank you for choosing CSI! Attached is the quote for the Harrison Count…"
type textarea "x"
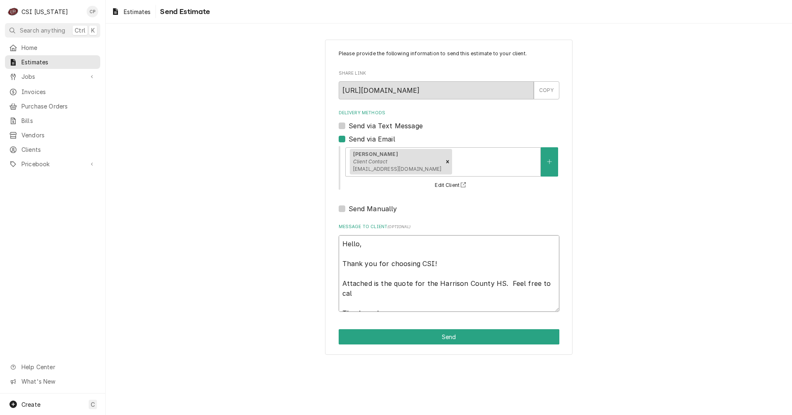
type textarea "Hello, Thank you for choosing CSI! Attached is the quote for the Harrison Count…"
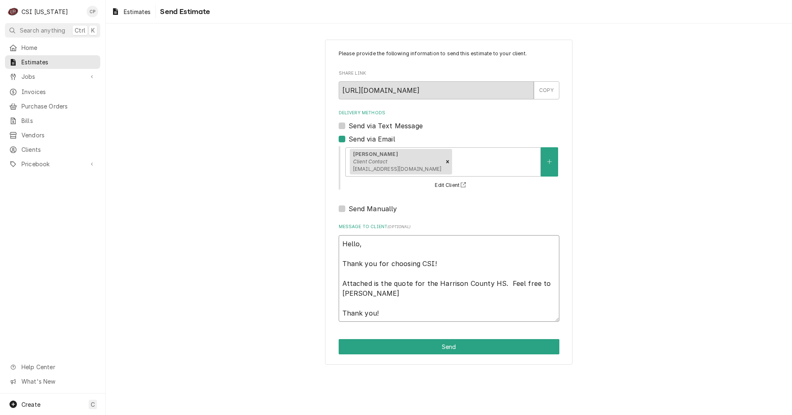
type textarea "x"
type textarea "Hello, Thank you for choosing CSI! Attached is the quote for the Harrison Count…"
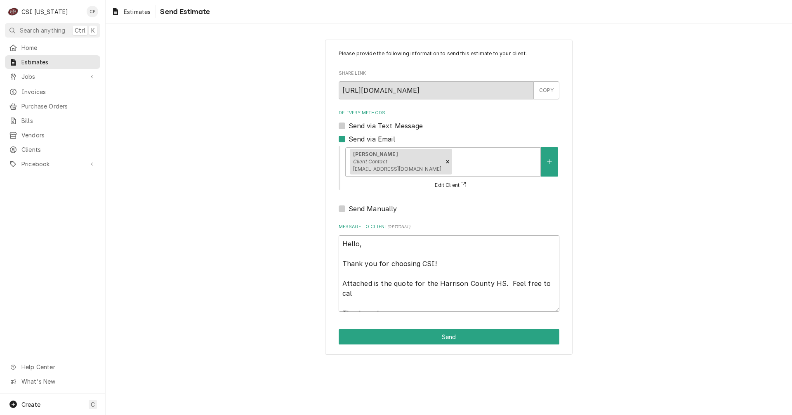
type textarea "x"
type textarea "Hello, Thank you for choosing CSI! Attached is the quote for the Harrison Count…"
type textarea "x"
type textarea "Hello, Thank you for choosing CSI! Attached is the quote for the Harrison Count…"
type textarea "x"
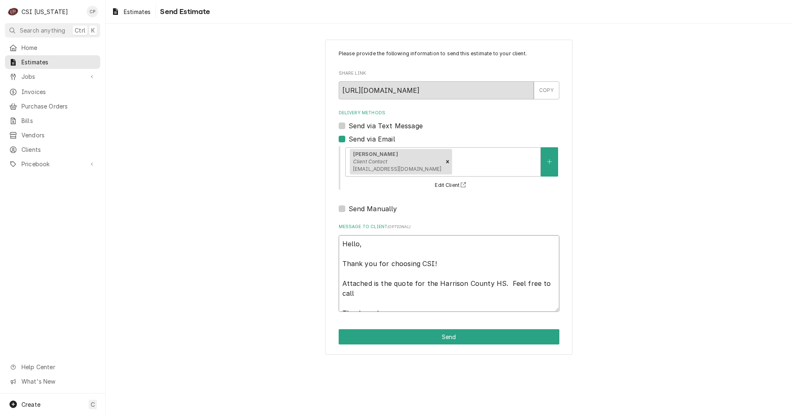
type textarea "Hello, Thank you for choosing CSI! Attached is the quote for the Harrison Count…"
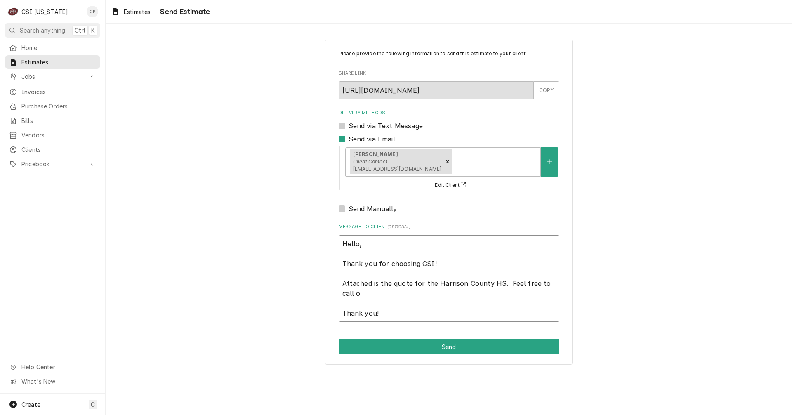
type textarea "x"
type textarea "Hello, Thank you for choosing CSI! Attached is the quote for the Harrison Count…"
type textarea "x"
type textarea "Hello, Thank you for choosing CSI! Attached is the quote for the Harrison Count…"
type textarea "x"
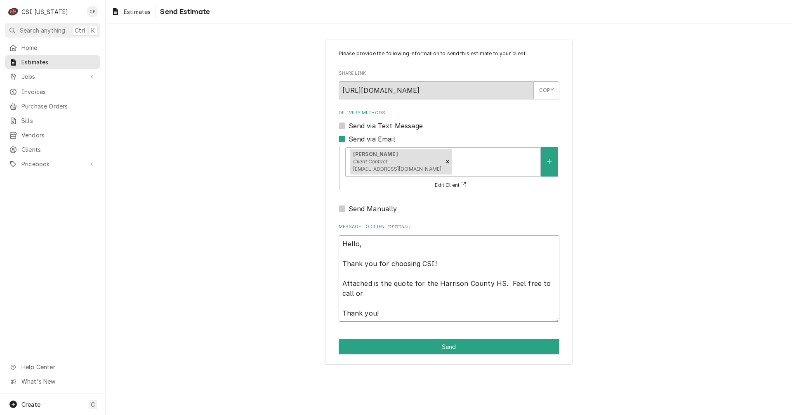
type textarea "Hello, Thank you for choosing CSI! Attached is the quote for the Harrison Count…"
type textarea "x"
type textarea "Hello, Thank you for choosing CSI! Attached is the quote for the Harrison Count…"
type textarea "x"
type textarea "Hello, Thank you for choosing CSI! Attached is the quote for the Harrison Count…"
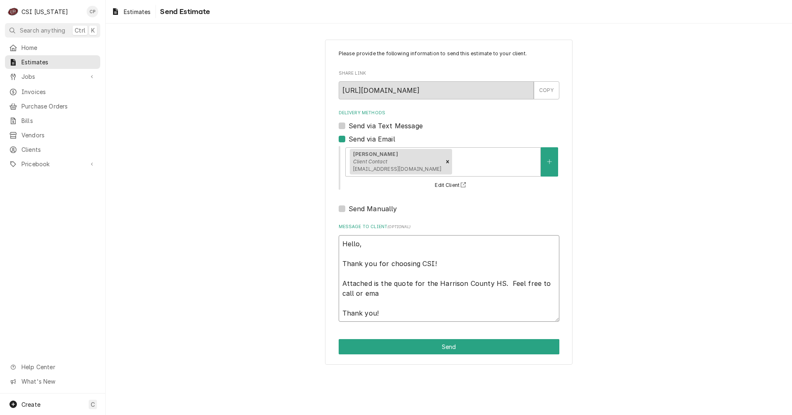
type textarea "x"
type textarea "Hello, Thank you for choosing CSI! Attached is the quote for the Harrison Count…"
type textarea "x"
type textarea "Hello, Thank you for choosing CSI! Attached is the quote for the Harrison Count…"
type textarea "x"
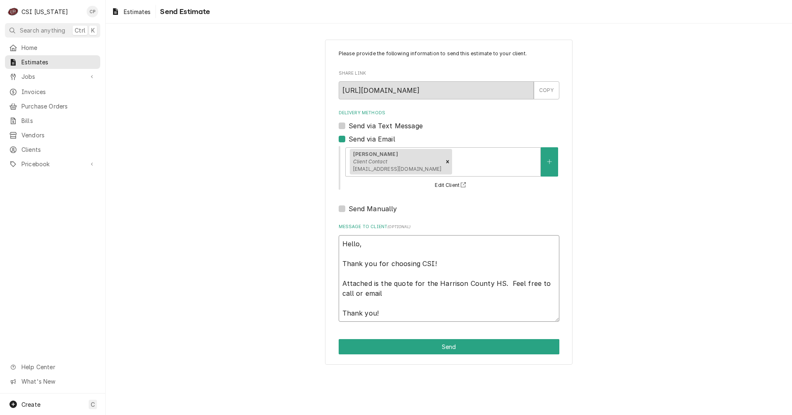
type textarea "Hello, Thank you for choosing CSI! Attached is the quote for the Harrison Count…"
type textarea "x"
type textarea "Hello, Thank you for choosing CSI! Attached is the quote for the Harrison Count…"
type textarea "x"
type textarea "Hello, Thank you for choosing CSI! Attached is the quote for the Harrison Count…"
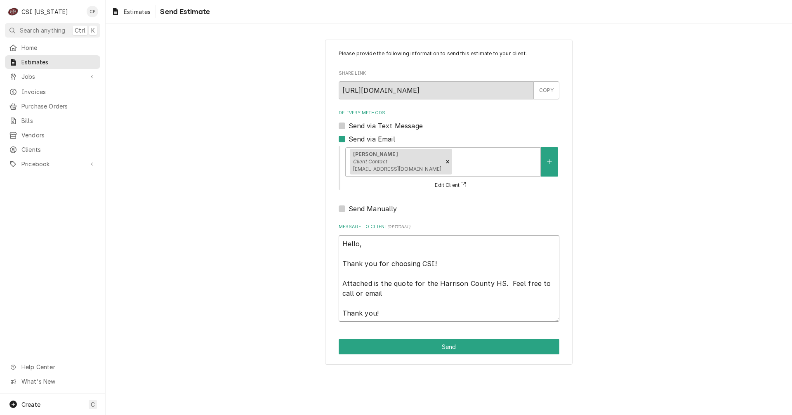
type textarea "x"
type textarea "Hello, Thank you for choosing CSI! Attached is the quote for the Harrison Count…"
type textarea "x"
type textarea "Hello, Thank you for choosing CSI! Attached is the quote for the Harrison Count…"
type textarea "x"
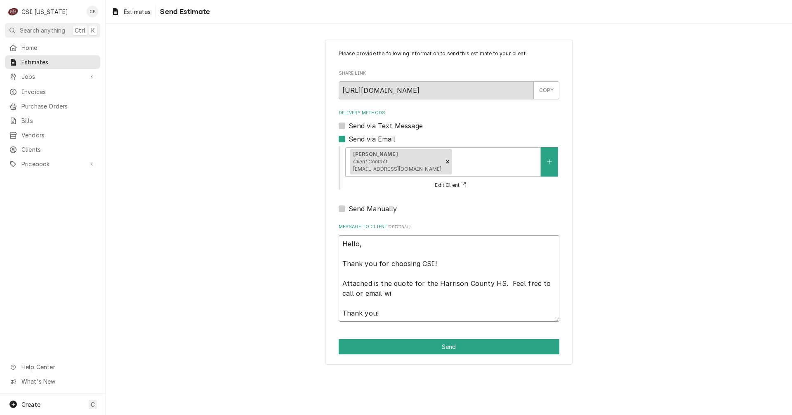
type textarea "Hello, Thank you for choosing CSI! Attached is the quote for the Harrison Count…"
type textarea "x"
type textarea "Hello, Thank you for choosing CSI! Attached is the quote for the Harrison Count…"
type textarea "x"
type textarea "Hello, Thank you for choosing CSI! Attached is the quote for the Harrison Count…"
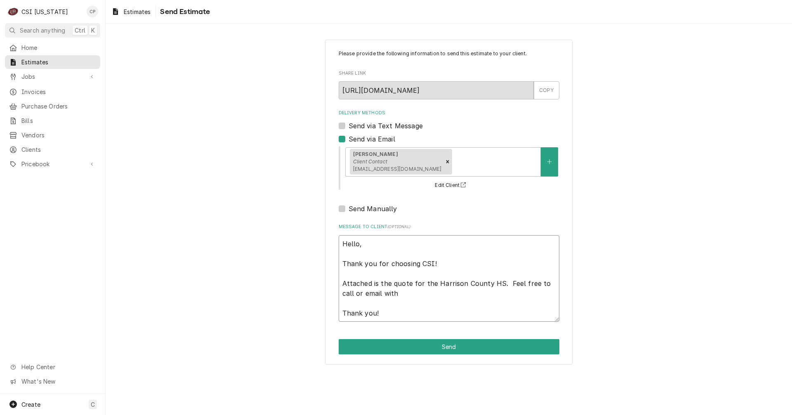
type textarea "x"
type textarea "Hello, Thank you for choosing CSI! Attached is the quote for the Harrison Count…"
type textarea "x"
type textarea "Hello, Thank you for choosing CSI! Attached is the quote for the Harrison Count…"
type textarea "x"
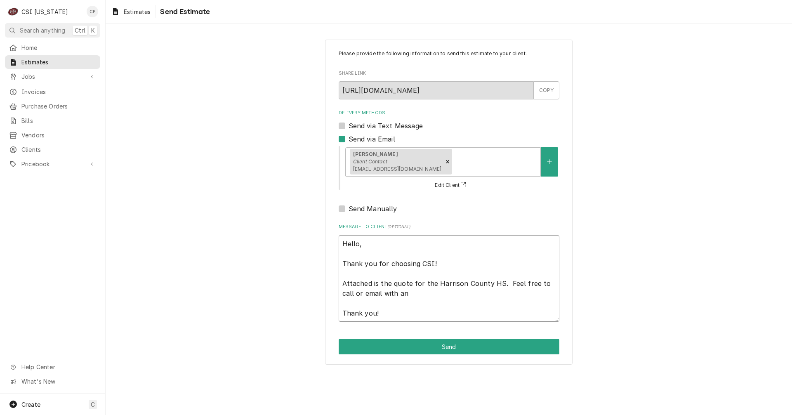
type textarea "Hello, Thank you for choosing CSI! Attached is the quote for the Harrison Count…"
type textarea "x"
type textarea "Hello, Thank you for choosing CSI! Attached is the quote for the Harrison Count…"
type textarea "x"
type textarea "Hello, Thank you for choosing CSI! Attached is the quote for the Harrison Count…"
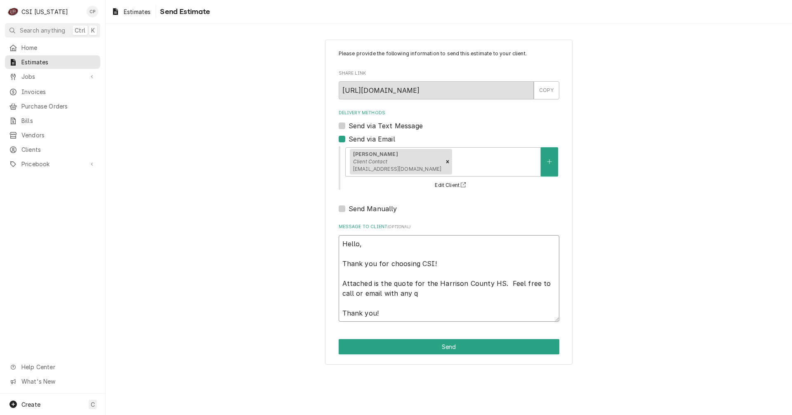
type textarea "x"
type textarea "Hello, Thank you for choosing CSI! Attached is the quote for the Harrison Count…"
type textarea "x"
type textarea "Hello, Thank you for choosing CSI! Attached is the quote for the Harrison Count…"
type textarea "x"
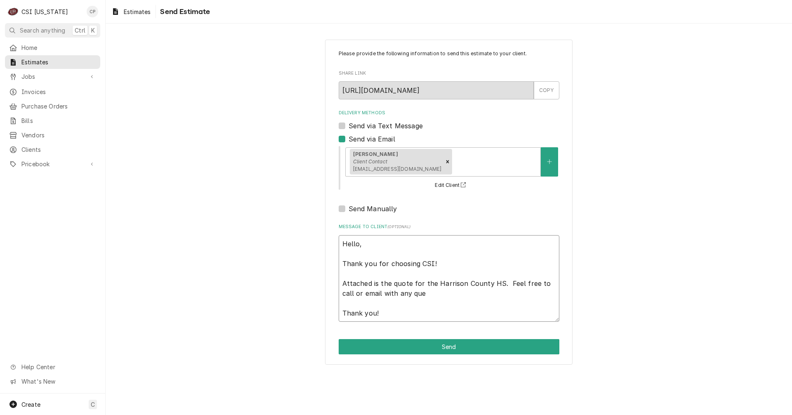
type textarea "Hello, Thank you for choosing CSI! Attached is the quote for the Harrison Count…"
type textarea "x"
type textarea "Hello, Thank you for choosing CSI! Attached is the quote for the Harrison Count…"
type textarea "x"
type textarea "Hello, Thank you for choosing CSI! Attached is the quote for the Harrison Count…"
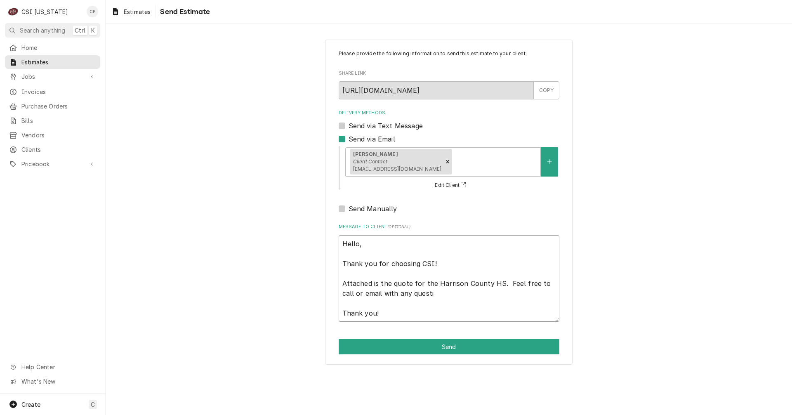
type textarea "x"
type textarea "Hello, Thank you for choosing CSI! Attached is the quote for the Harrison Count…"
type textarea "x"
type textarea "Hello, Thank you for choosing CSI! Attached is the quote for the Harrison Count…"
type textarea "x"
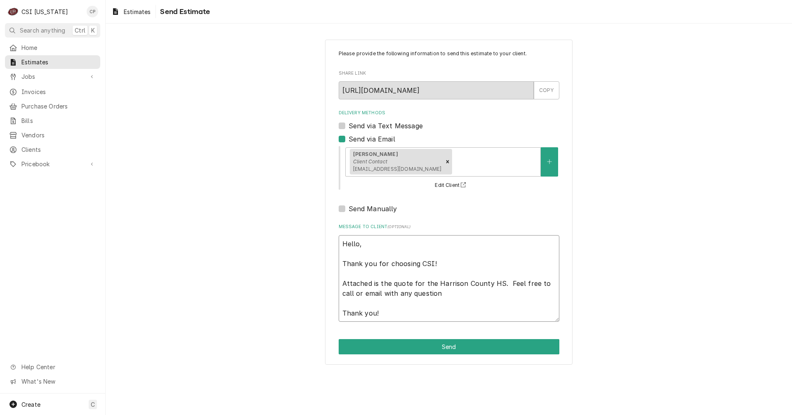
type textarea "Hello, Thank you for choosing CSI! Attached is the quote for the Harrison Count…"
type textarea "x"
type textarea "Hello, Thank you for choosing CSI! Attached is the quote for the Harrison Count…"
type textarea "x"
type textarea "Hello, Thank you for choosing CSI! Attached is the quote for the Harrison Count…"
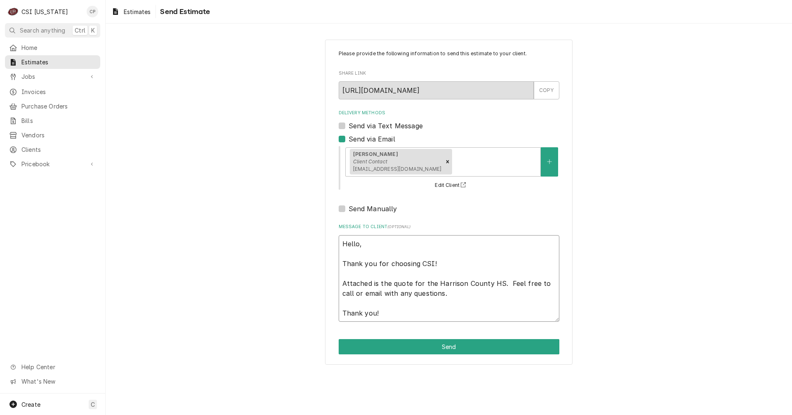
type textarea "x"
type textarea "Hello, Thank you for choosing CSI! Attached is the quote for the Harrison Count…"
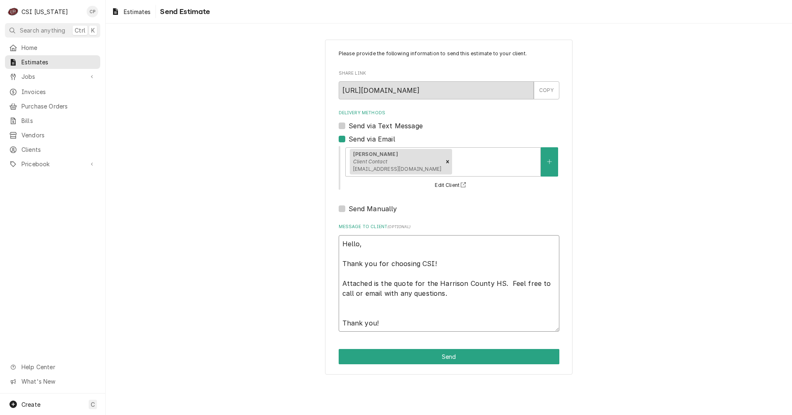
type textarea "x"
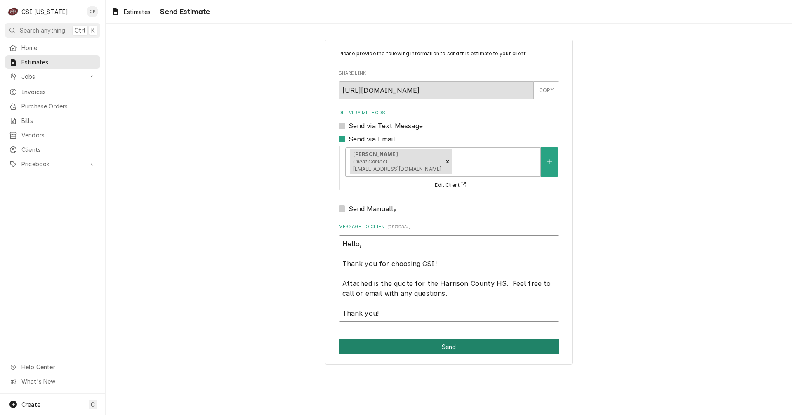
type textarea "Hello, Thank you for choosing CSI! Attached is the quote for the Harrison Count…"
click at [451, 347] on button "Send" at bounding box center [449, 346] width 221 height 15
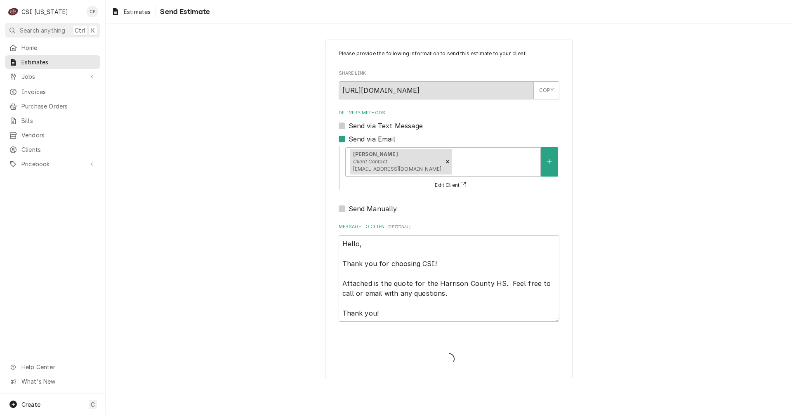
type textarea "x"
